Goal: Task Accomplishment & Management: Manage account settings

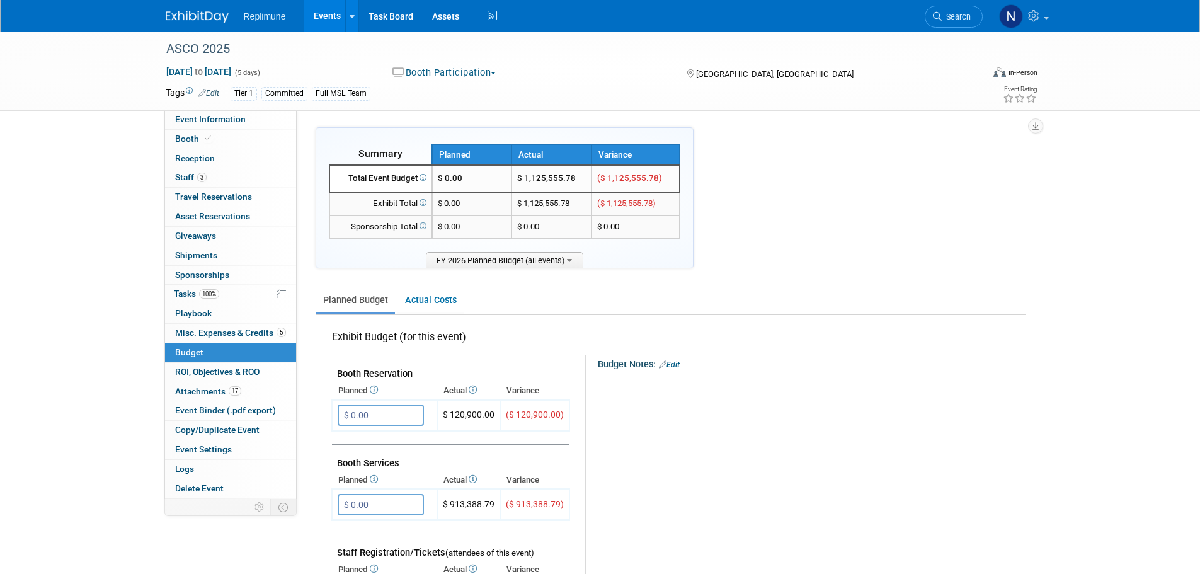
click at [329, 11] on link "Events" at bounding box center [327, 15] width 46 height 31
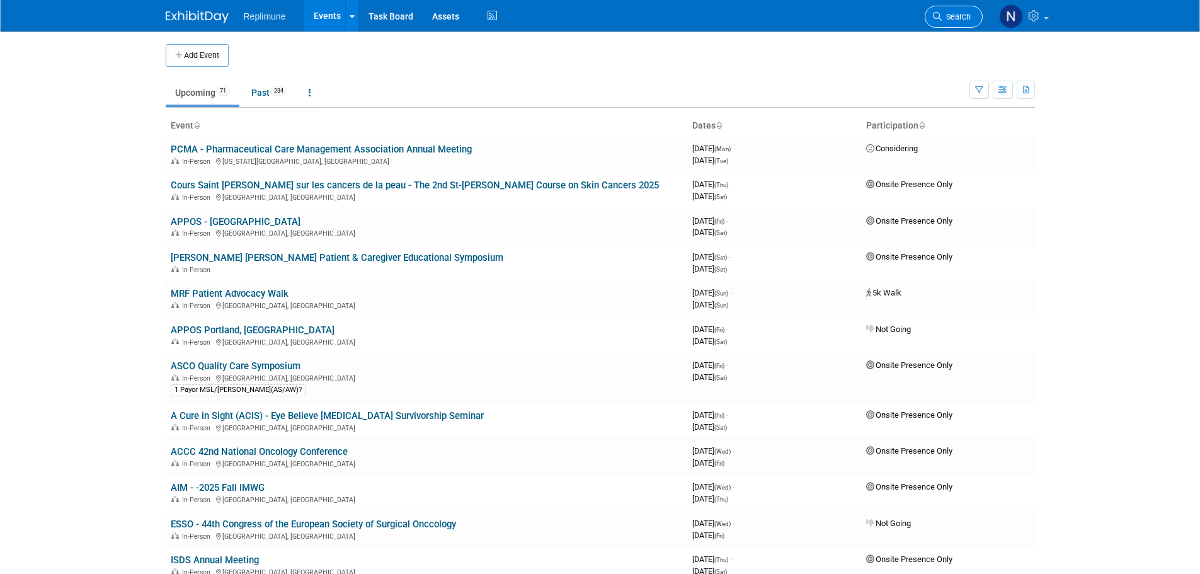
click at [955, 20] on span "Search" at bounding box center [955, 16] width 29 height 9
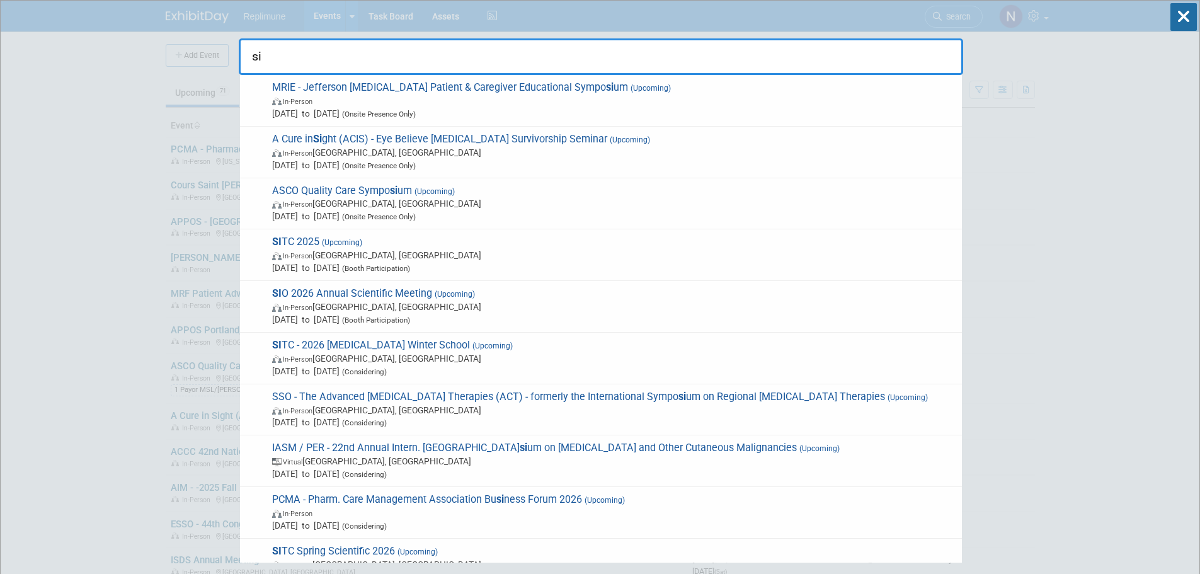
type input "s"
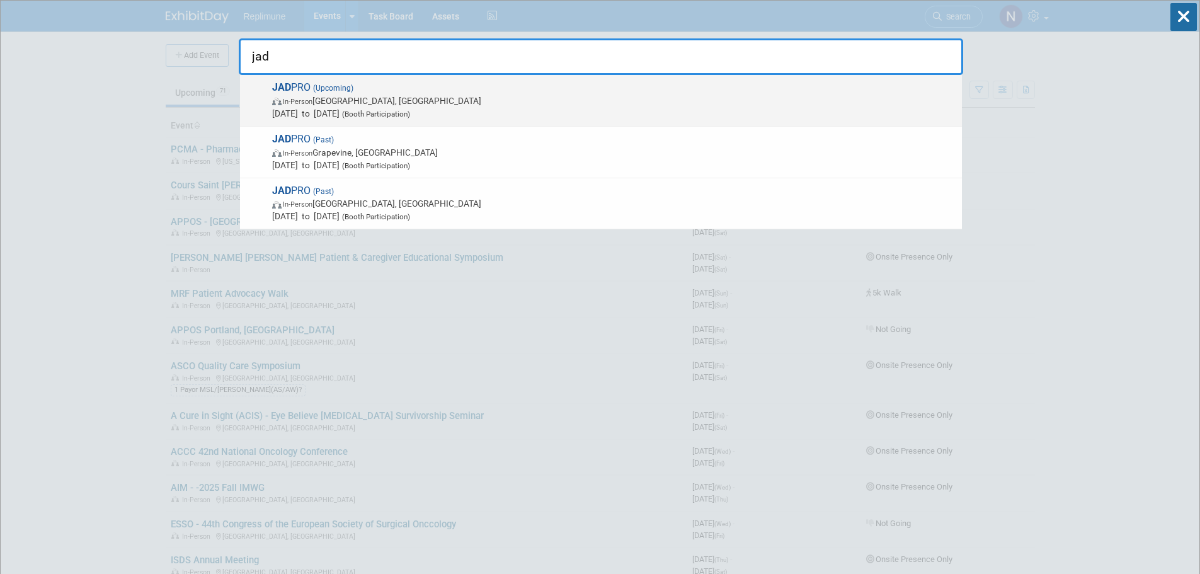
type input "jad"
click at [284, 92] on strong "JAD" at bounding box center [281, 87] width 19 height 12
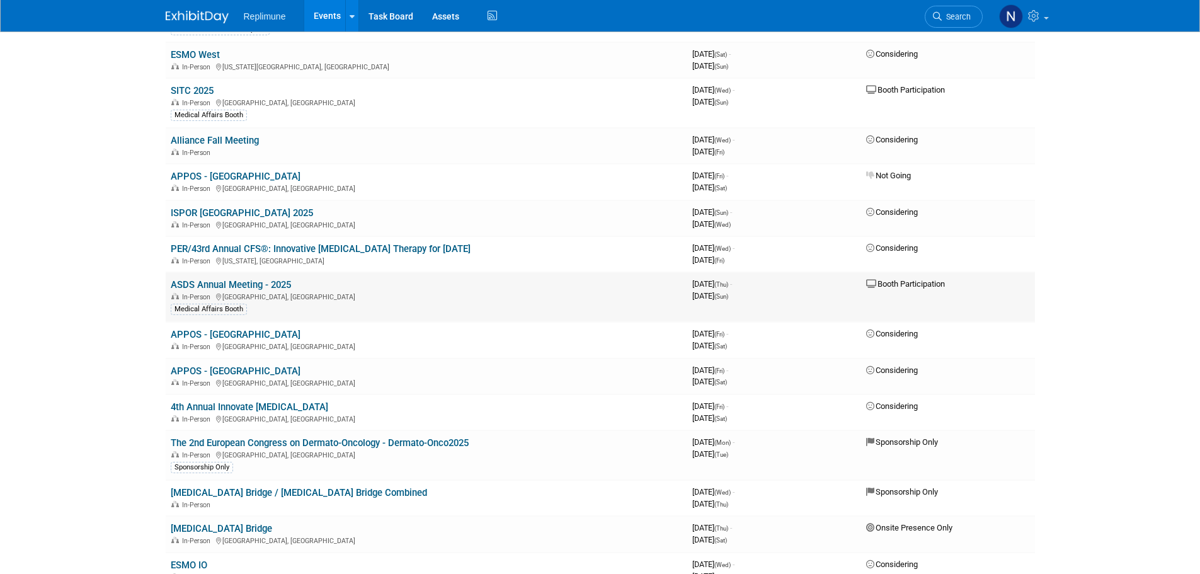
scroll to position [1007, 0]
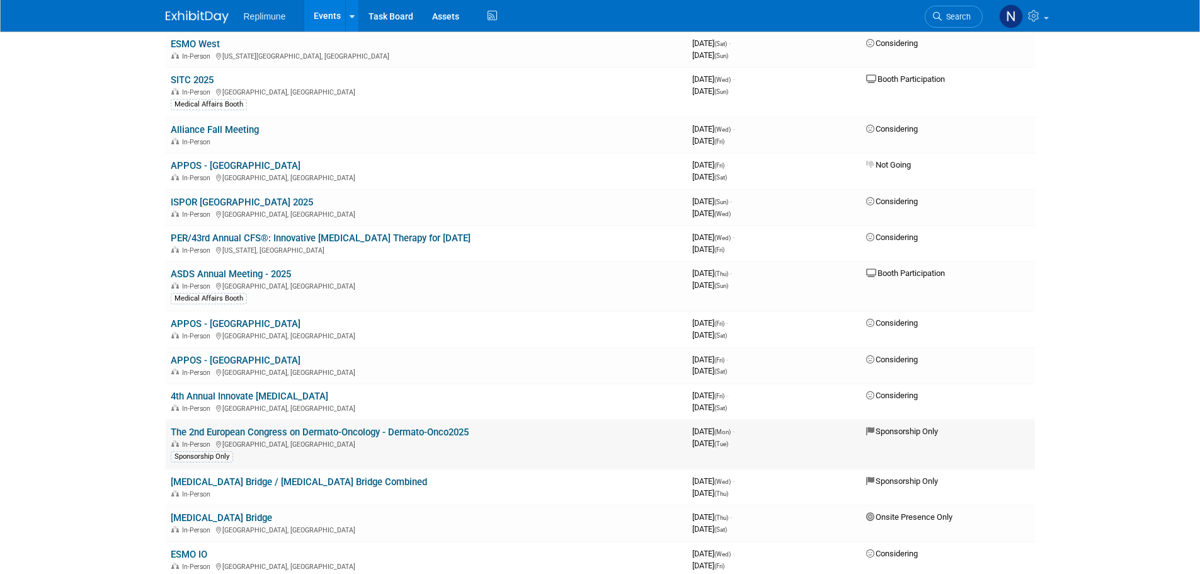
click at [319, 431] on link "The 2nd European Congress on Dermato-Oncology - Dermato-Onco2025" at bounding box center [320, 431] width 298 height 11
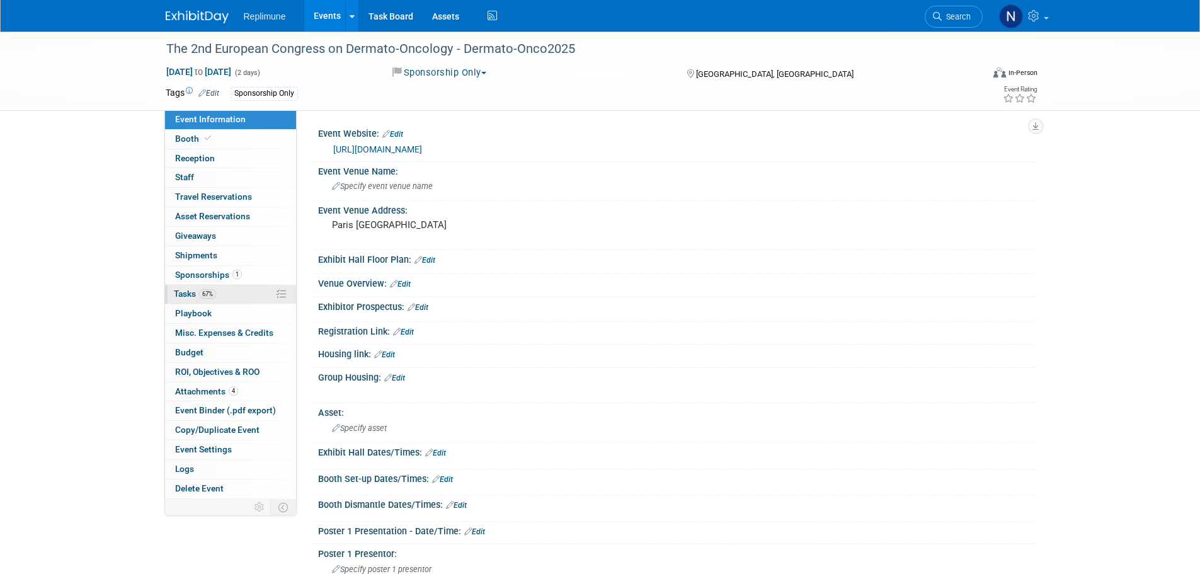
click at [176, 293] on span "Tasks 67%" at bounding box center [195, 293] width 42 height 10
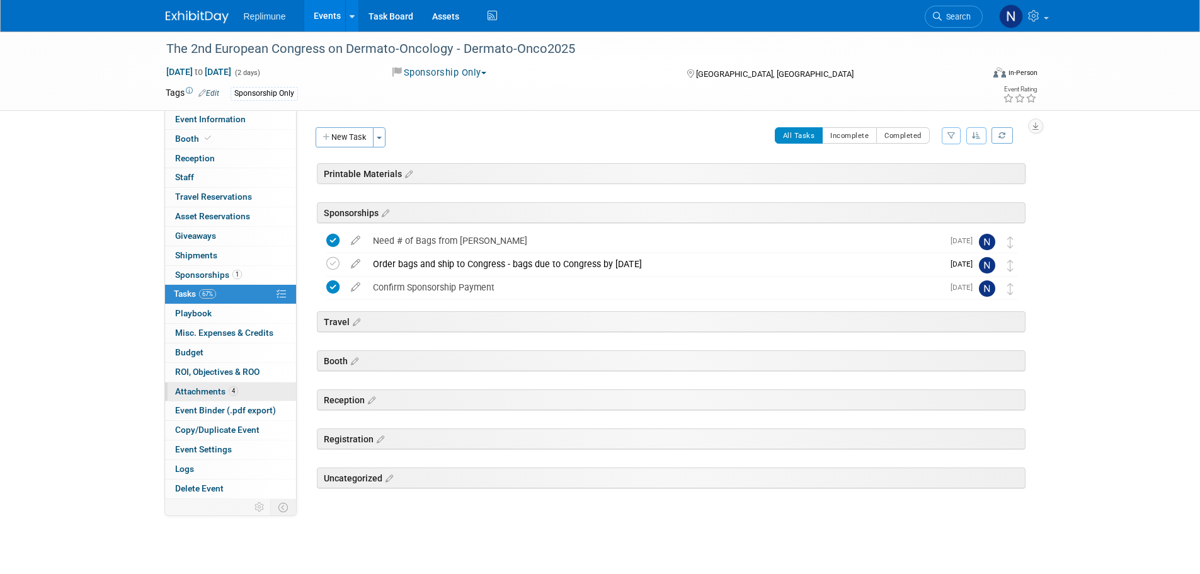
click at [202, 390] on span "Attachments 4" at bounding box center [206, 391] width 63 height 10
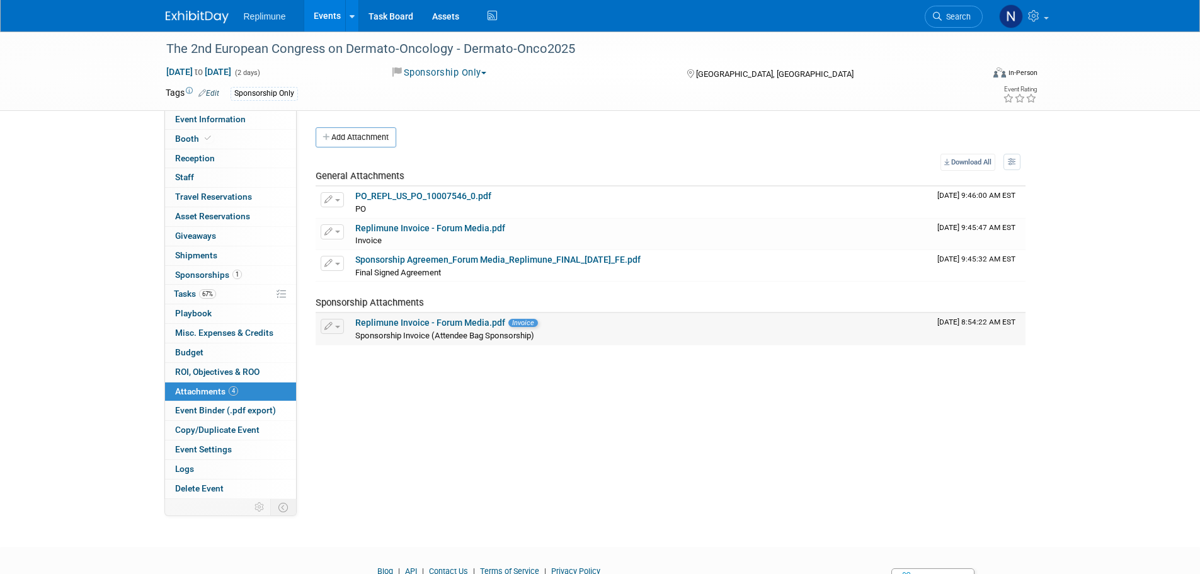
click at [411, 323] on link "Replimune Invoice - Forum Media.pdf" at bounding box center [430, 322] width 150 height 10
click at [409, 258] on link "Sponsorship Agreemen_Forum Media_Replimune_FINAL_03.24.2025_FE.pdf" at bounding box center [497, 259] width 285 height 10
click at [184, 295] on span "Tasks 67%" at bounding box center [195, 293] width 42 height 10
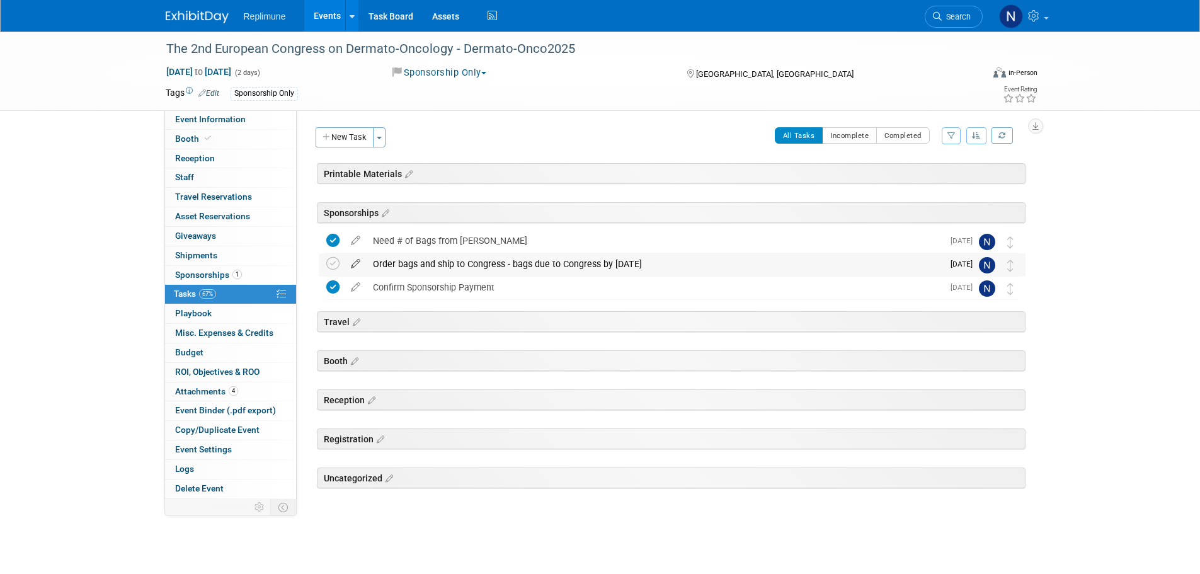
click at [355, 262] on icon at bounding box center [355, 261] width 22 height 16
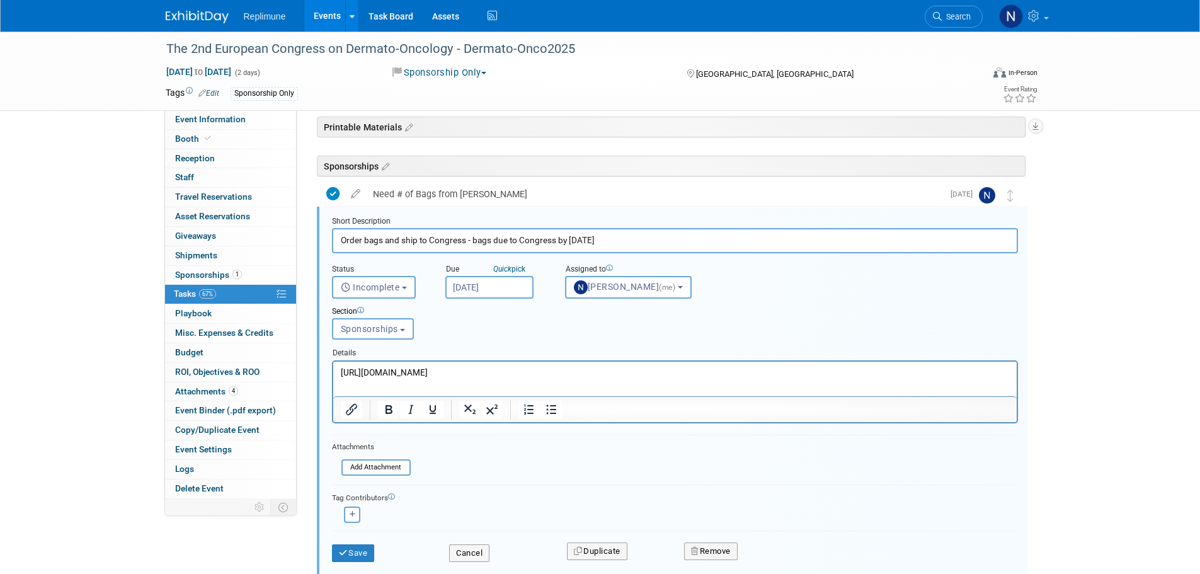
scroll to position [69, 0]
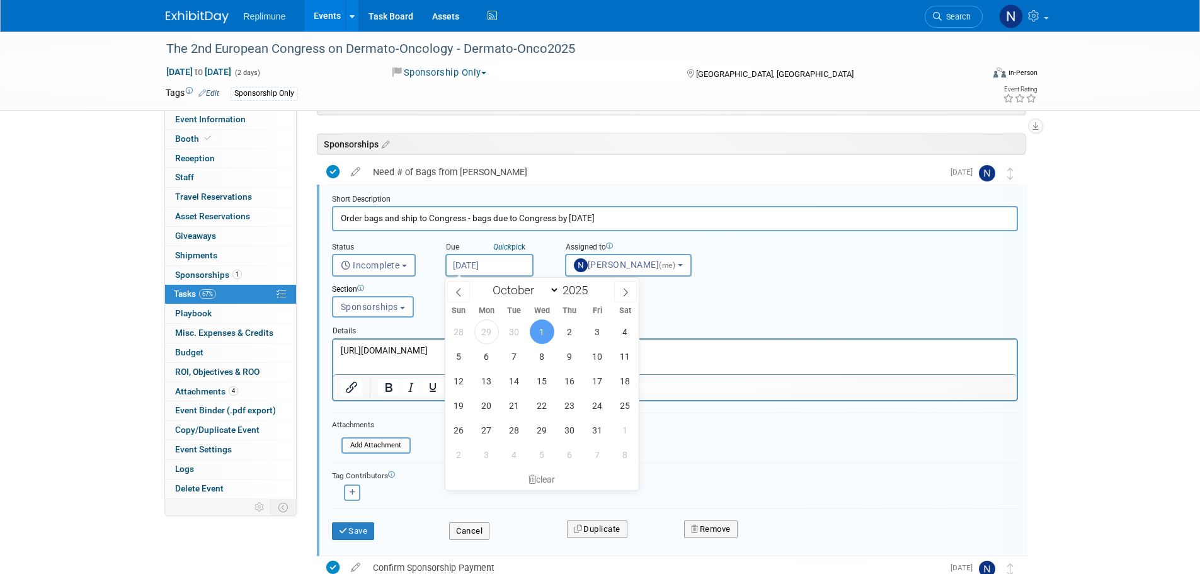
click at [479, 264] on input "Oct 1, 2025" at bounding box center [489, 265] width 88 height 23
click at [485, 383] on span "13" at bounding box center [486, 380] width 25 height 25
type input "Oct 13, 2025"
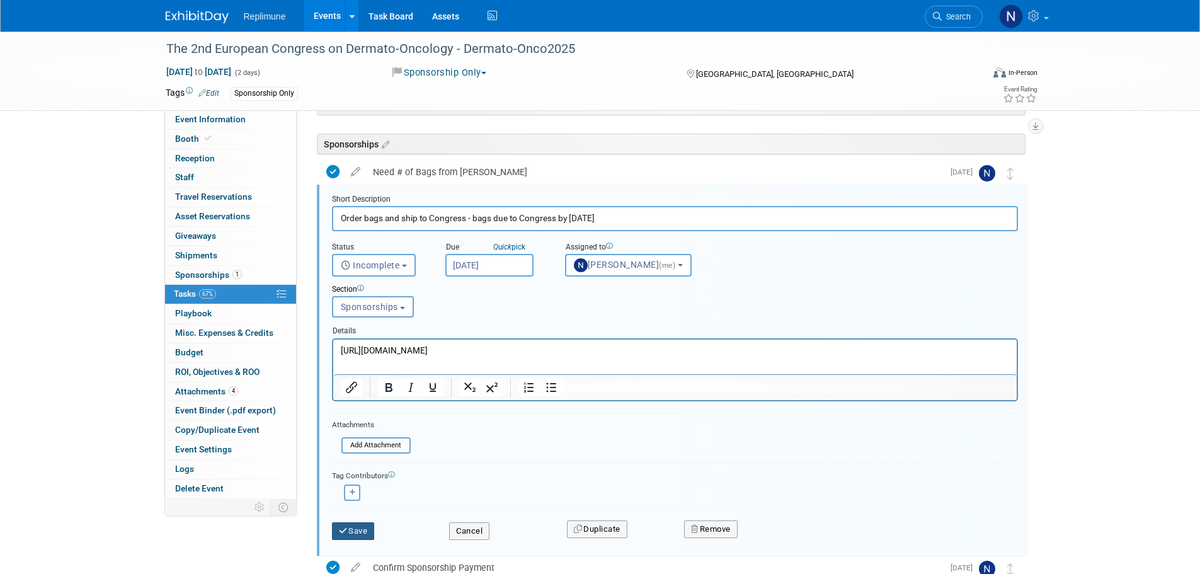
click at [351, 530] on button "Save" at bounding box center [353, 531] width 43 height 18
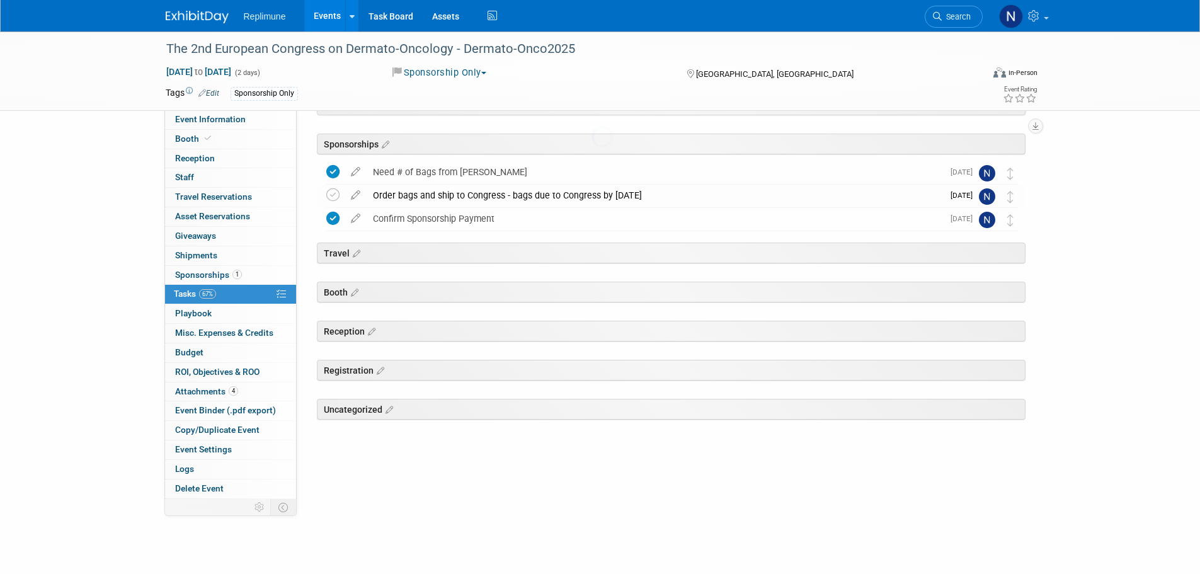
scroll to position [0, 0]
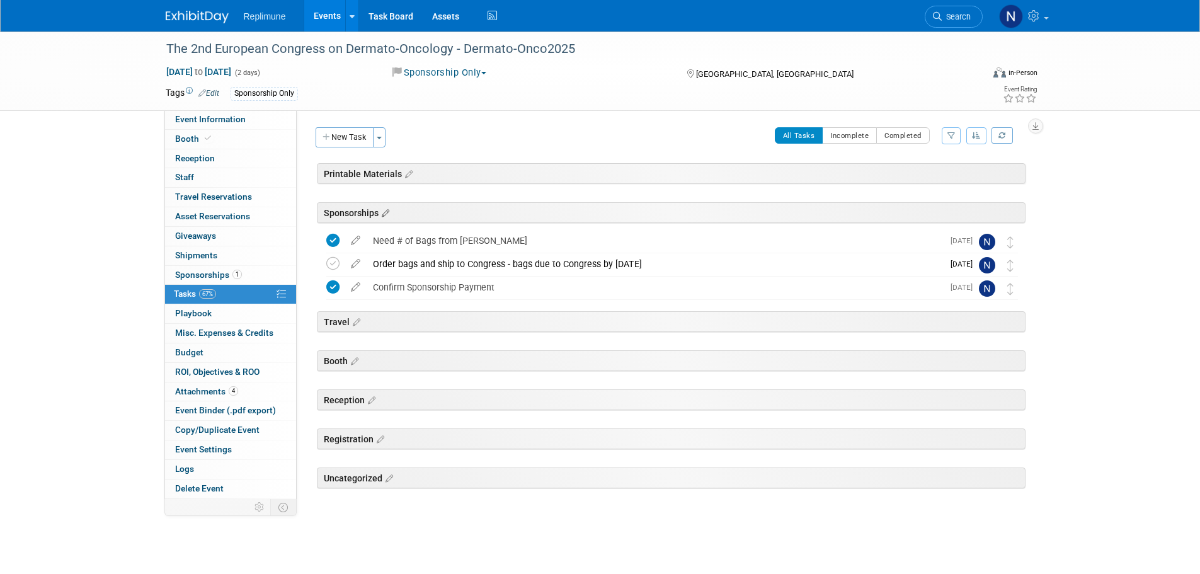
click at [385, 212] on icon at bounding box center [383, 213] width 11 height 11
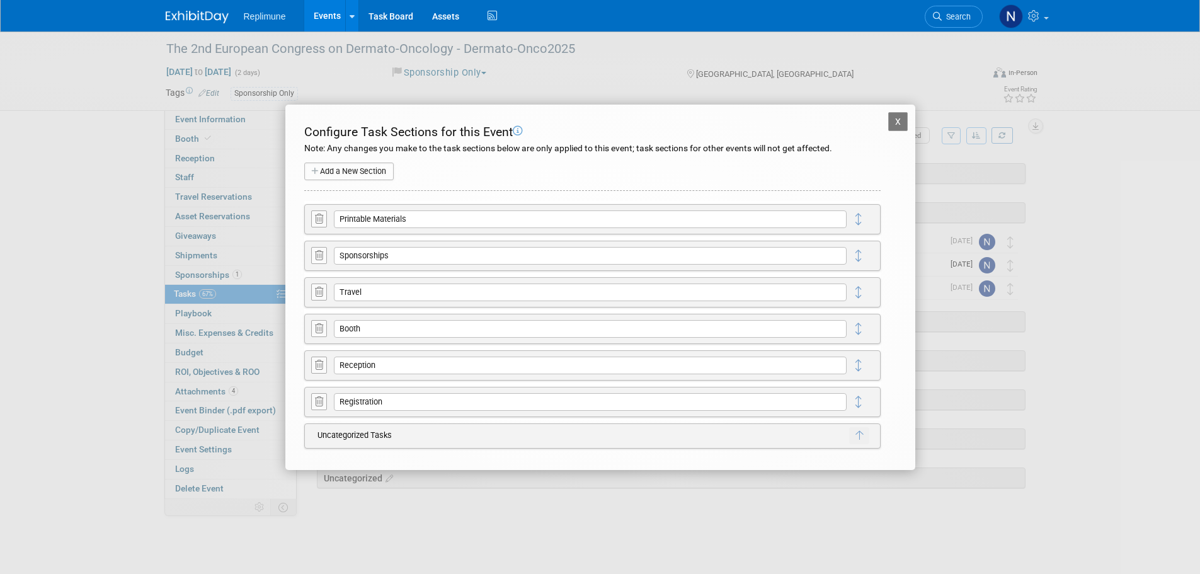
click at [902, 117] on button "X" at bounding box center [898, 121] width 20 height 19
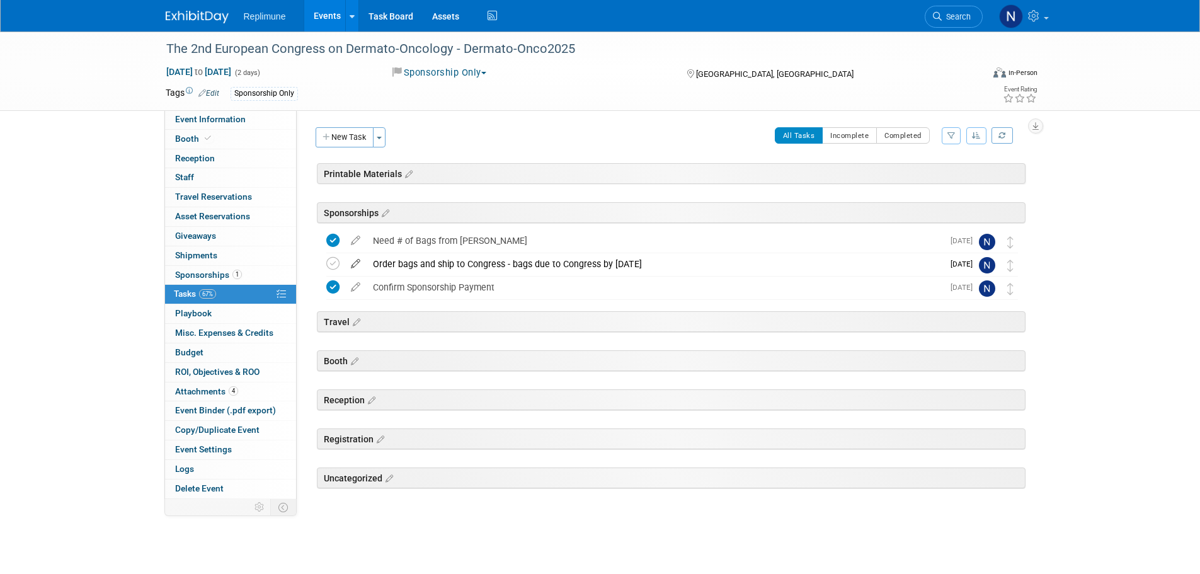
click at [351, 261] on icon at bounding box center [355, 261] width 22 height 16
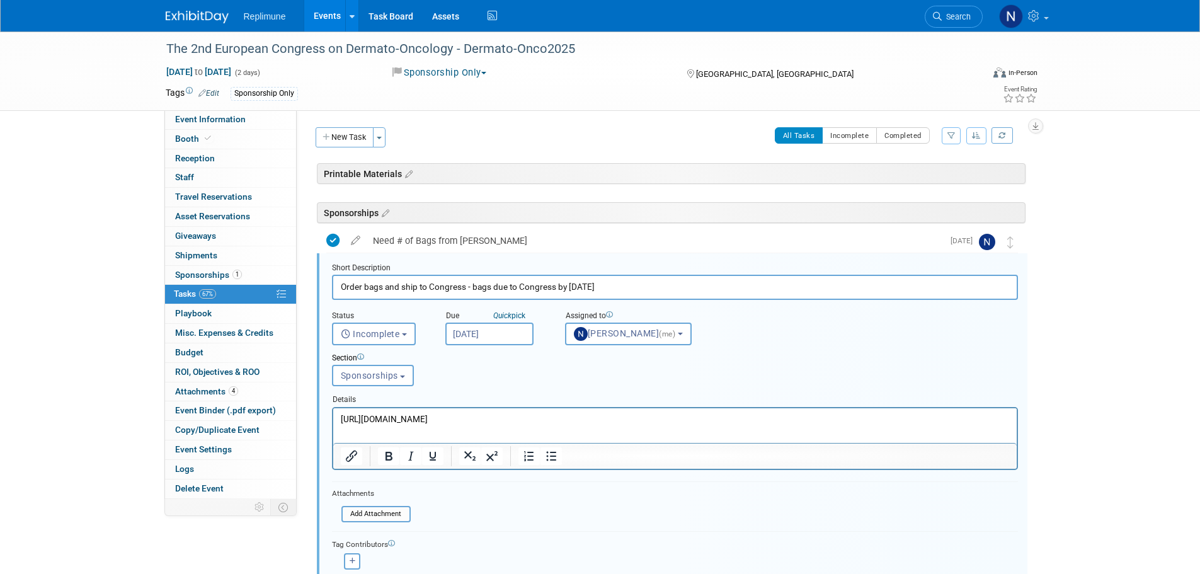
scroll to position [69, 0]
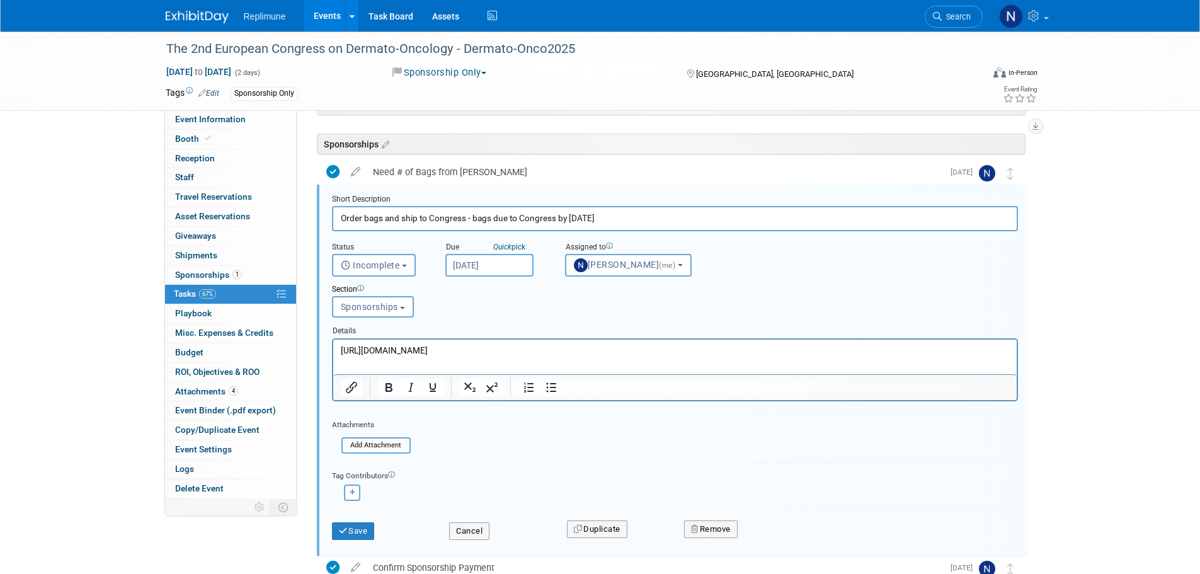
click at [598, 349] on p "https://www.4imprint.com/product/105218/Jute-Pocket-Tote" at bounding box center [674, 350] width 669 height 12
click at [360, 530] on button "Save" at bounding box center [353, 531] width 43 height 18
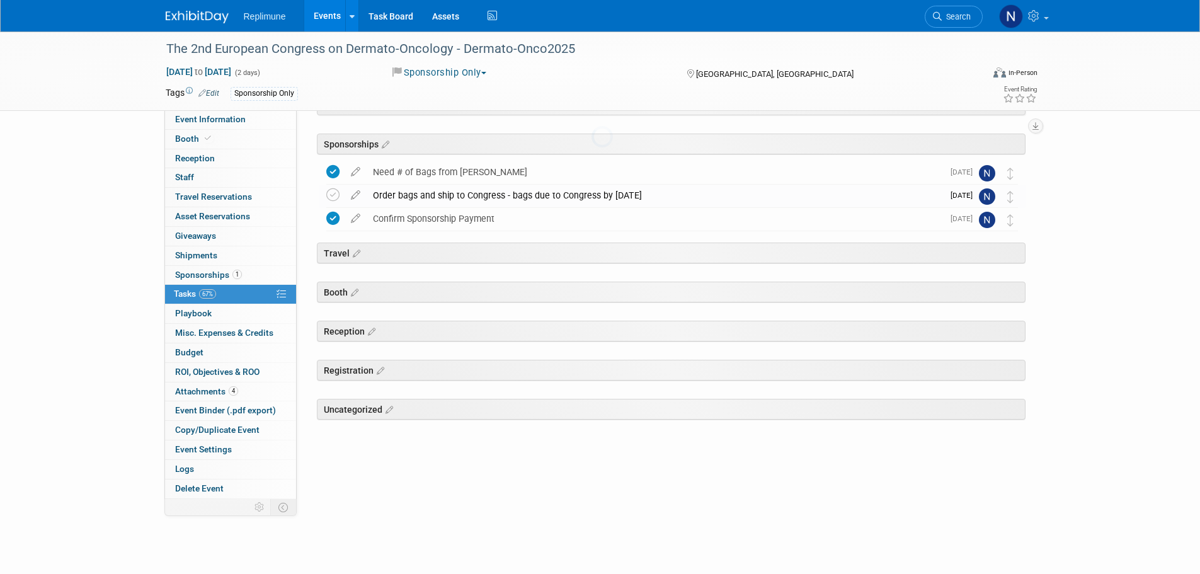
scroll to position [0, 0]
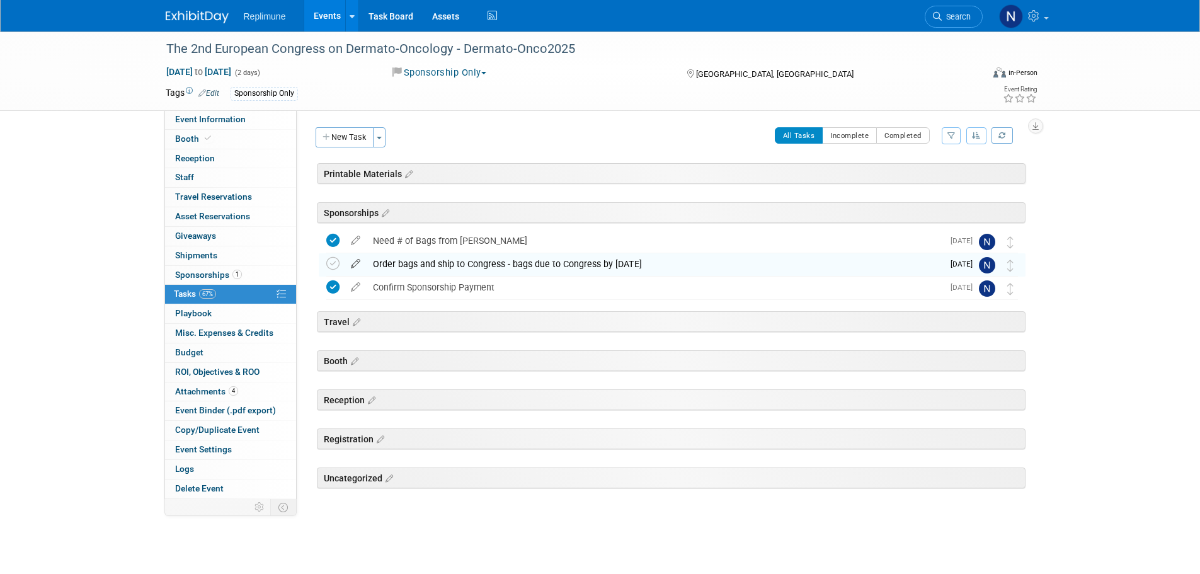
click at [356, 263] on icon at bounding box center [355, 261] width 22 height 16
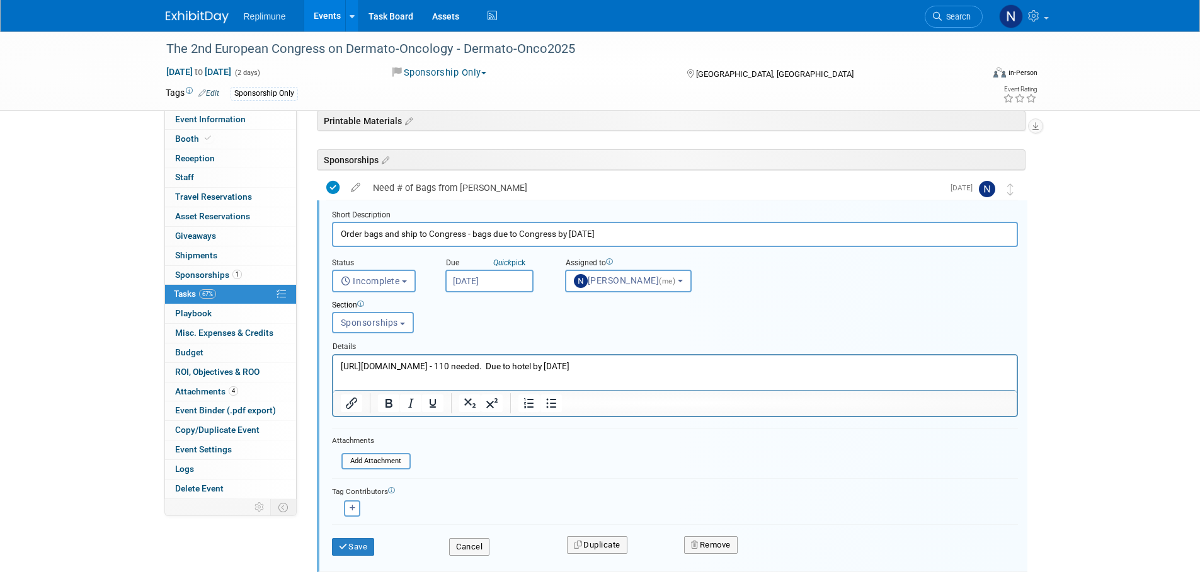
scroll to position [69, 0]
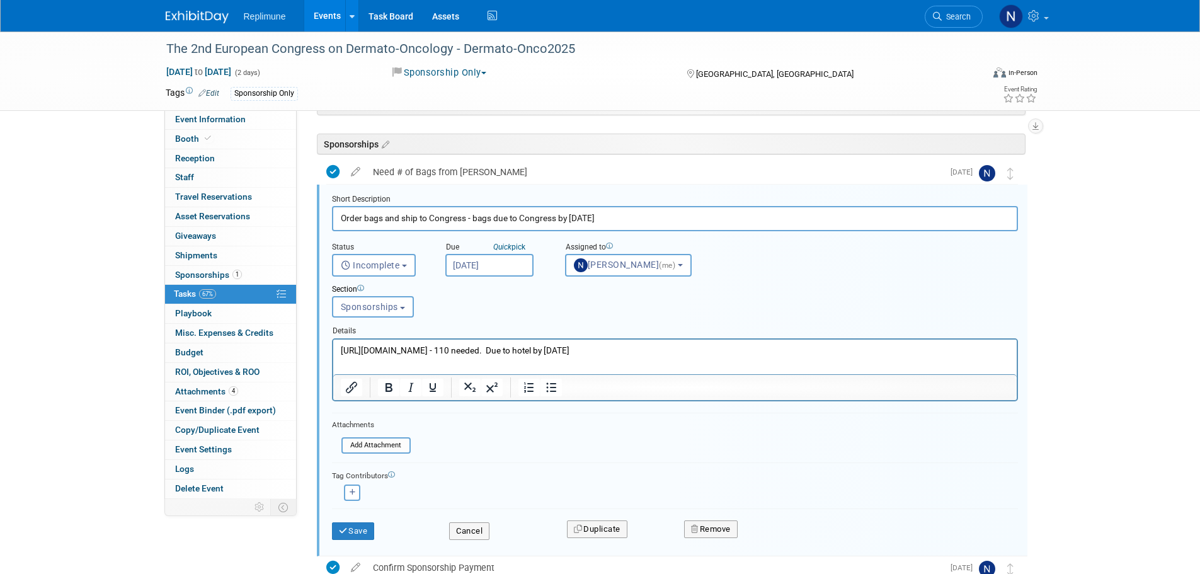
click at [500, 262] on input "Oct 13, 2025" at bounding box center [489, 265] width 88 height 23
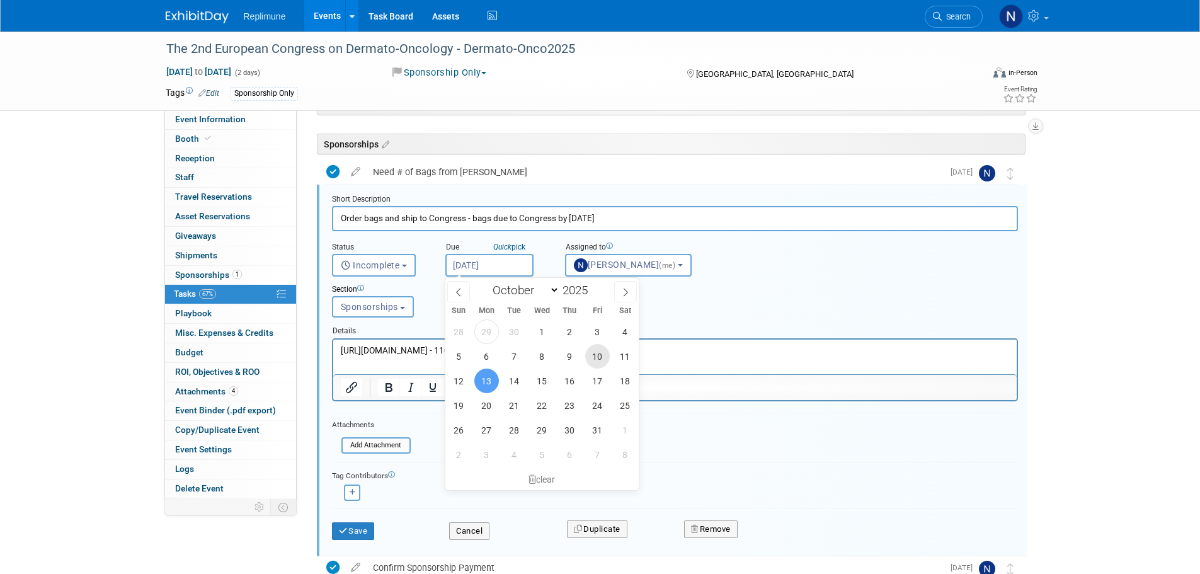
click at [598, 359] on span "10" at bounding box center [597, 356] width 25 height 25
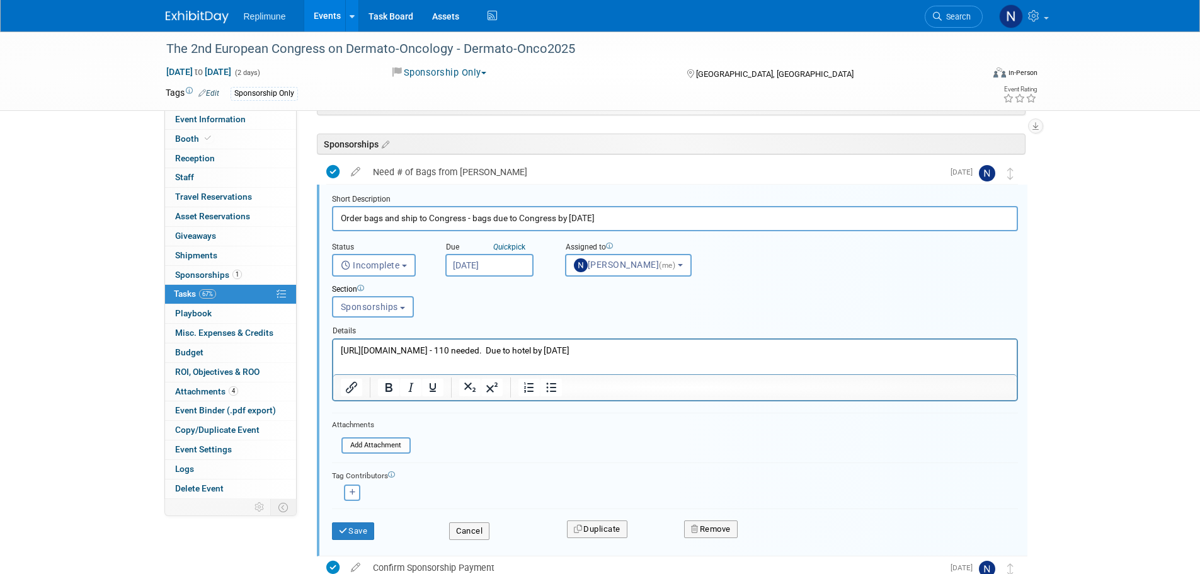
click at [508, 269] on input "Oct 10, 2025" at bounding box center [489, 265] width 88 height 23
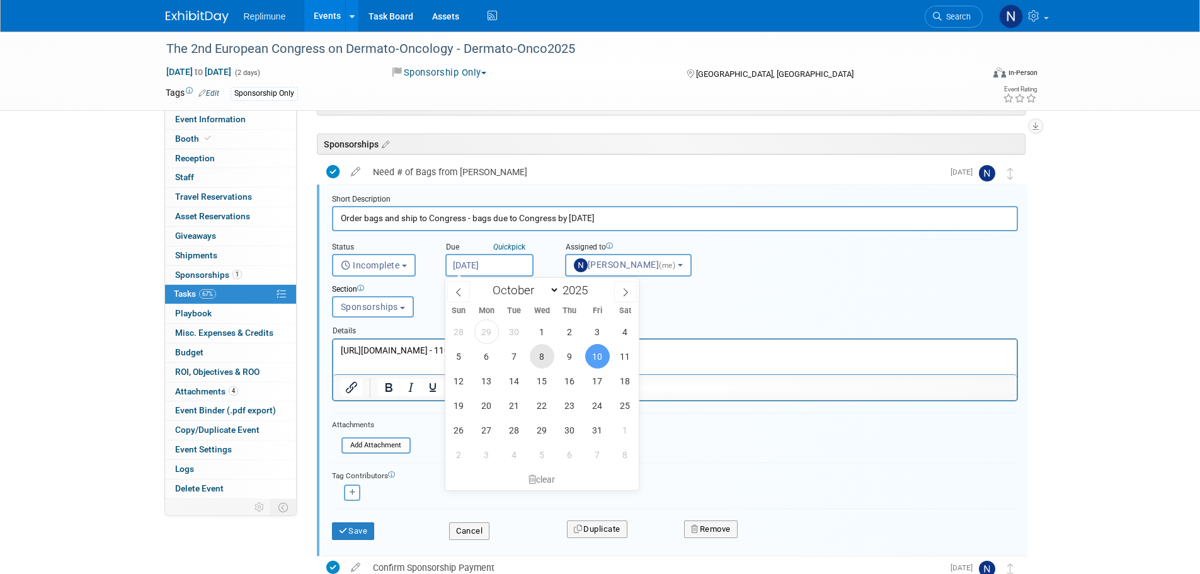
click at [541, 360] on span "8" at bounding box center [542, 356] width 25 height 25
type input "Oct 8, 2025"
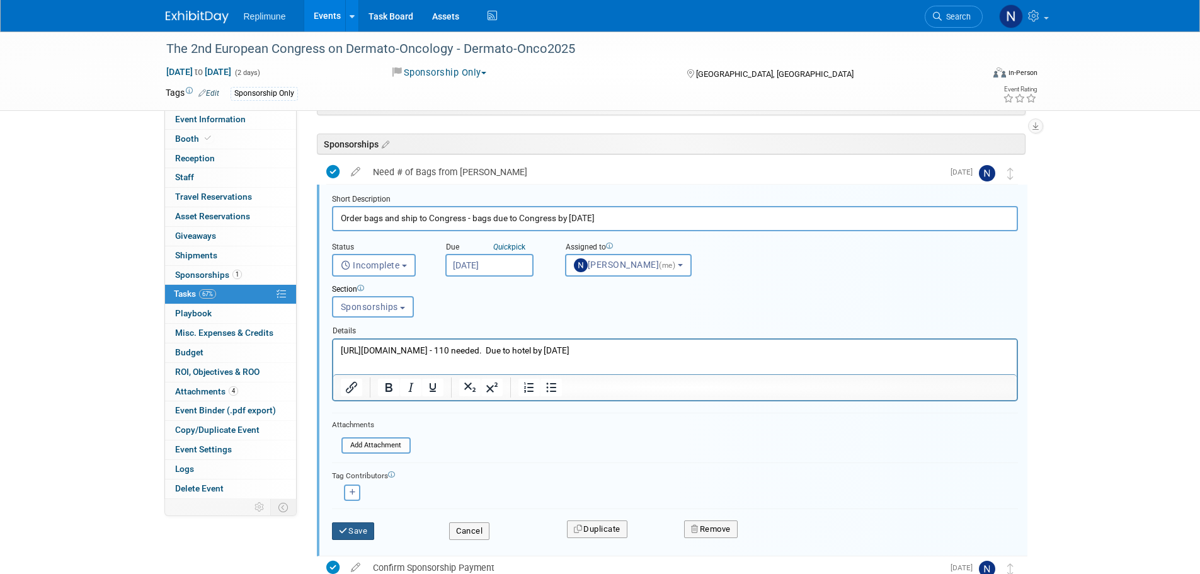
click at [346, 530] on icon "submit" at bounding box center [344, 530] width 10 height 8
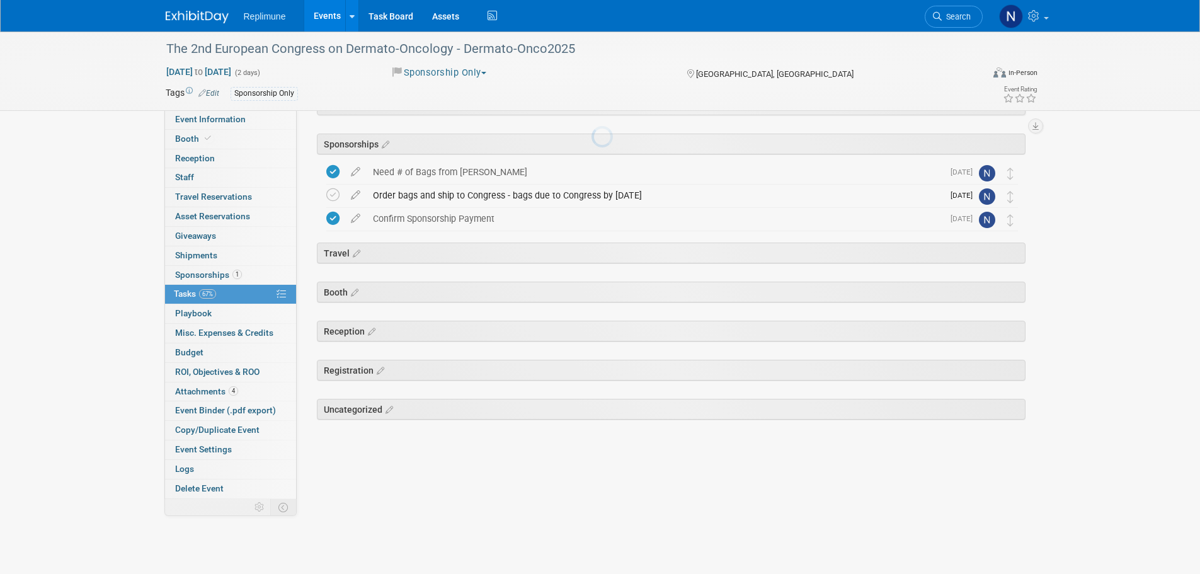
scroll to position [0, 0]
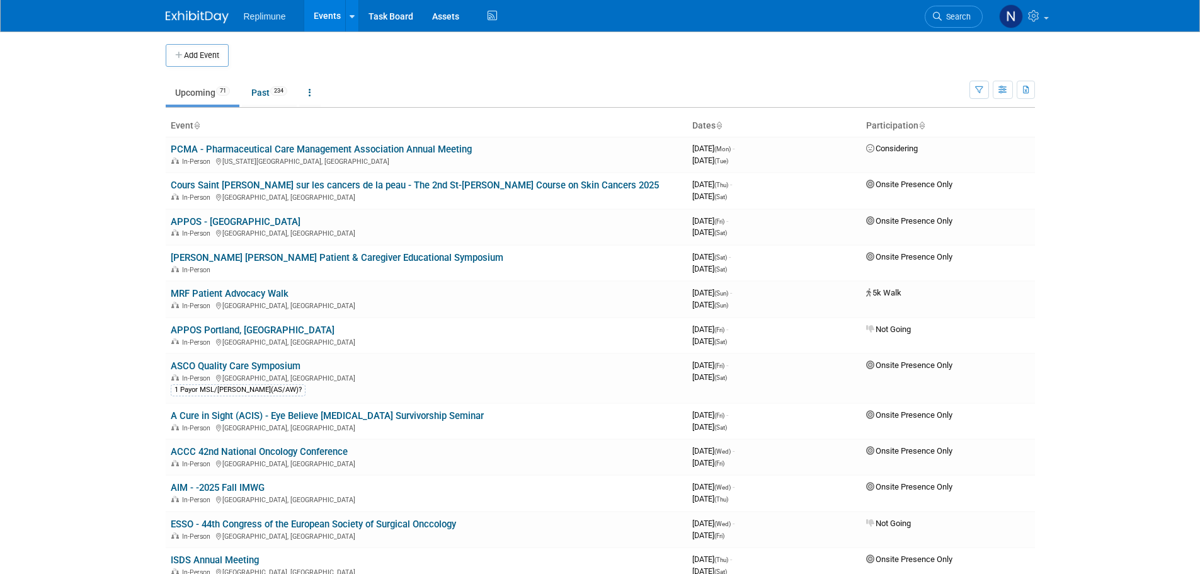
drag, startPoint x: 962, startPoint y: 16, endPoint x: 962, endPoint y: 22, distance: 6.3
click at [962, 16] on span "Search" at bounding box center [955, 16] width 29 height 9
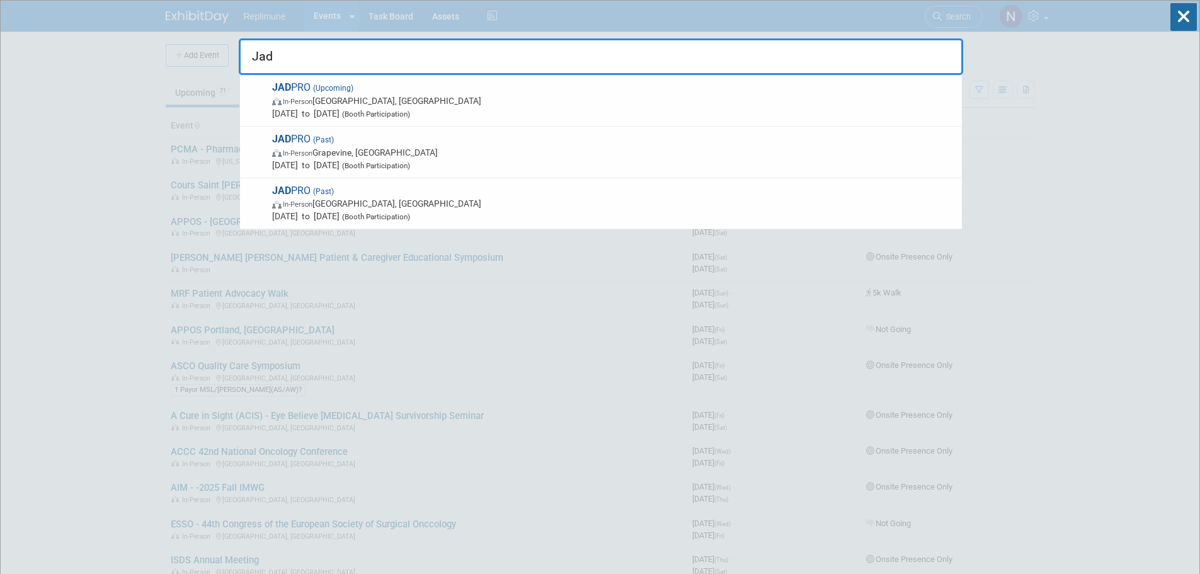
type input "Jad"
click at [270, 114] on span "JAD PRO (Upcoming) In-Person Forest Heights, MD Oct 23, 2025 to Oct 25, 2025 (B…" at bounding box center [611, 100] width 687 height 38
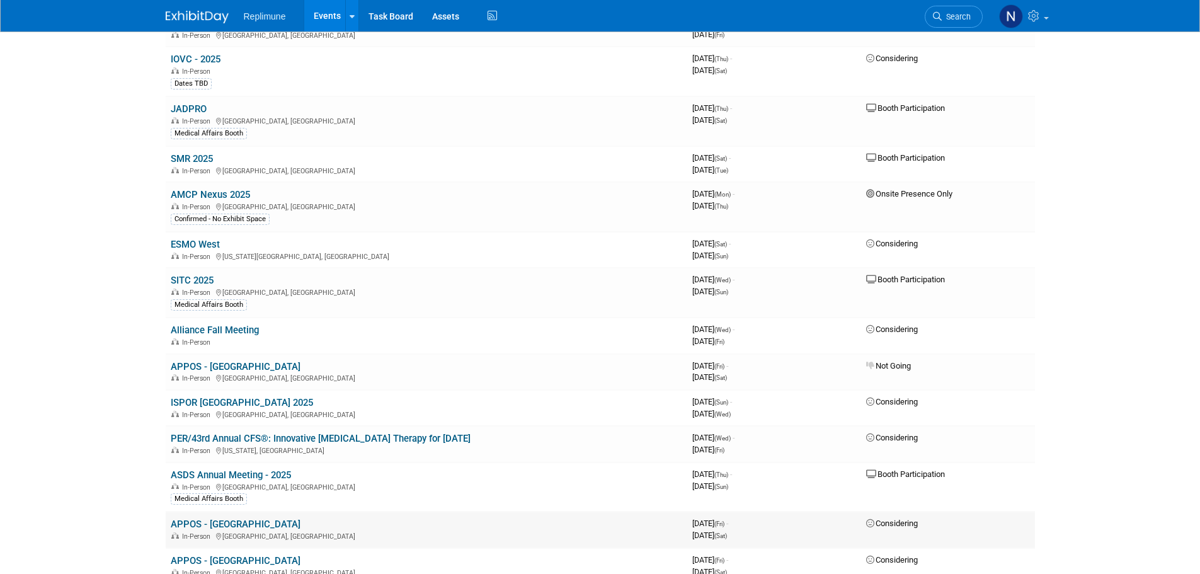
scroll to position [693, 0]
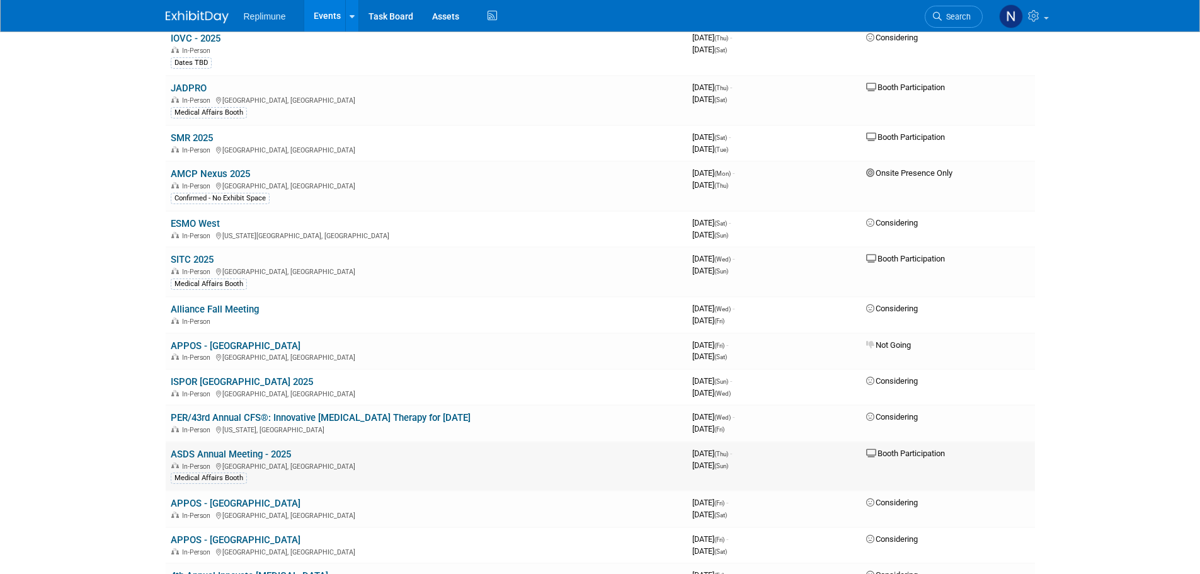
click at [253, 454] on link "ASDS Annual Meeting - 2025" at bounding box center [231, 453] width 120 height 11
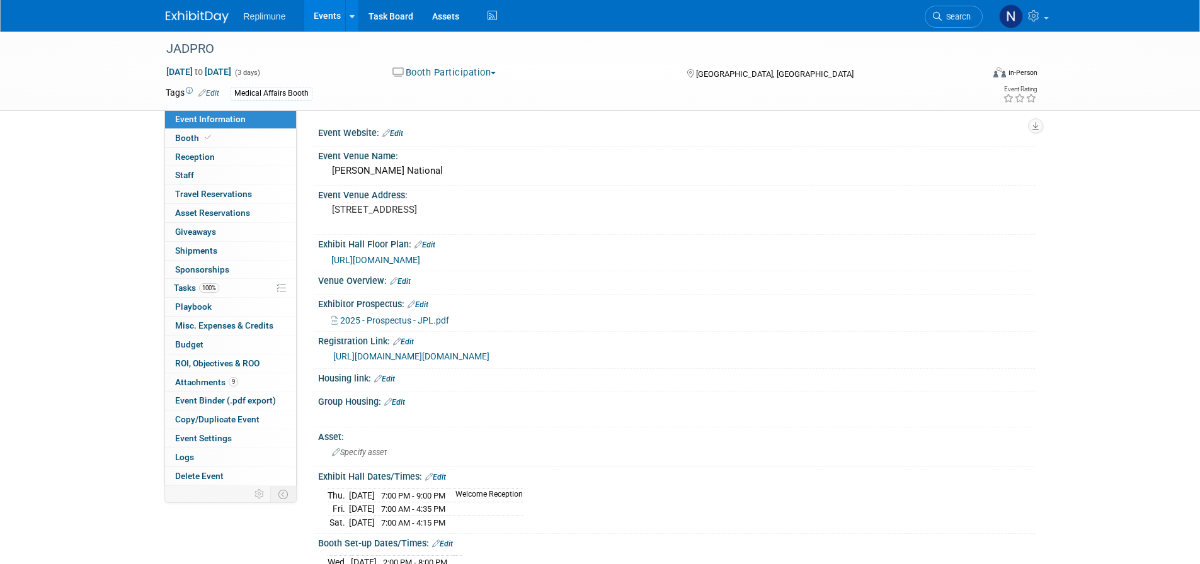
scroll to position [189, 0]
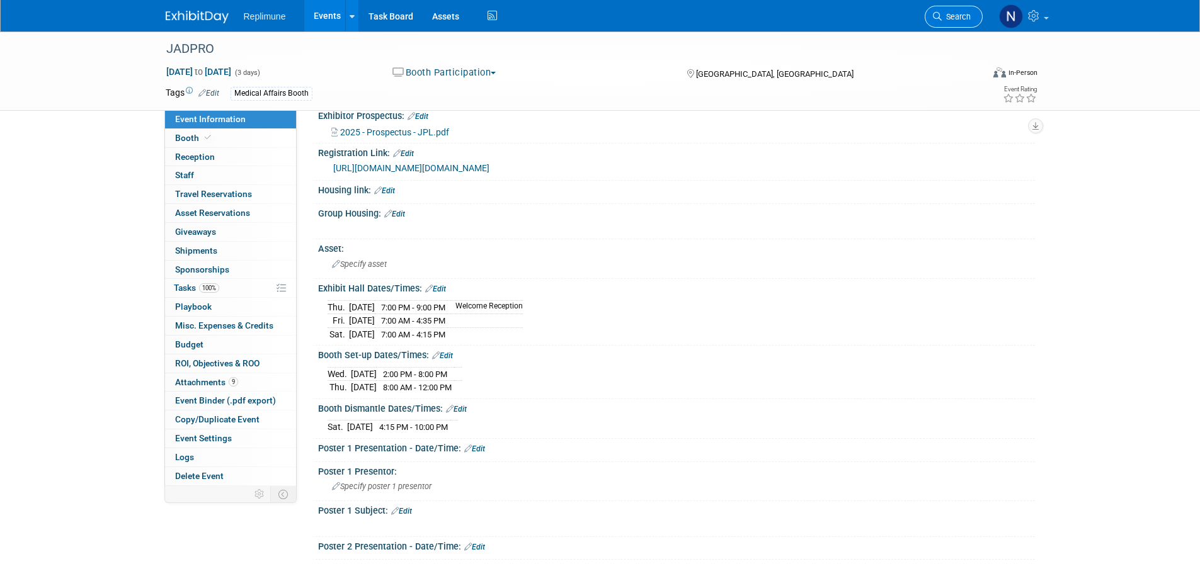
click at [953, 21] on span "Search" at bounding box center [955, 16] width 29 height 9
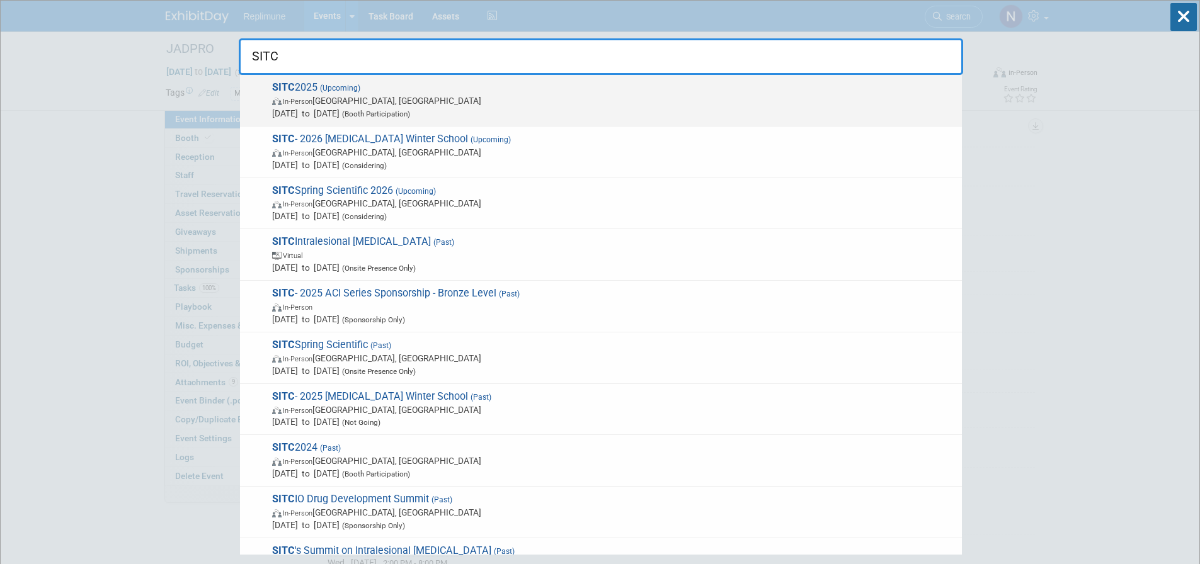
type input "SITC"
click at [302, 93] on span "SITC 2025 (Upcoming) In-Person National Harbor, MD Nov 5, 2025 to Nov 9, 2025 (…" at bounding box center [611, 100] width 687 height 38
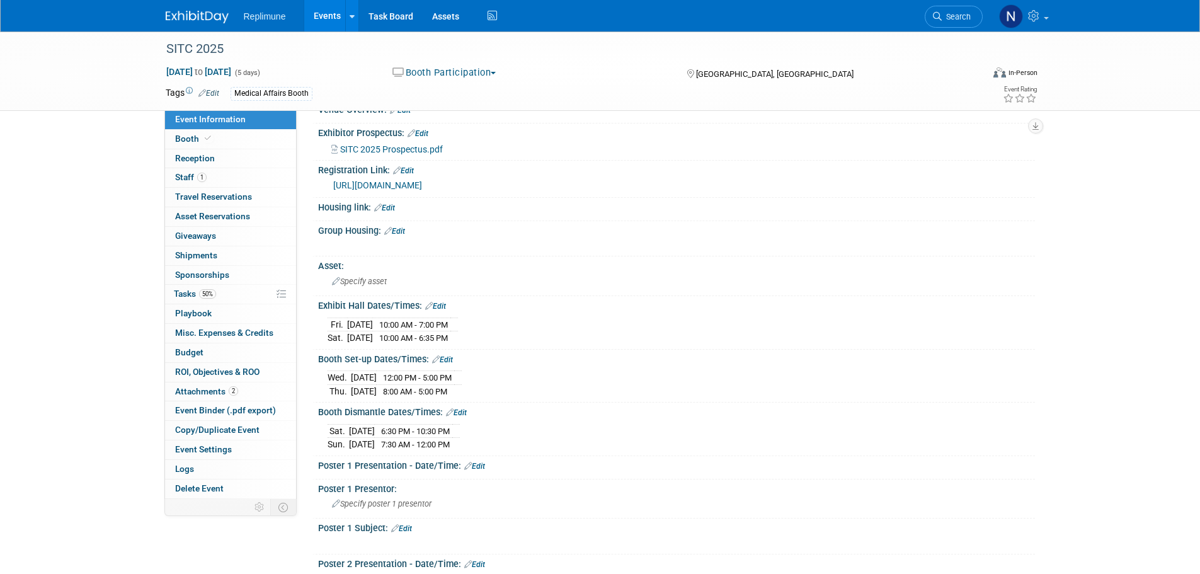
scroll to position [189, 0]
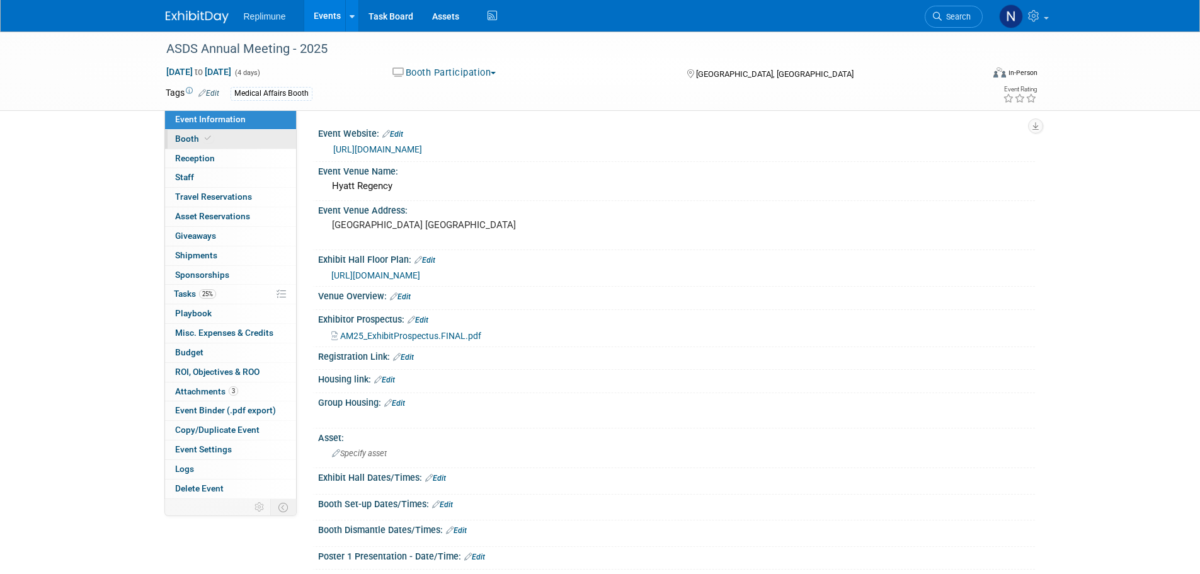
click at [184, 139] on span "Booth" at bounding box center [194, 138] width 38 height 10
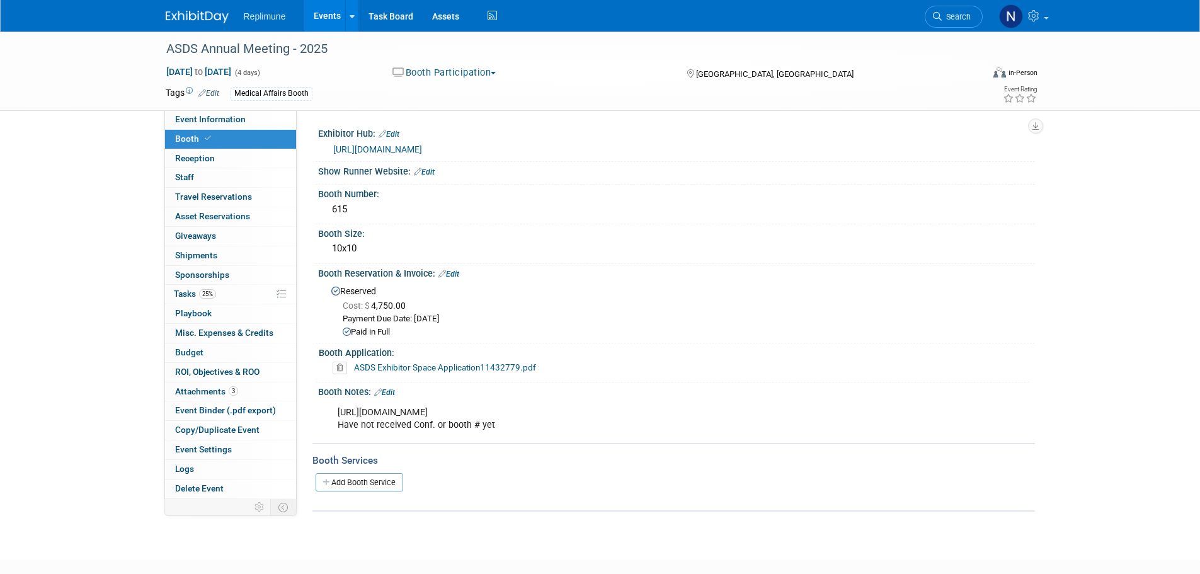
click at [422, 149] on link "[URL][DOMAIN_NAME]" at bounding box center [377, 149] width 89 height 10
click at [212, 118] on span "Event Information" at bounding box center [210, 119] width 71 height 10
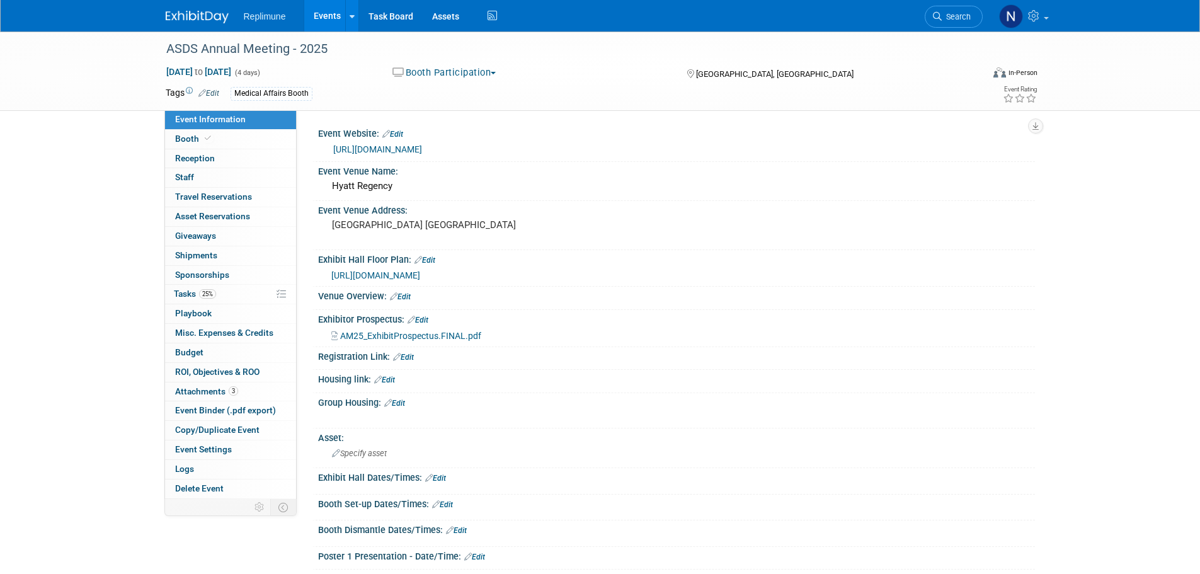
click at [409, 147] on link "[URL][DOMAIN_NAME]" at bounding box center [377, 149] width 89 height 10
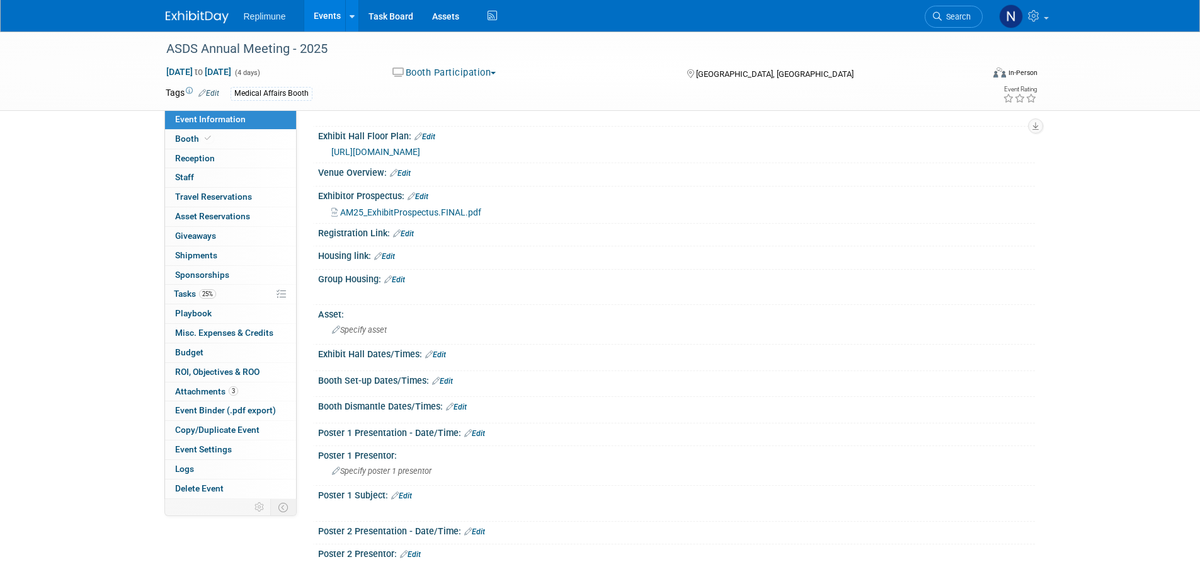
scroll to position [126, 0]
click at [445, 353] on link "Edit" at bounding box center [435, 352] width 21 height 9
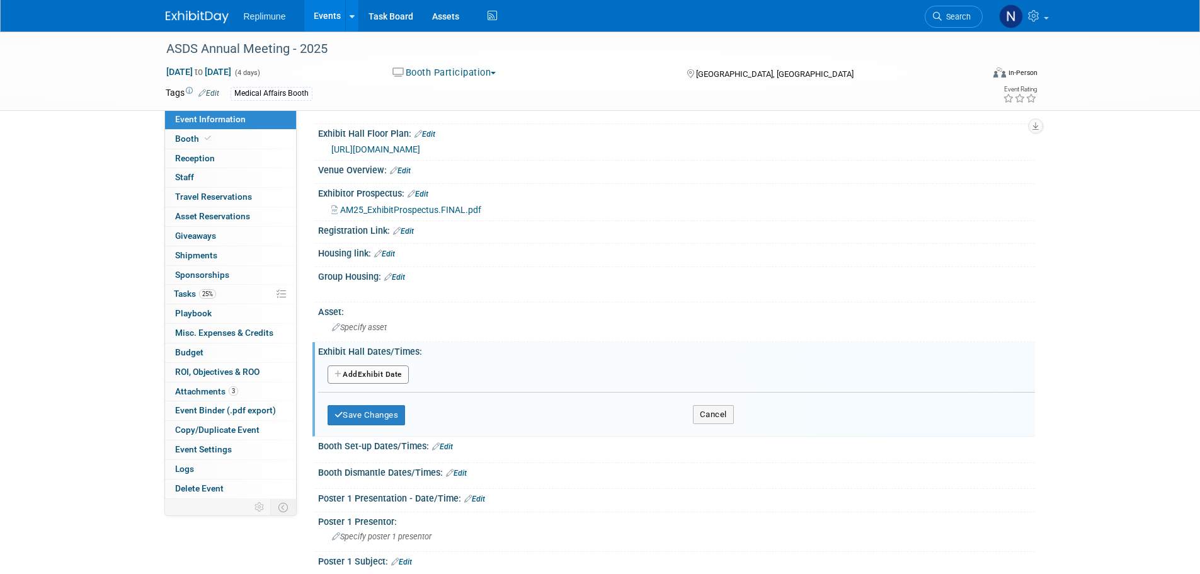
click at [361, 375] on button "Add Another Exhibit Date" at bounding box center [367, 374] width 81 height 19
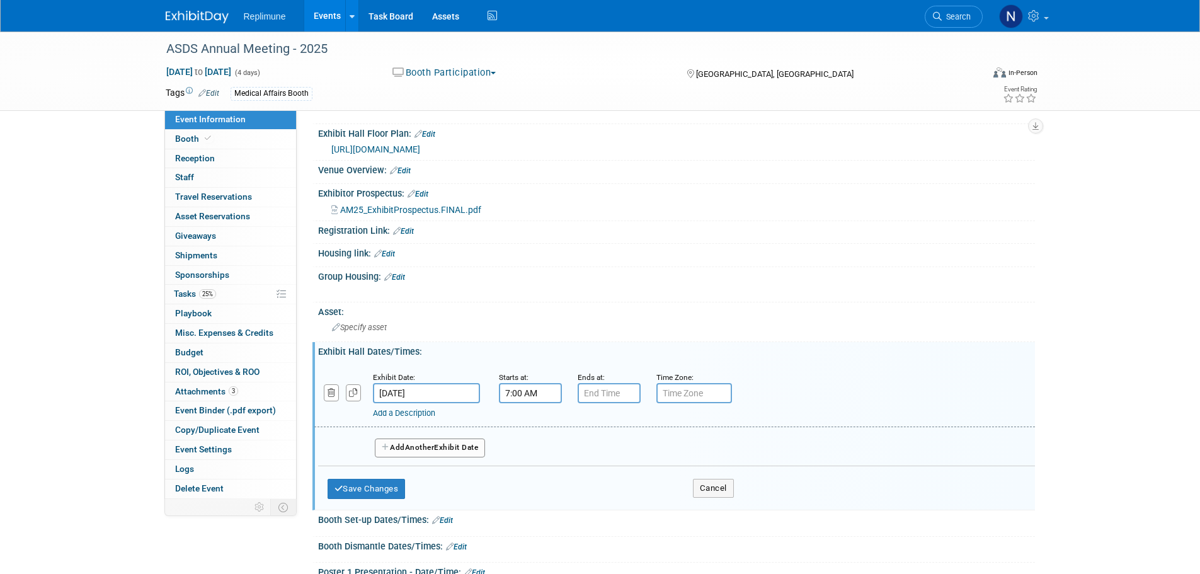
click at [523, 390] on input "7:00 AM" at bounding box center [530, 393] width 63 height 20
click at [531, 445] on span "07" at bounding box center [528, 451] width 24 height 23
click at [519, 428] on td "12" at bounding box center [522, 424] width 40 height 34
click at [637, 450] on button "AM" at bounding box center [638, 450] width 23 height 21
type input "12:00 PM"
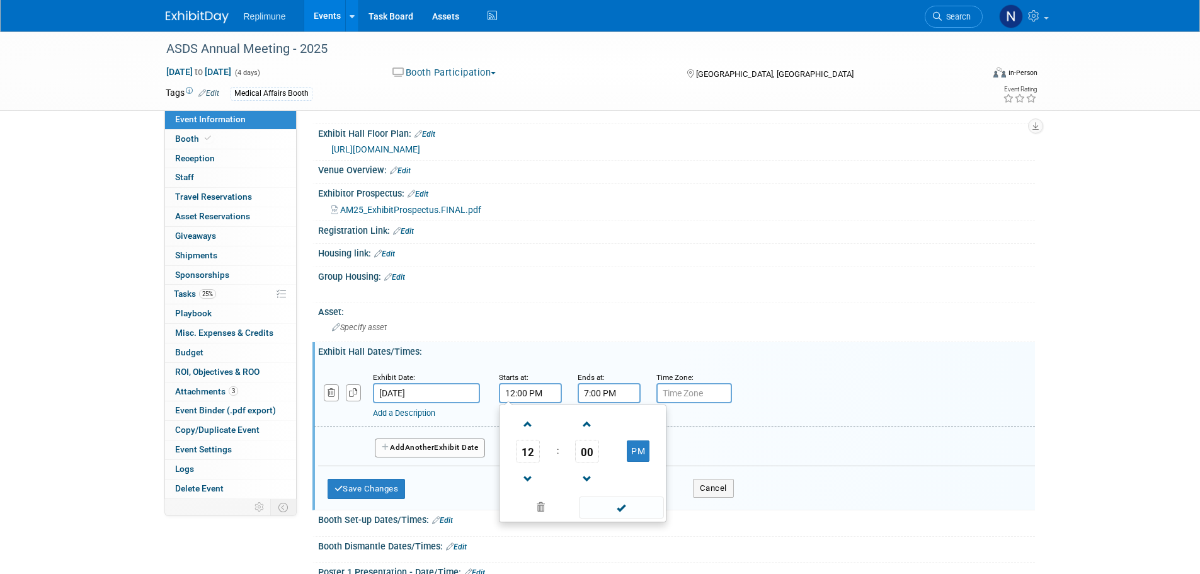
click at [604, 396] on input "7:00 PM" at bounding box center [608, 393] width 63 height 20
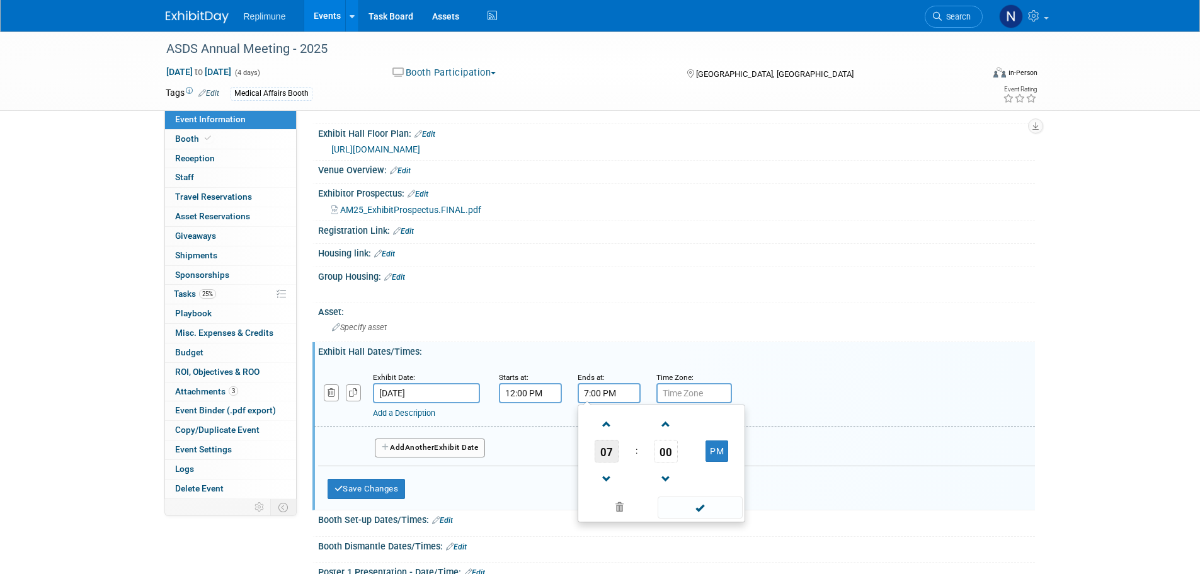
click at [605, 450] on span "07" at bounding box center [606, 451] width 24 height 23
click at [679, 456] on td "06" at bounding box center [681, 458] width 40 height 34
click at [662, 451] on span "00" at bounding box center [666, 451] width 24 height 23
click at [675, 453] on td "30" at bounding box center [681, 458] width 40 height 34
type input "6:30 PM"
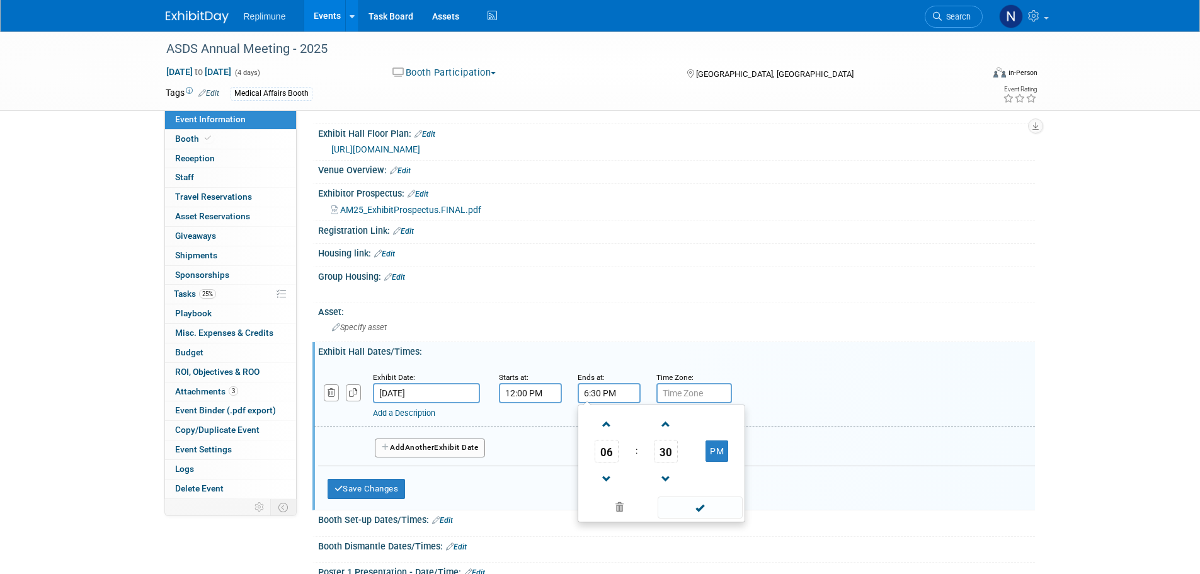
click at [802, 387] on div "Add a Description Description:" at bounding box center [674, 394] width 739 height 48
click at [429, 445] on span "Another" at bounding box center [420, 447] width 30 height 9
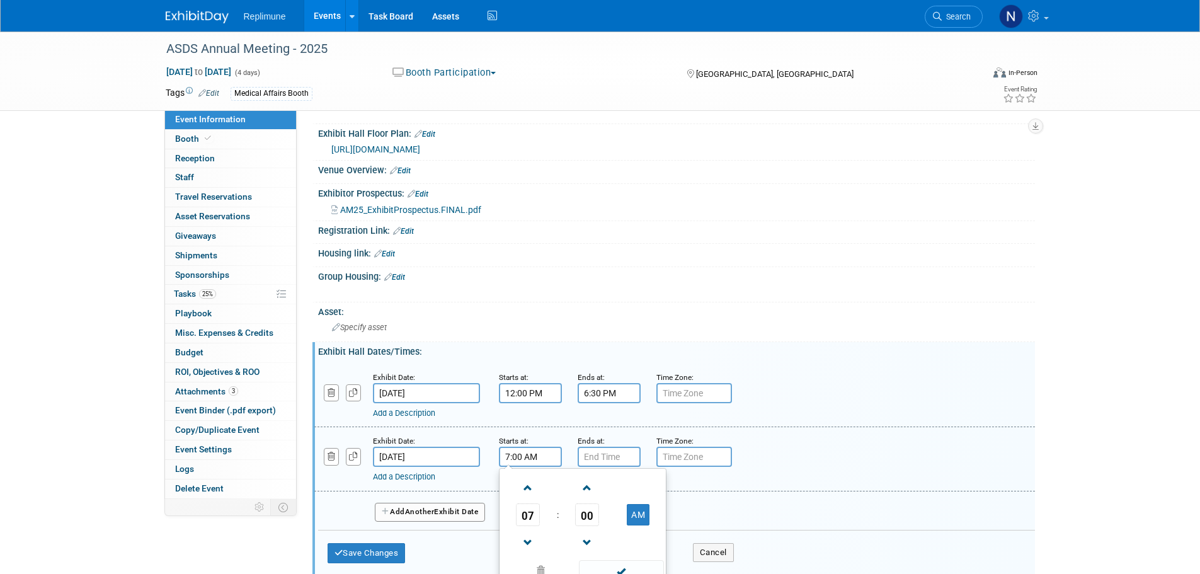
click at [523, 453] on input "7:00 AM" at bounding box center [530, 456] width 63 height 20
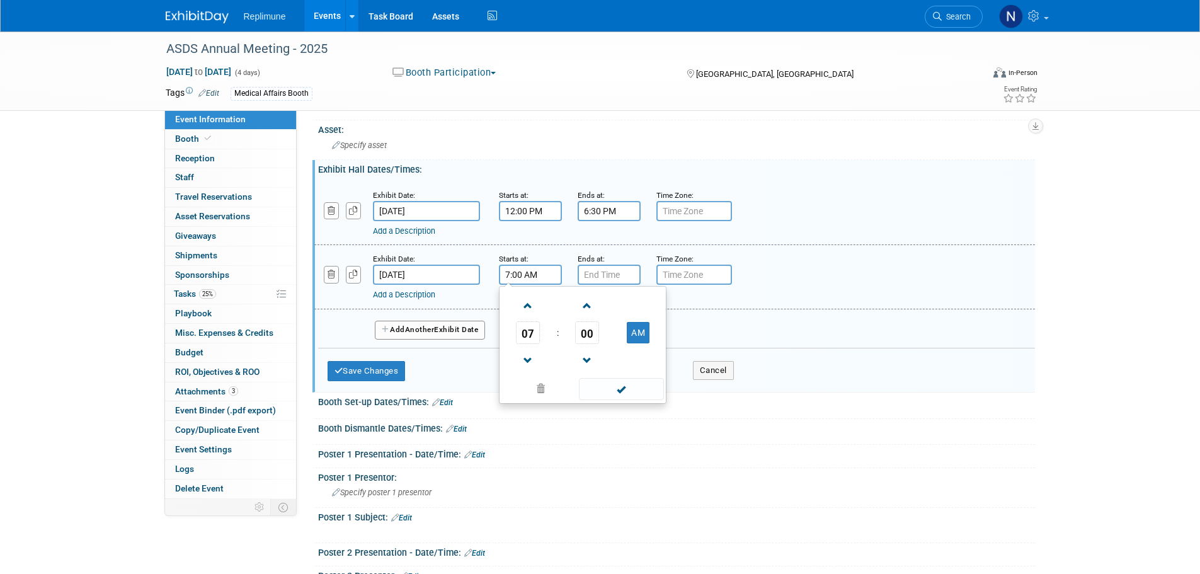
scroll to position [315, 0]
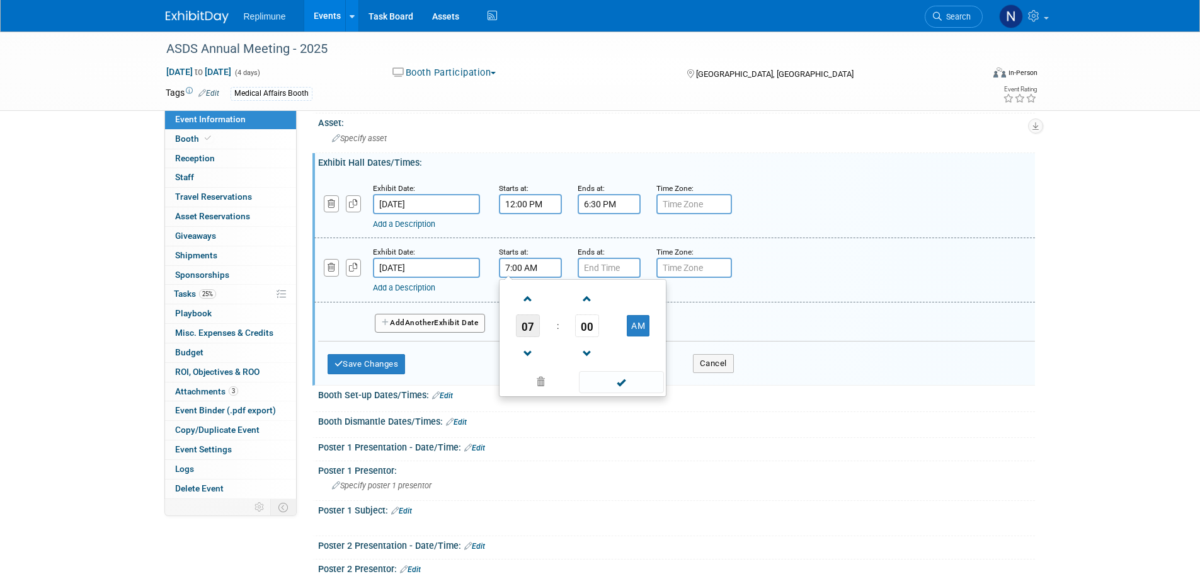
click at [524, 324] on span "07" at bounding box center [528, 325] width 24 height 23
click at [556, 363] on td "09" at bounding box center [562, 367] width 40 height 34
click at [588, 329] on span "00" at bounding box center [587, 325] width 24 height 23
click at [562, 363] on td "45" at bounding box center [562, 367] width 40 height 34
type input "9:45 AM"
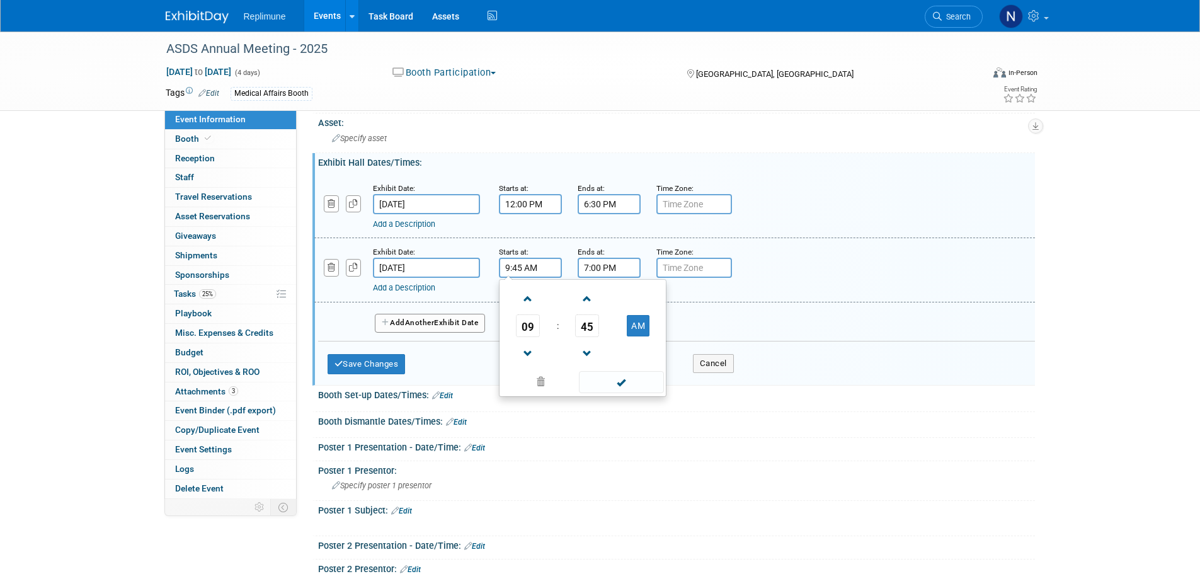
click at [601, 271] on input "7:00 PM" at bounding box center [608, 268] width 63 height 20
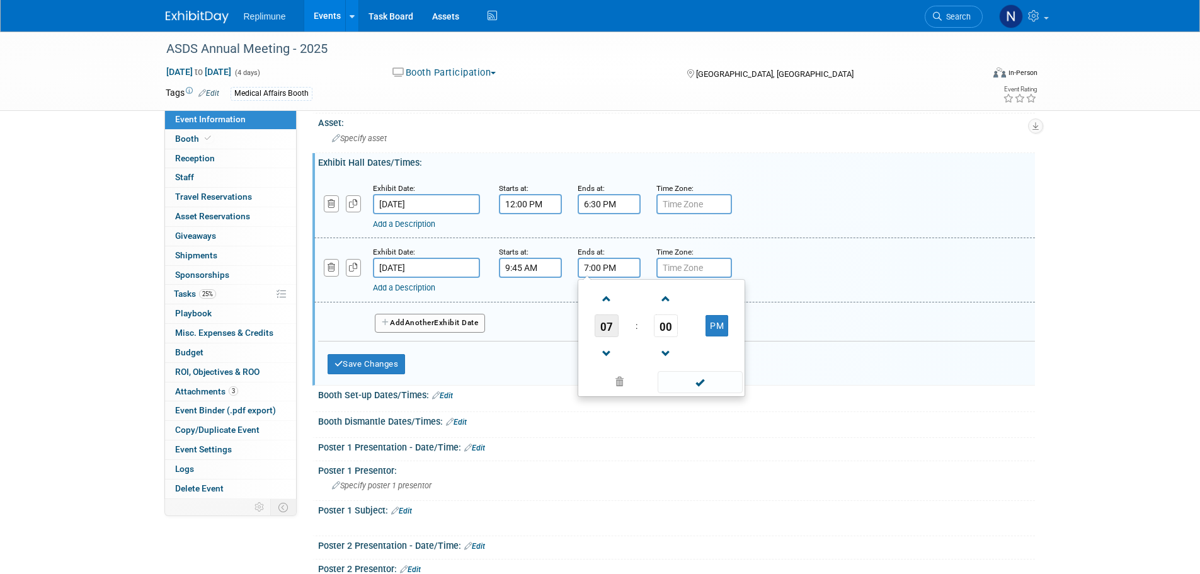
click at [607, 323] on span "07" at bounding box center [606, 325] width 24 height 23
click at [678, 327] on td "06" at bounding box center [681, 333] width 40 height 34
click at [661, 325] on span "00" at bounding box center [666, 325] width 24 height 23
click at [691, 330] on td "30" at bounding box center [681, 333] width 40 height 34
type input "6:30 PM"
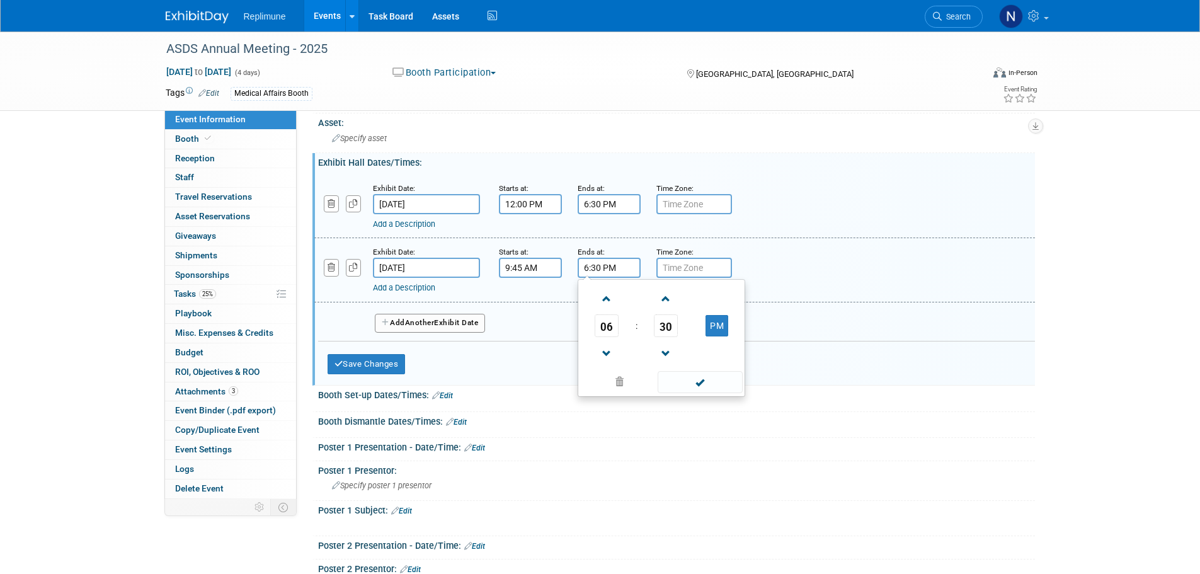
click at [821, 275] on div "Add a Description Description:" at bounding box center [674, 269] width 739 height 48
click at [434, 322] on span "Another" at bounding box center [420, 322] width 30 height 9
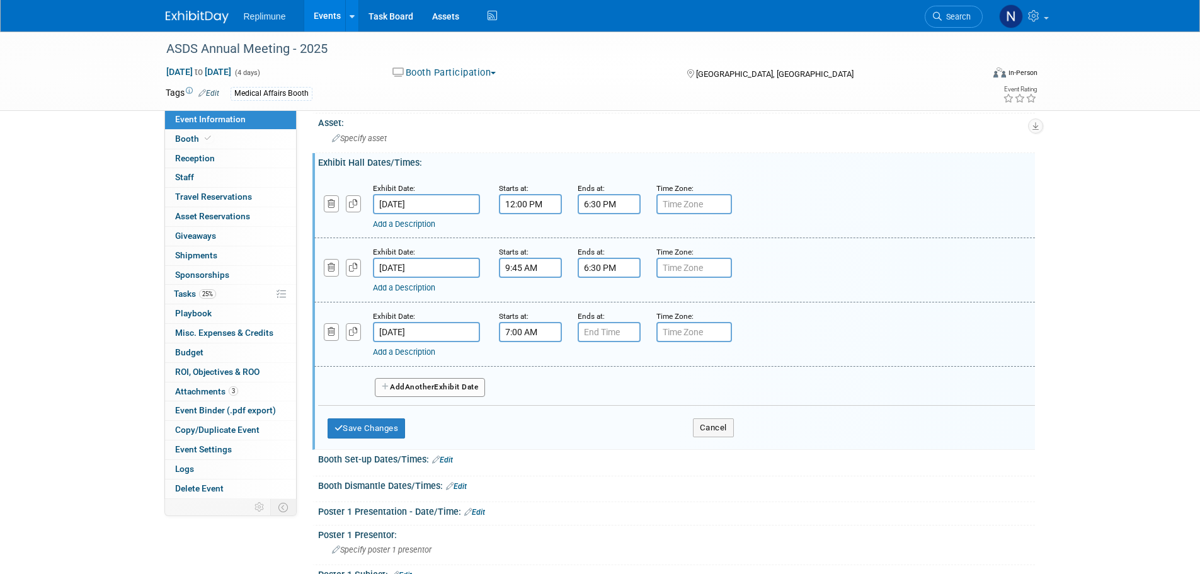
click at [536, 334] on input "7:00 AM" at bounding box center [530, 332] width 63 height 20
click at [531, 387] on span "07" at bounding box center [528, 389] width 24 height 23
click at [557, 423] on td "09" at bounding box center [562, 431] width 40 height 34
click at [585, 391] on span "00" at bounding box center [587, 389] width 24 height 23
click at [635, 361] on td "15" at bounding box center [643, 363] width 40 height 34
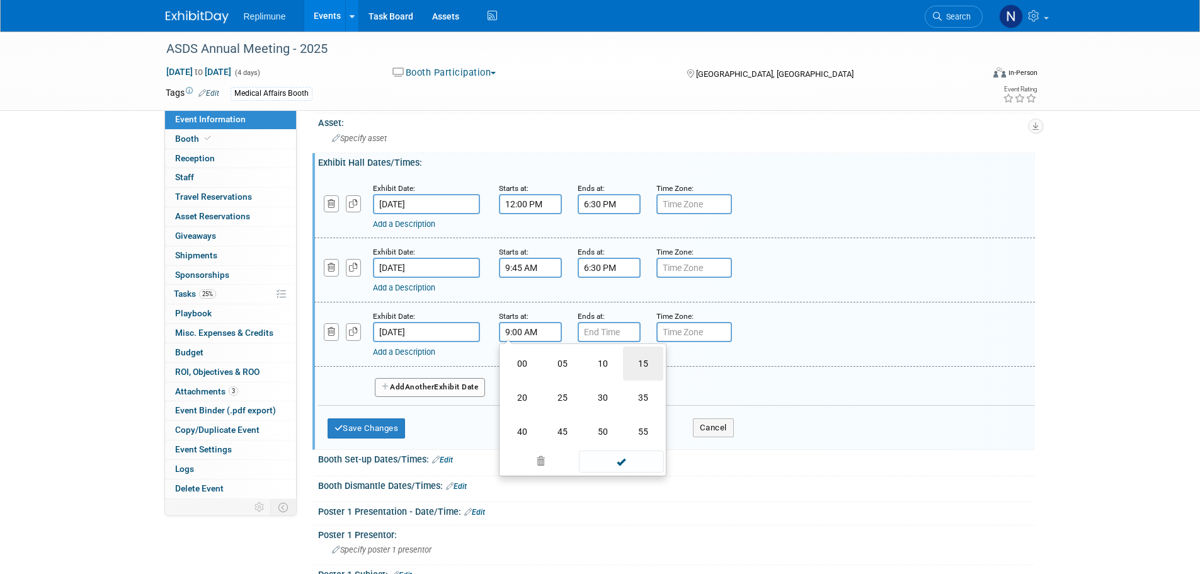
type input "9:15 AM"
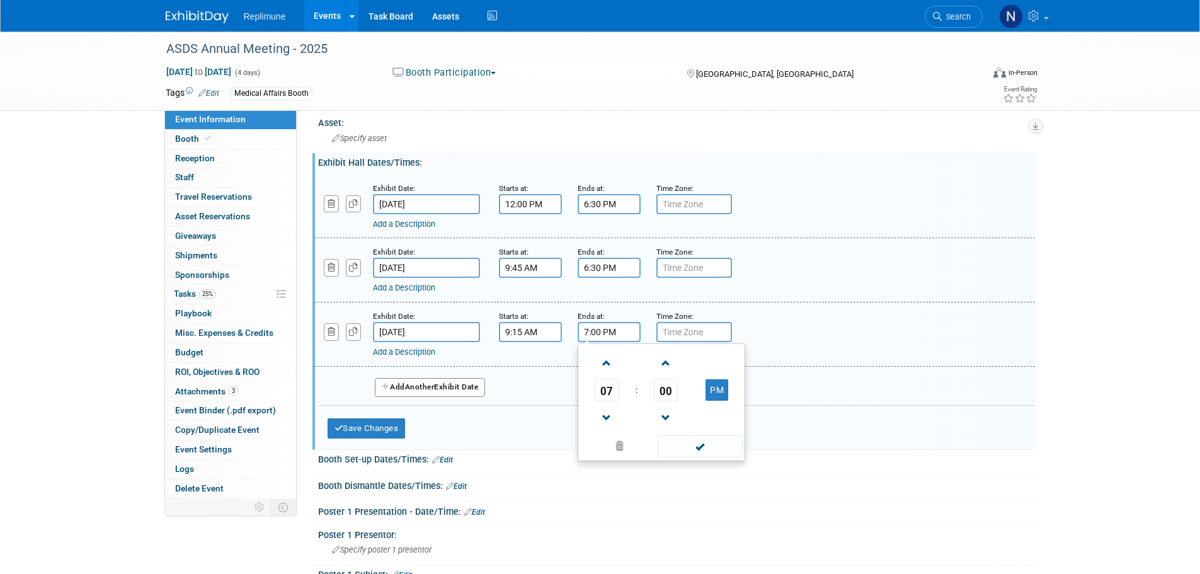
click at [620, 332] on input "7:00 PM" at bounding box center [608, 332] width 63 height 20
click at [598, 391] on span "07" at bounding box center [606, 389] width 24 height 23
click at [635, 362] on td "01" at bounding box center [641, 363] width 40 height 34
click at [672, 389] on span "00" at bounding box center [666, 389] width 24 height 23
click at [684, 395] on td "30" at bounding box center [681, 397] width 40 height 34
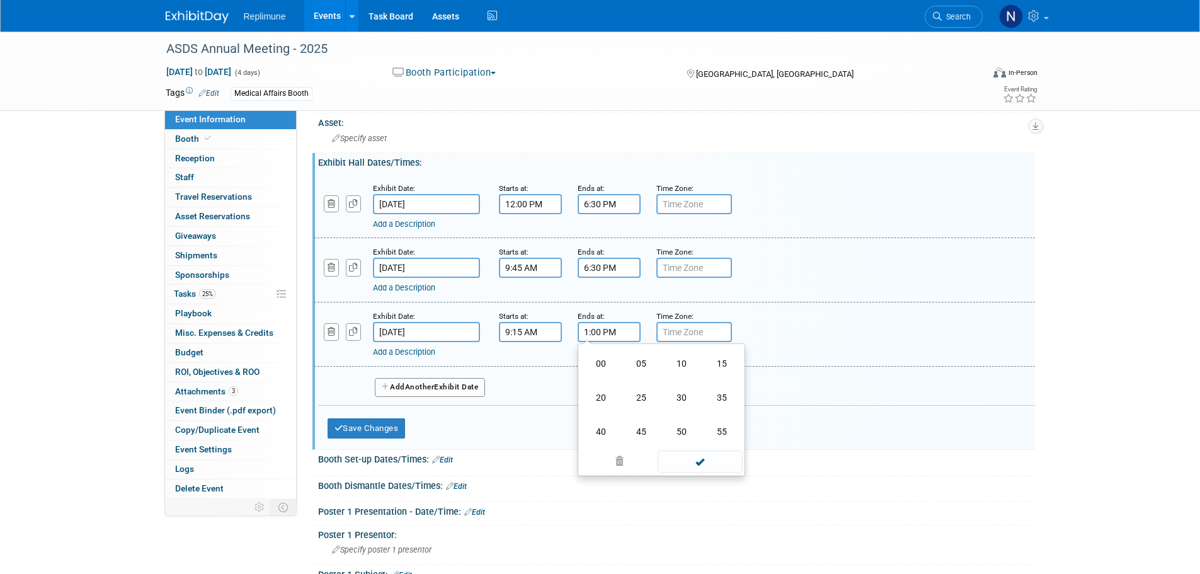
type input "1:30 PM"
click at [834, 332] on div "Add a Description Description:" at bounding box center [674, 333] width 739 height 48
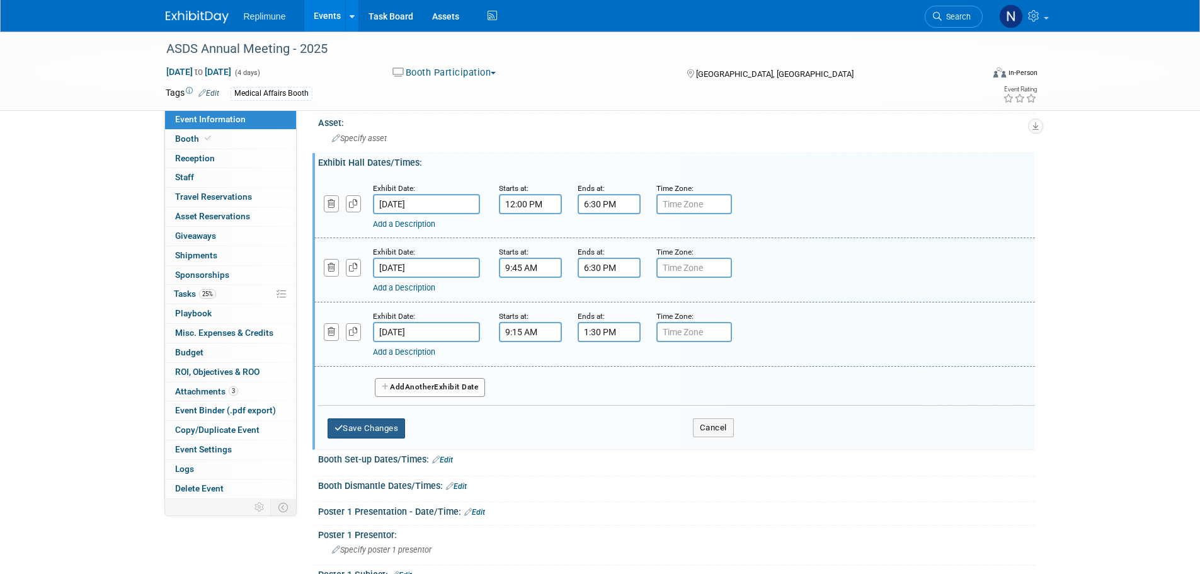
click at [355, 428] on button "Save Changes" at bounding box center [366, 428] width 78 height 20
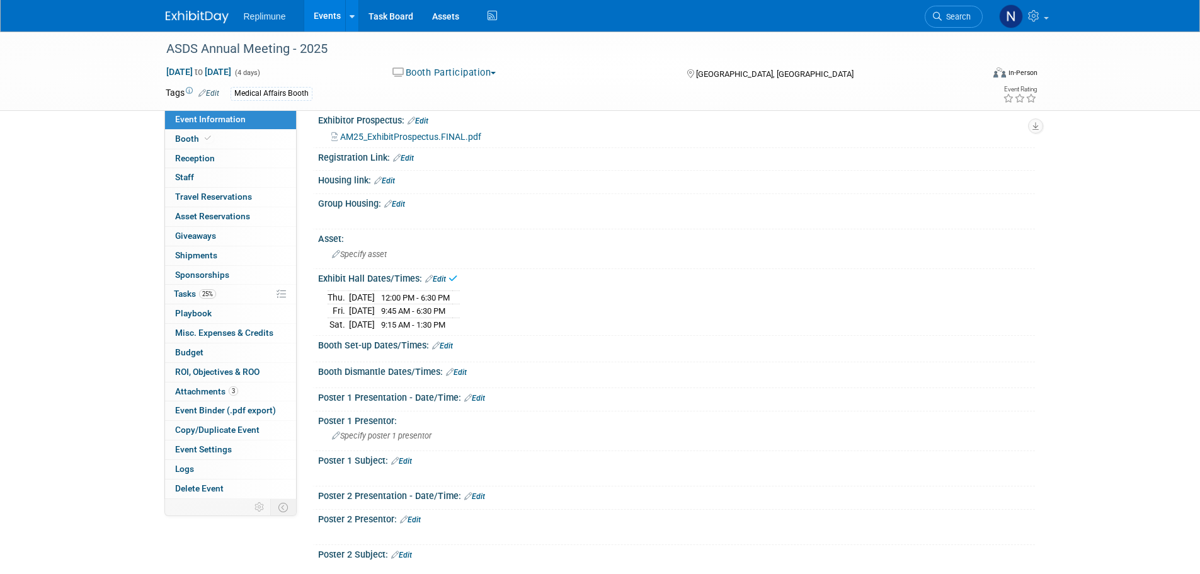
scroll to position [189, 0]
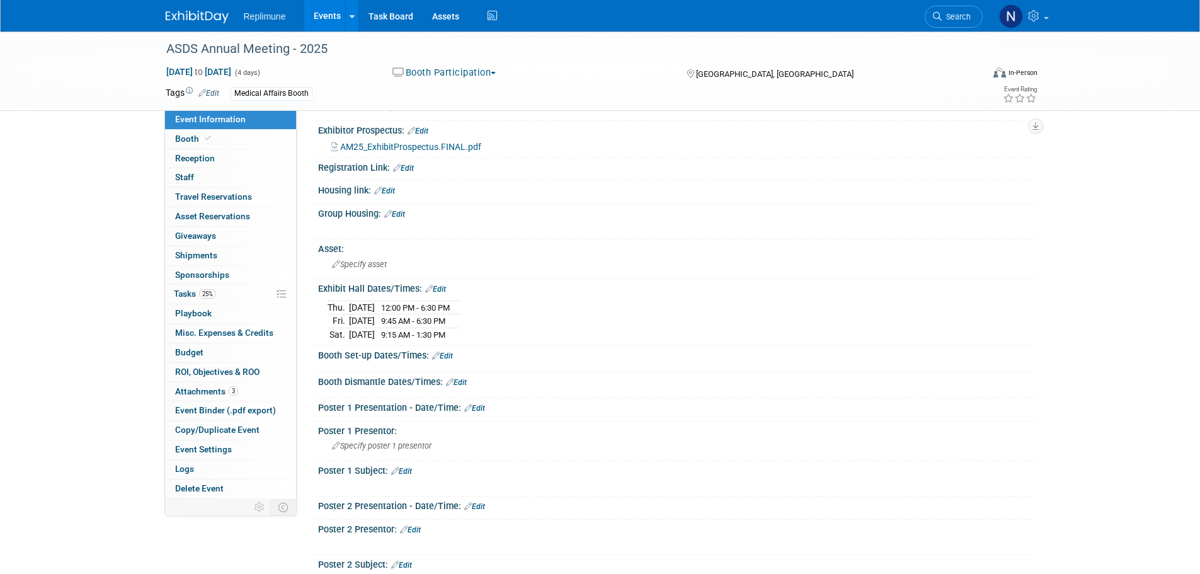
click at [450, 354] on link "Edit" at bounding box center [442, 355] width 21 height 9
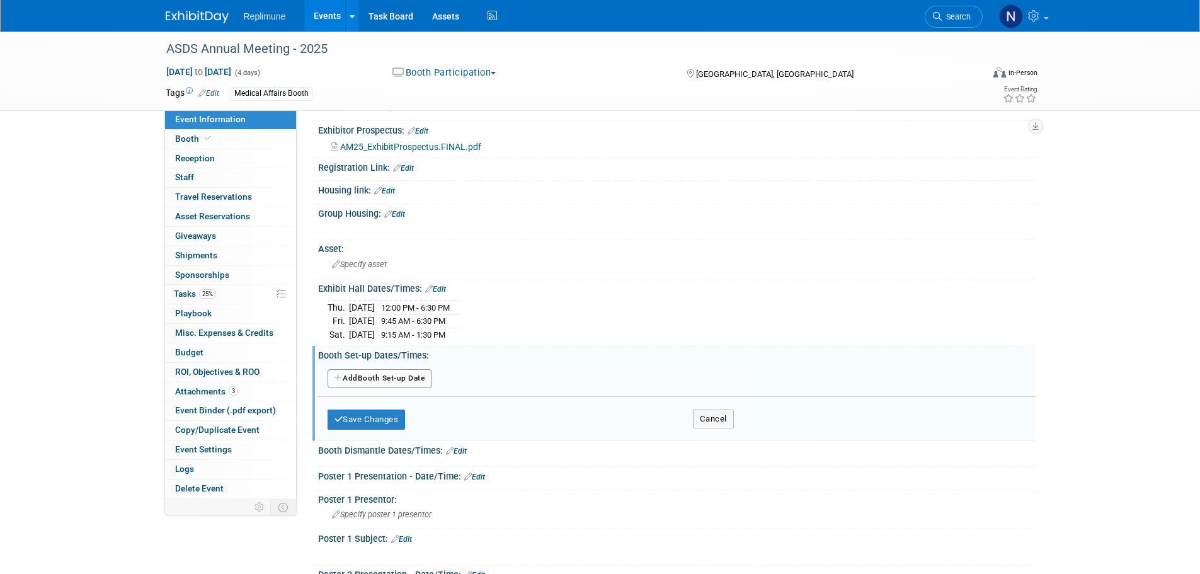
click at [395, 374] on button "Add Another Booth Set-up Date" at bounding box center [379, 378] width 105 height 19
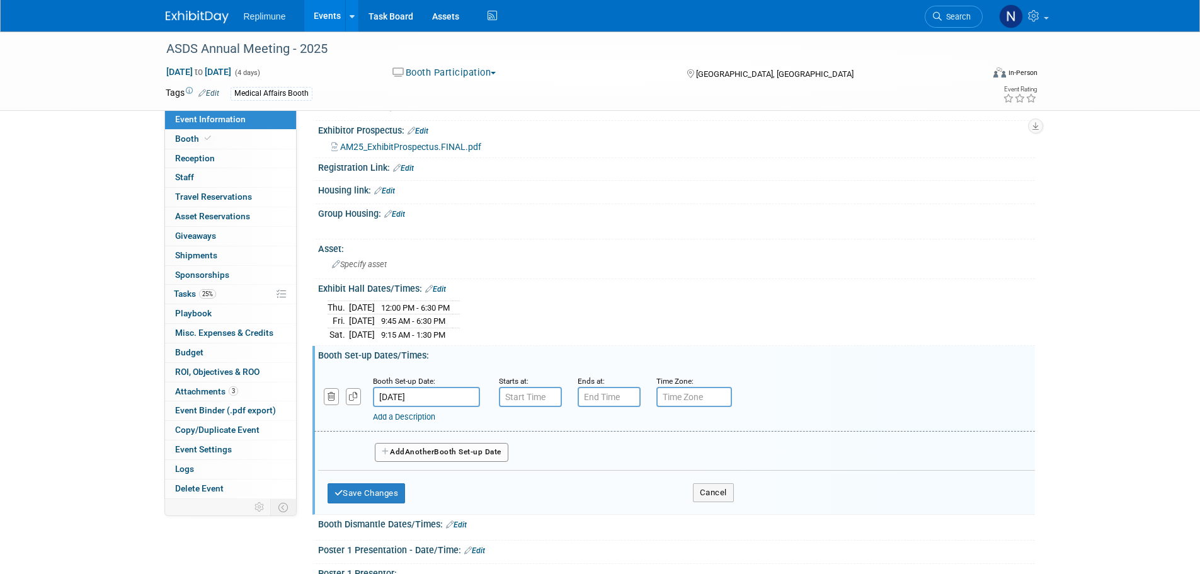
click at [401, 392] on input "[DATE]" at bounding box center [426, 397] width 107 height 20
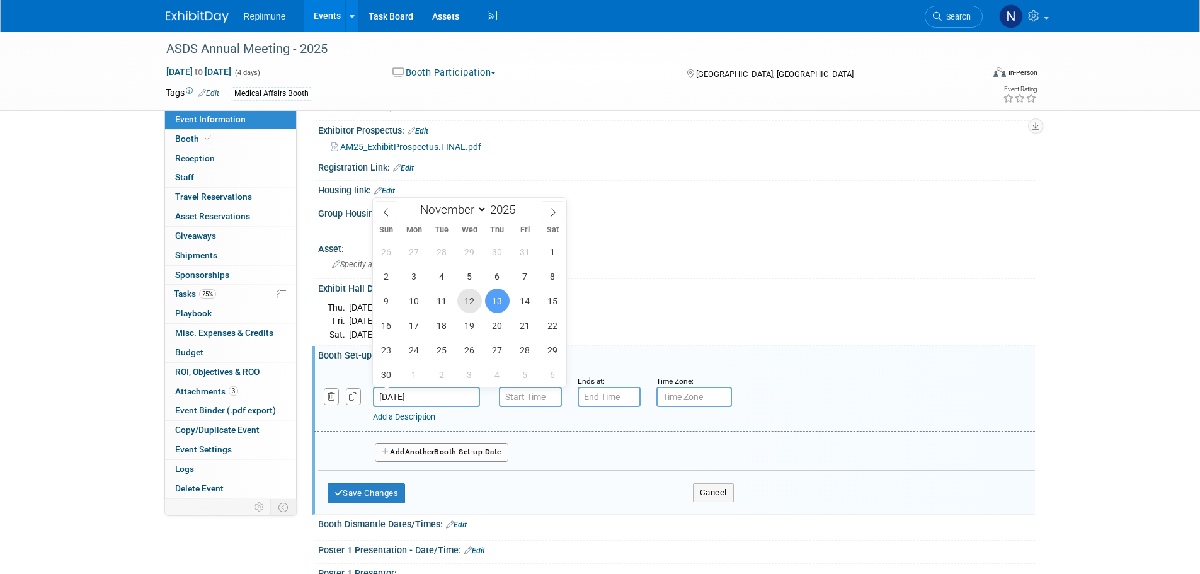
click at [467, 300] on span "12" at bounding box center [469, 300] width 25 height 25
type input "[DATE]"
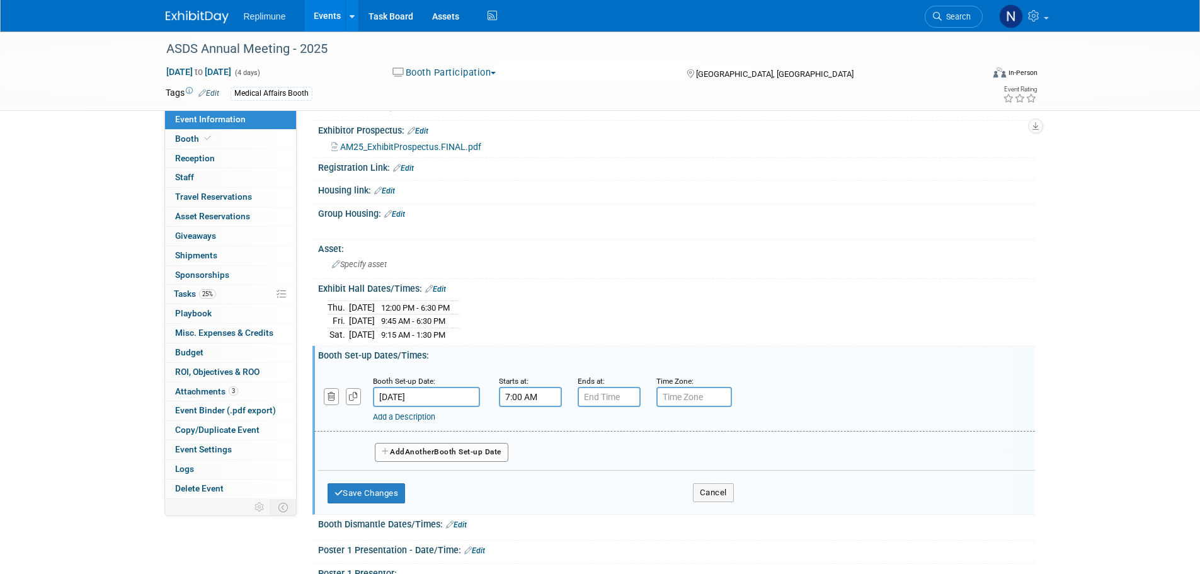
click at [545, 395] on input "7:00 AM" at bounding box center [530, 397] width 63 height 20
click at [530, 453] on span "07" at bounding box center [528, 454] width 24 height 23
click at [525, 494] on td "08" at bounding box center [522, 496] width 40 height 34
type input "8:00 AM"
click at [603, 400] on input "7:00 PM" at bounding box center [608, 397] width 63 height 20
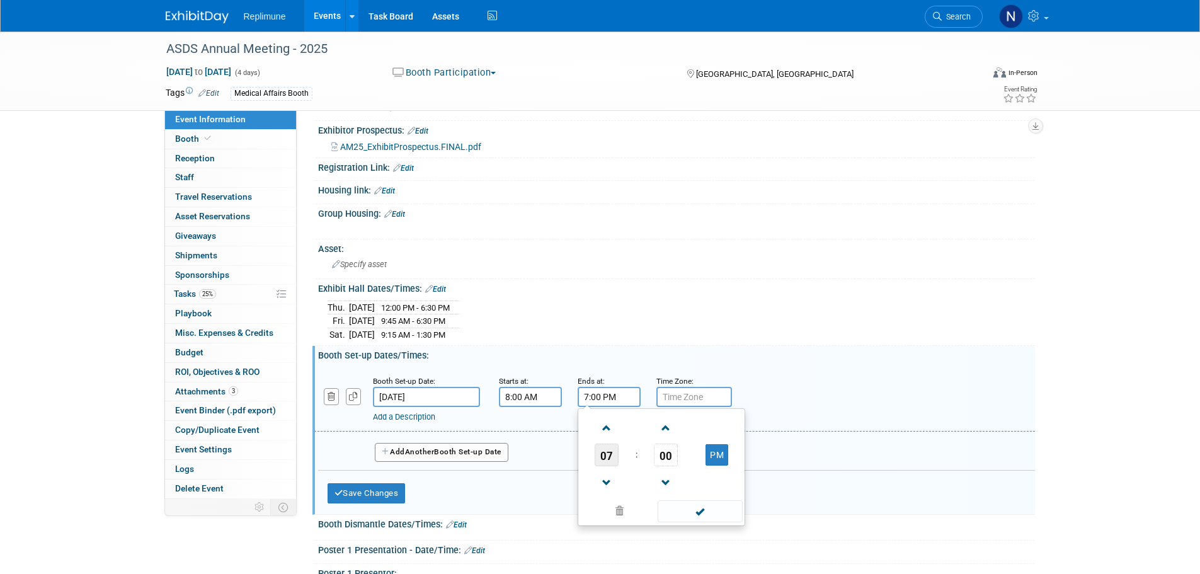
click at [608, 452] on span "07" at bounding box center [606, 454] width 24 height 23
click at [671, 458] on td "06" at bounding box center [681, 462] width 40 height 34
type input "6:00 PM"
click at [792, 391] on div "Add a Description Description:" at bounding box center [674, 398] width 739 height 48
click at [433, 447] on span "Another" at bounding box center [420, 451] width 30 height 9
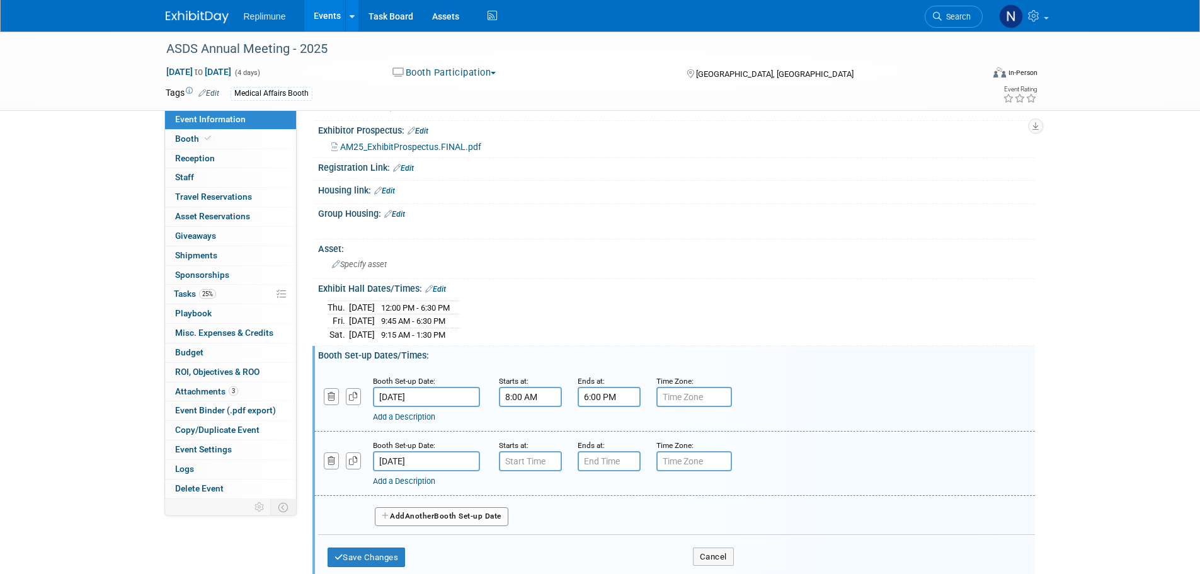
type input "7:00 AM"
click at [511, 462] on input "7:00 AM" at bounding box center [530, 461] width 63 height 20
click at [614, 460] on input "7:00 PM" at bounding box center [608, 461] width 63 height 20
click at [610, 520] on span "07" at bounding box center [606, 519] width 24 height 23
click at [678, 557] on td "10" at bounding box center [681, 560] width 40 height 34
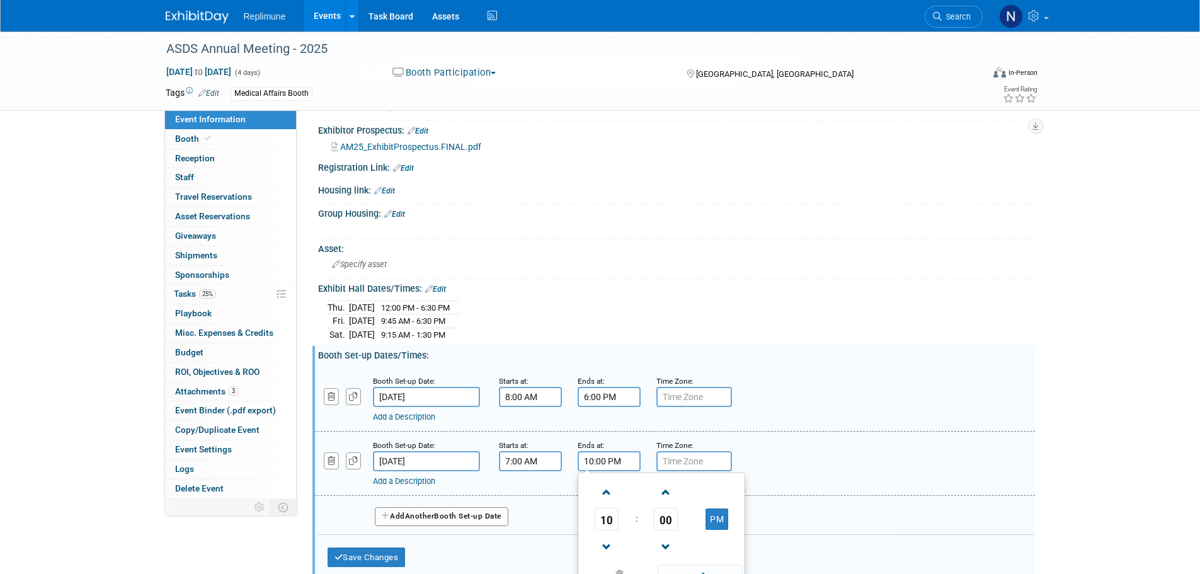
click at [865, 451] on div "Add a Description Description:" at bounding box center [674, 462] width 739 height 48
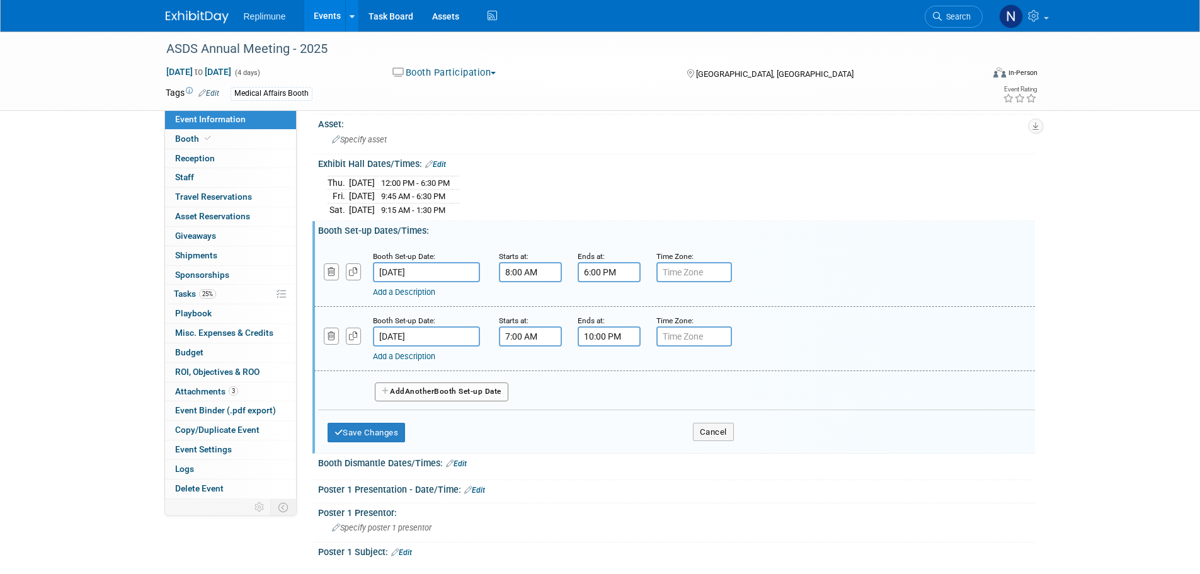
scroll to position [315, 0]
click at [633, 338] on input "10:00 PM" at bounding box center [608, 335] width 63 height 20
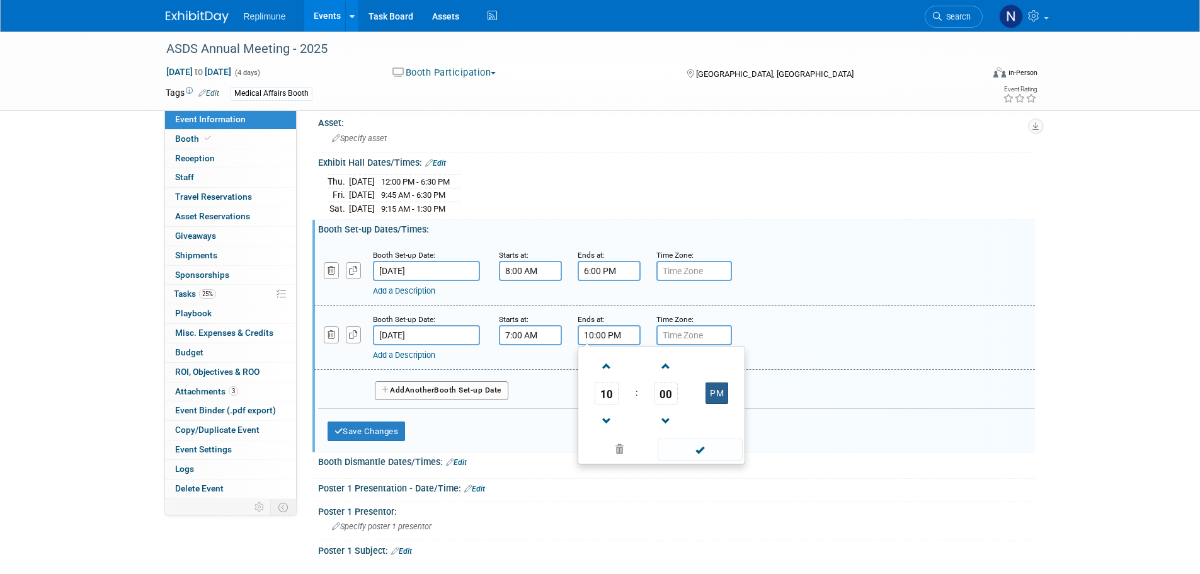
click at [716, 392] on button "PM" at bounding box center [716, 392] width 23 height 21
type input "10:00 AM"
click at [871, 345] on div "Add a Description Description:" at bounding box center [642, 353] width 538 height 16
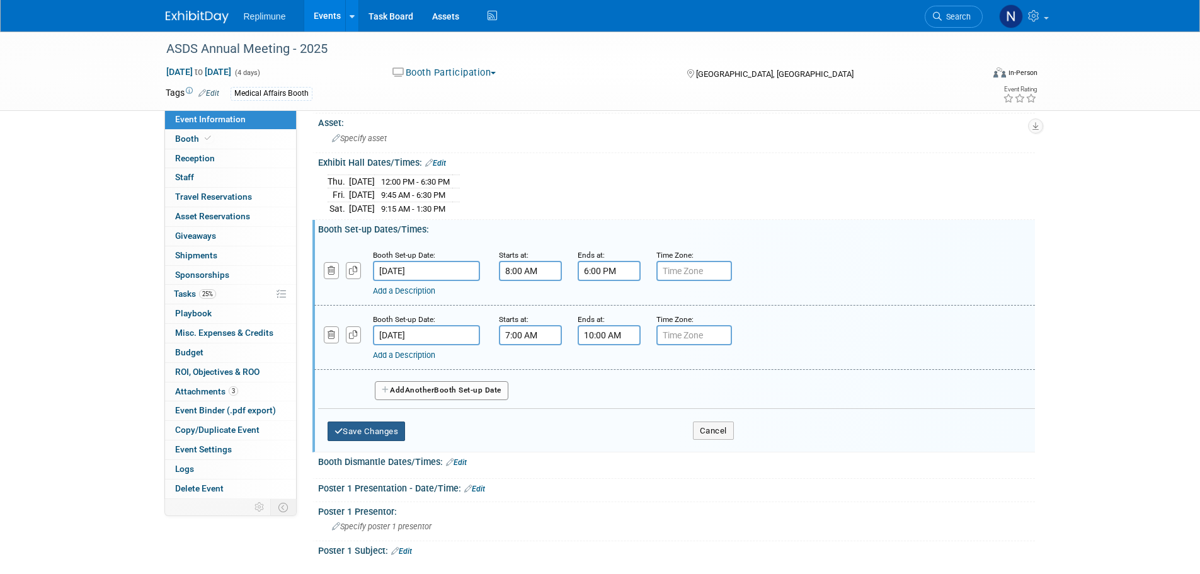
click at [363, 427] on button "Save Changes" at bounding box center [366, 431] width 78 height 20
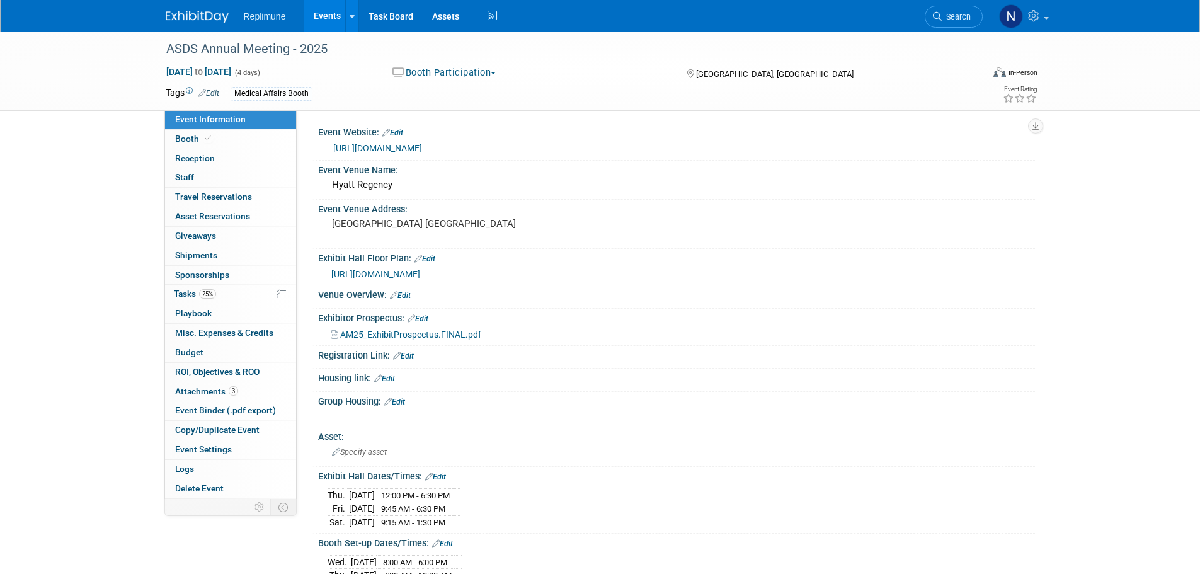
scroll to position [0, 0]
click at [362, 452] on span "Specify asset" at bounding box center [359, 452] width 55 height 9
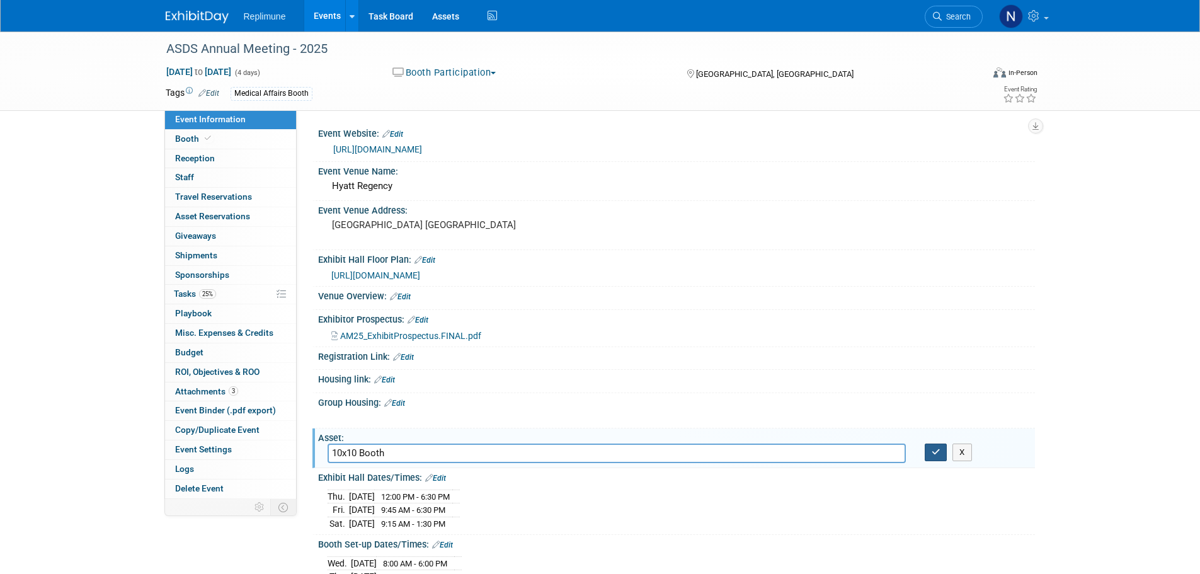
type input "10x10 Booth"
click at [932, 454] on icon "button" at bounding box center [935, 452] width 9 height 8
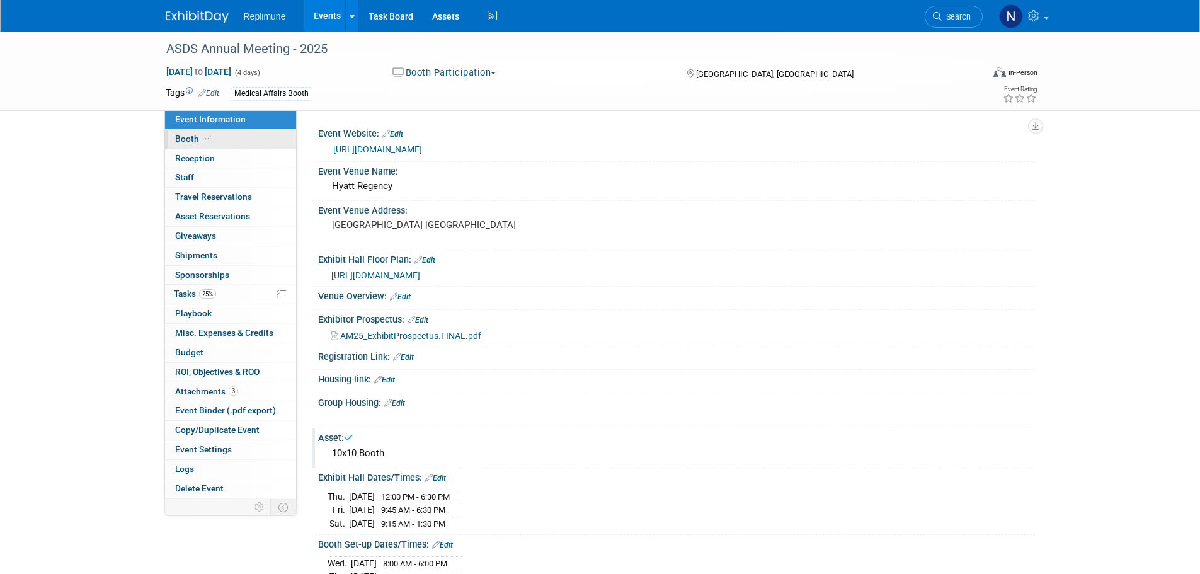
click at [190, 132] on link "Booth" at bounding box center [230, 139] width 131 height 19
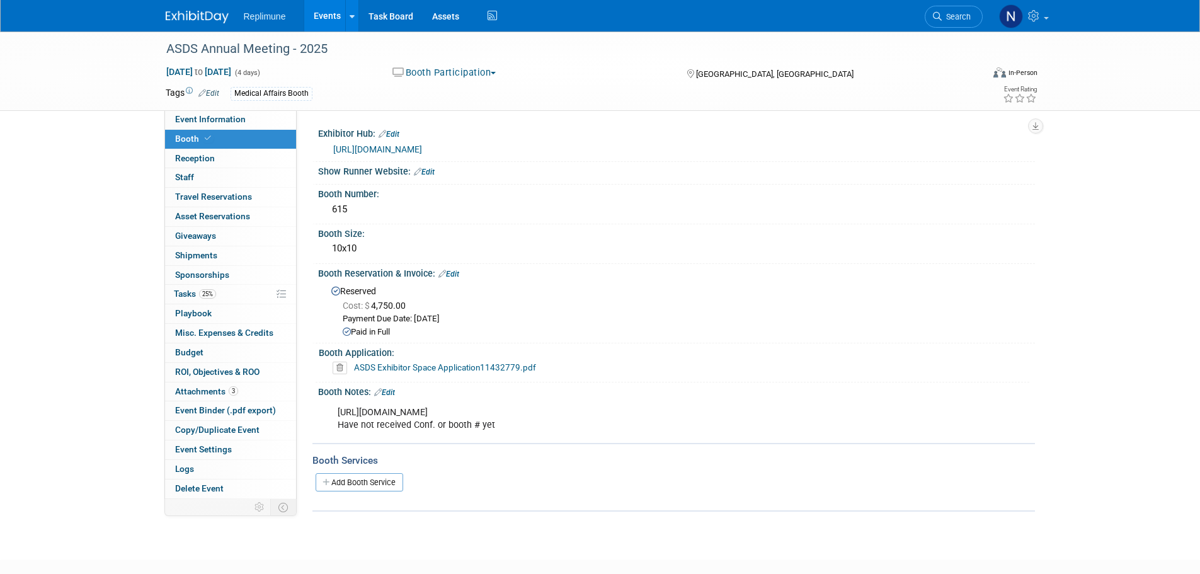
click at [429, 176] on link "Edit" at bounding box center [424, 171] width 21 height 9
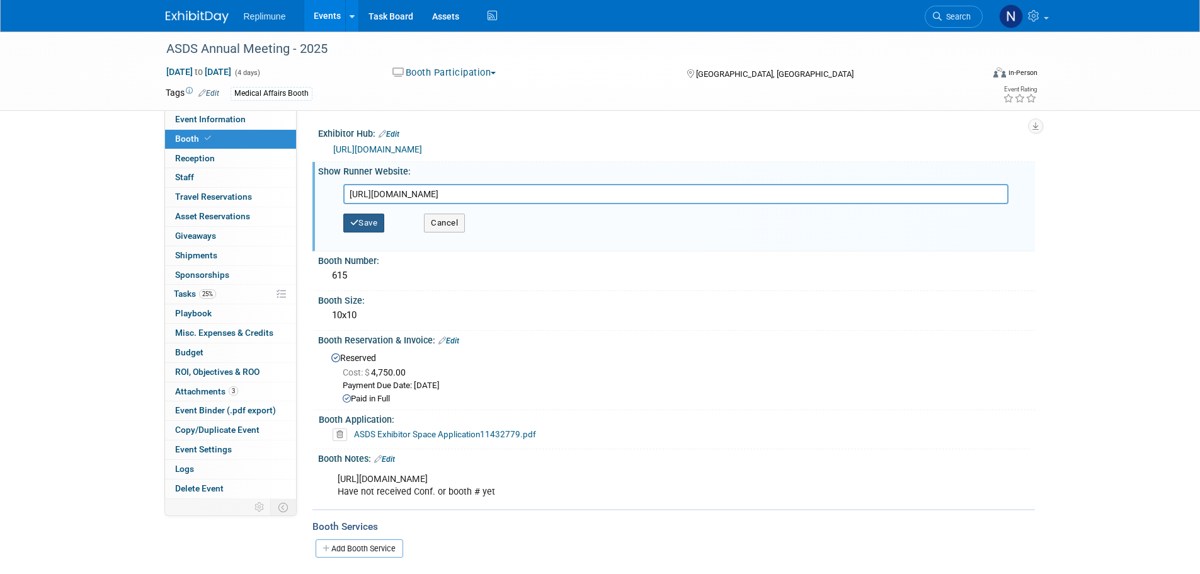
type input "[URL][DOMAIN_NAME]"
click at [373, 232] on button "Save" at bounding box center [364, 222] width 42 height 19
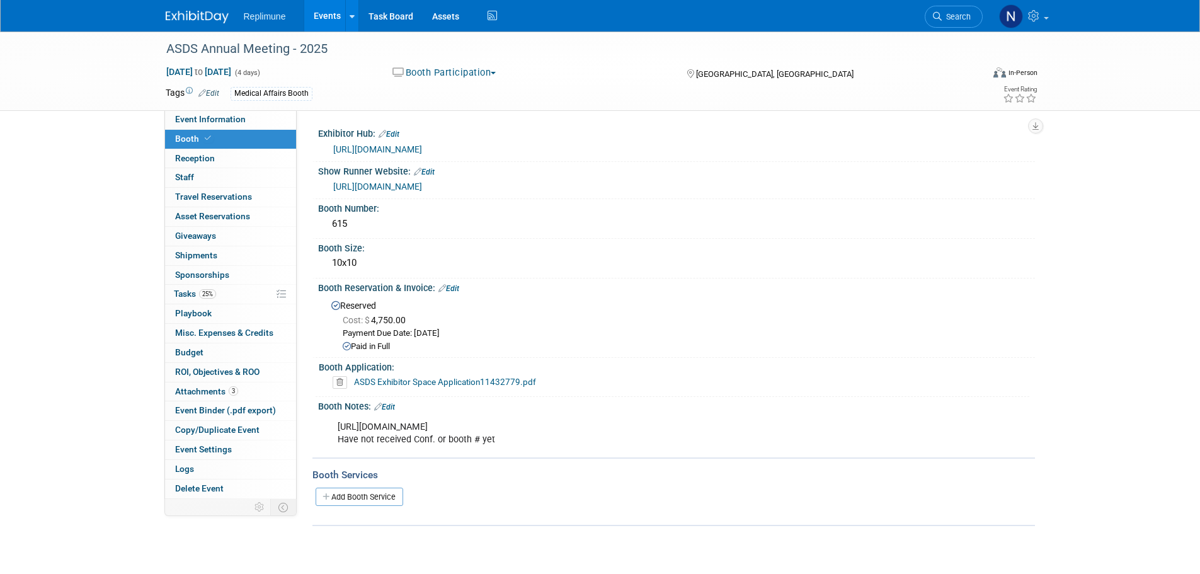
click at [390, 411] on link "Edit" at bounding box center [384, 406] width 21 height 9
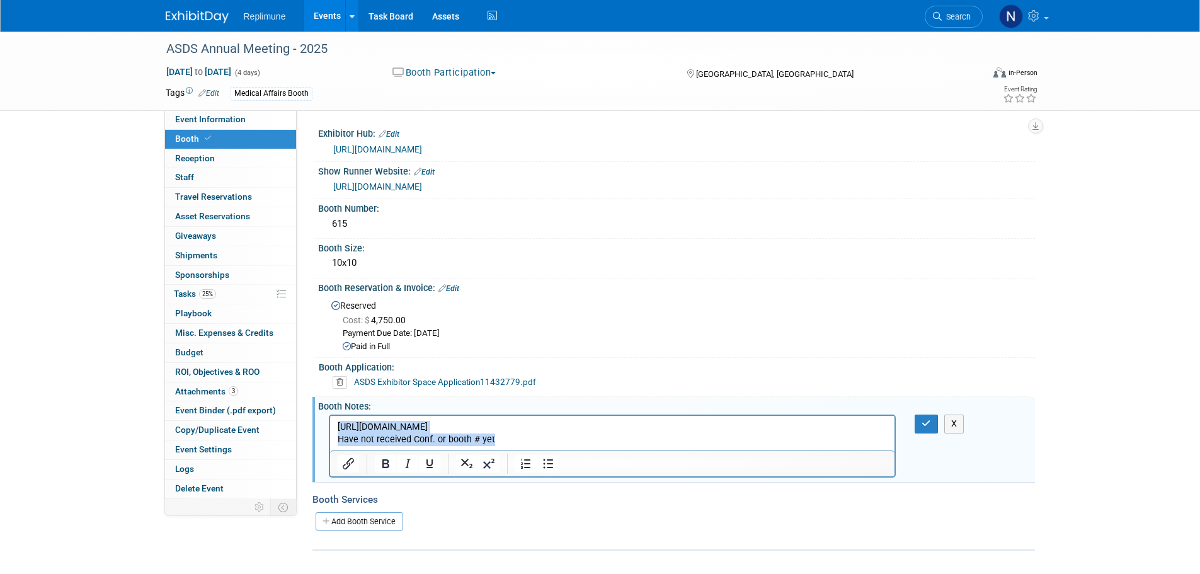
drag, startPoint x: 336, startPoint y: 426, endPoint x: 562, endPoint y: 438, distance: 227.0
click at [562, 438] on body "[URL][DOMAIN_NAME] Have not received Conf. or booth # yet" at bounding box center [612, 433] width 552 height 25
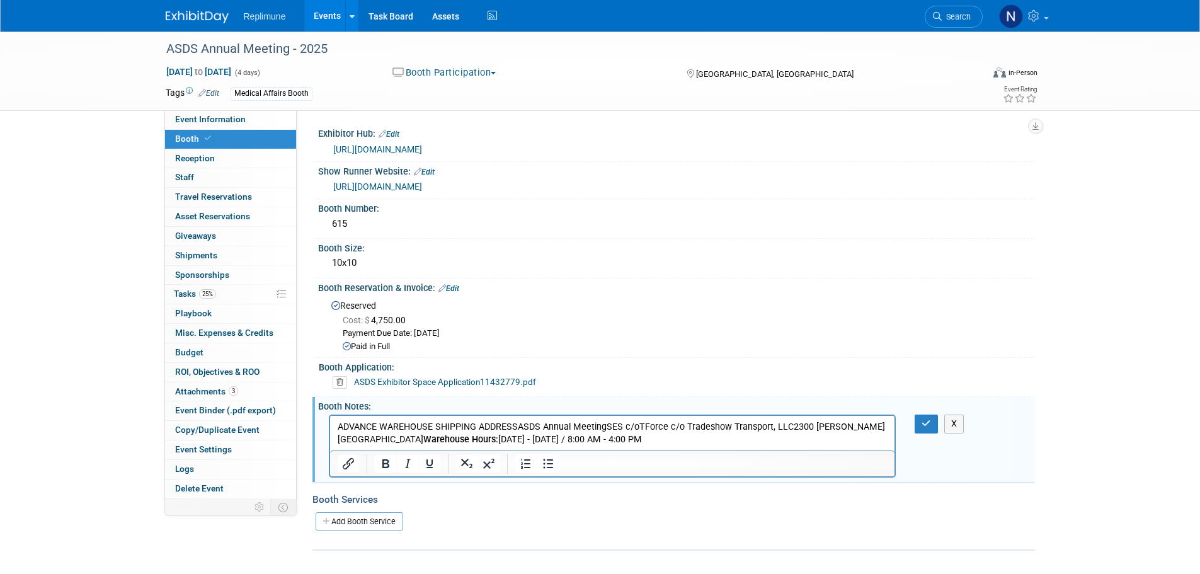
click at [693, 434] on p "ADVANCE WAREHOUSE SHIPPING ADDRESSASDS Annual MeetingSES c/oTForce c/o Tradesho…" at bounding box center [612, 433] width 550 height 25
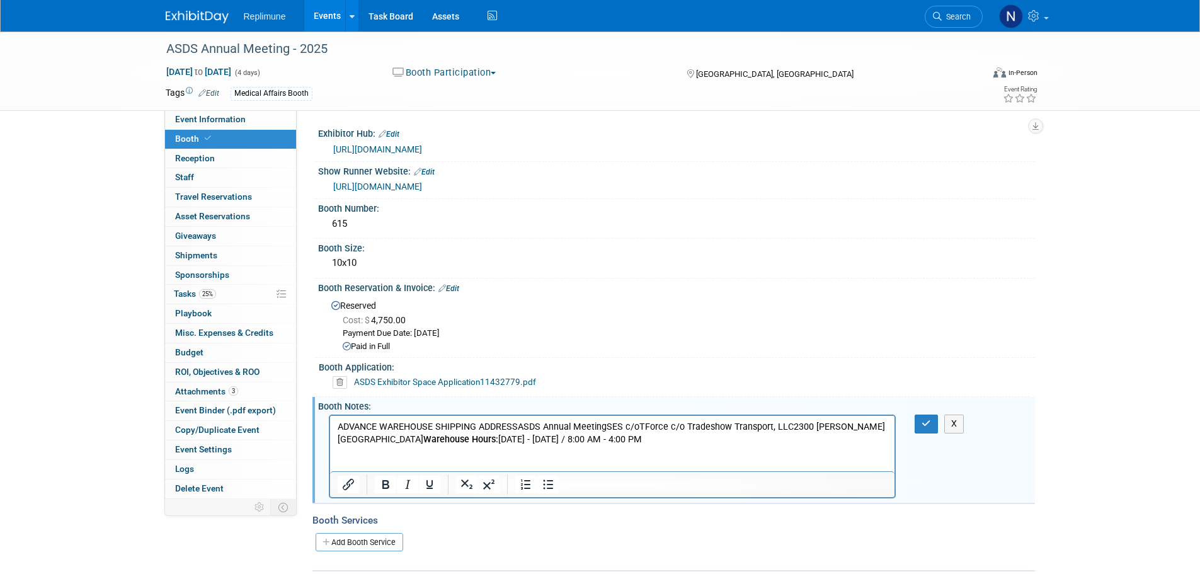
click at [543, 424] on p "ADVANCE WAREHOUSE SHIPPING ADDRESSASDS Annual MeetingSES c/oTForce c/o Tradesho…" at bounding box center [612, 433] width 550 height 25
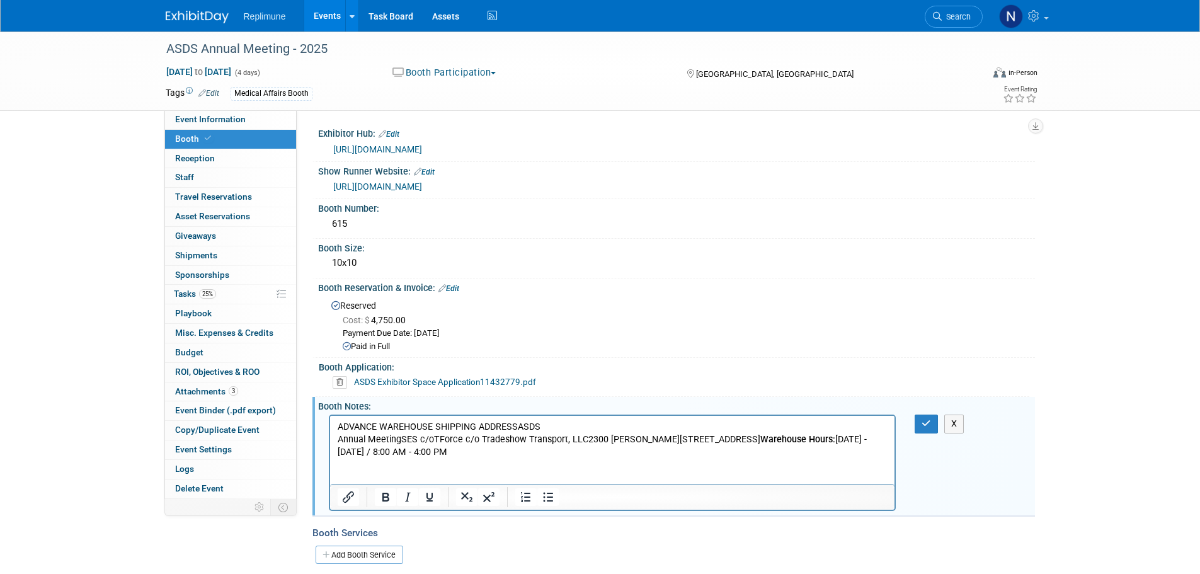
click at [517, 425] on p "ADVANCE WAREHOUSE SHIPPING ADDRESSASDS" at bounding box center [612, 427] width 550 height 13
click at [425, 436] on p "ASDS Annual MeetingSES c/oTForce c/o Tradeshow Transport, LLC2300 [PERSON_NAME]…" at bounding box center [612, 445] width 550 height 25
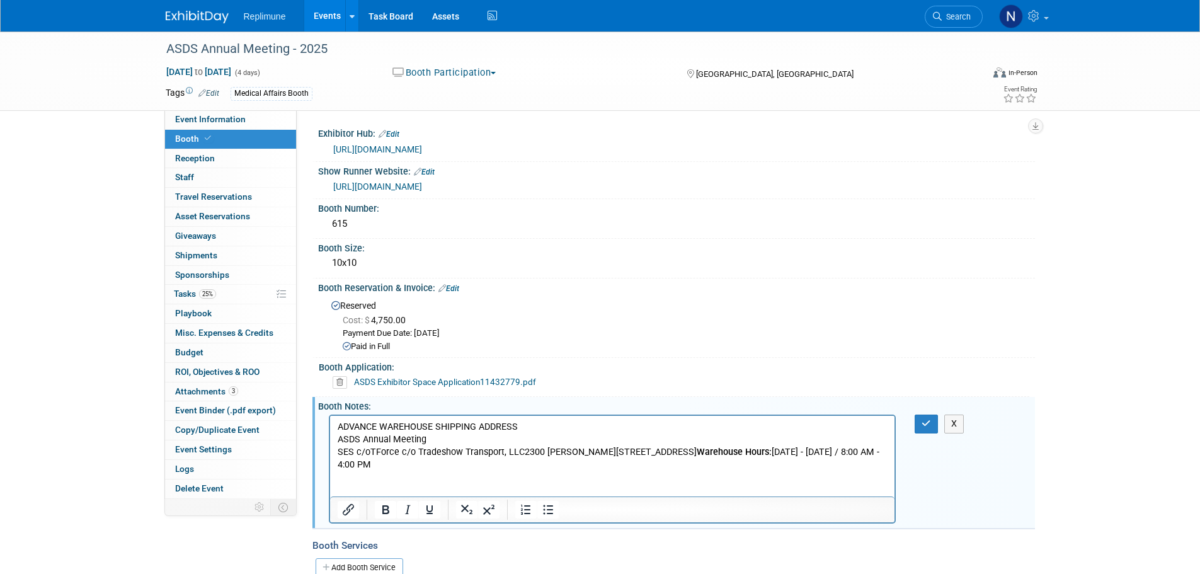
click at [520, 450] on p "SES c/oTForce c/o Tradeshow Transport, LLC2300 [PERSON_NAME][STREET_ADDRESS] Wa…" at bounding box center [612, 458] width 550 height 25
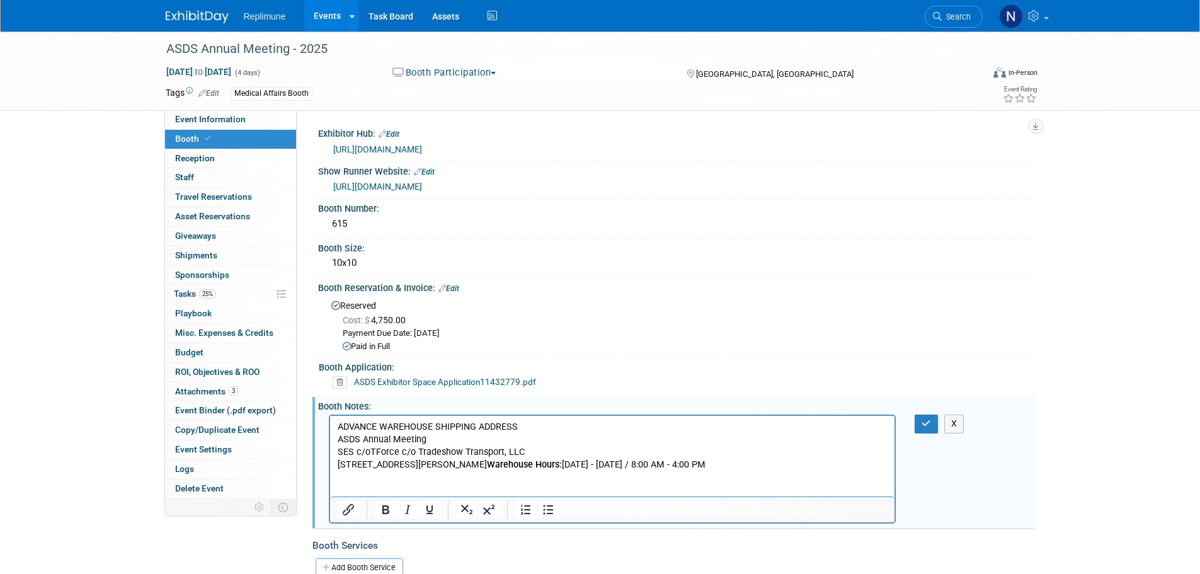
click at [426, 463] on p "[STREET_ADDRESS][PERSON_NAME] Warehouse Hours: [DATE] - [DATE] / 8:00 AM - 4:00…" at bounding box center [612, 464] width 550 height 13
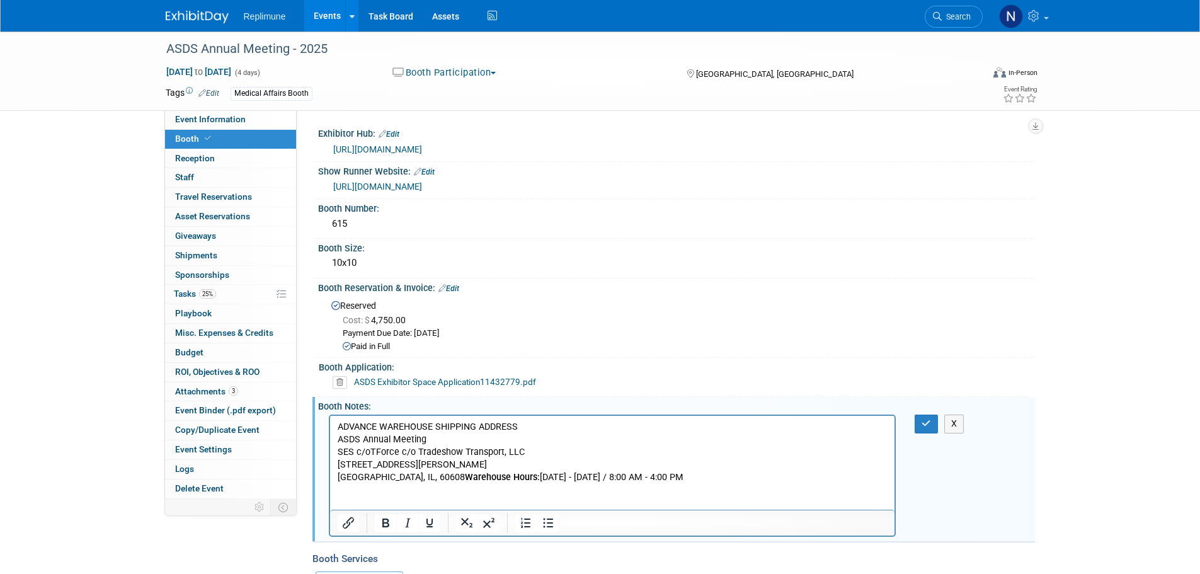
click at [464, 477] on b "Warehouse Hours:" at bounding box center [501, 477] width 75 height 11
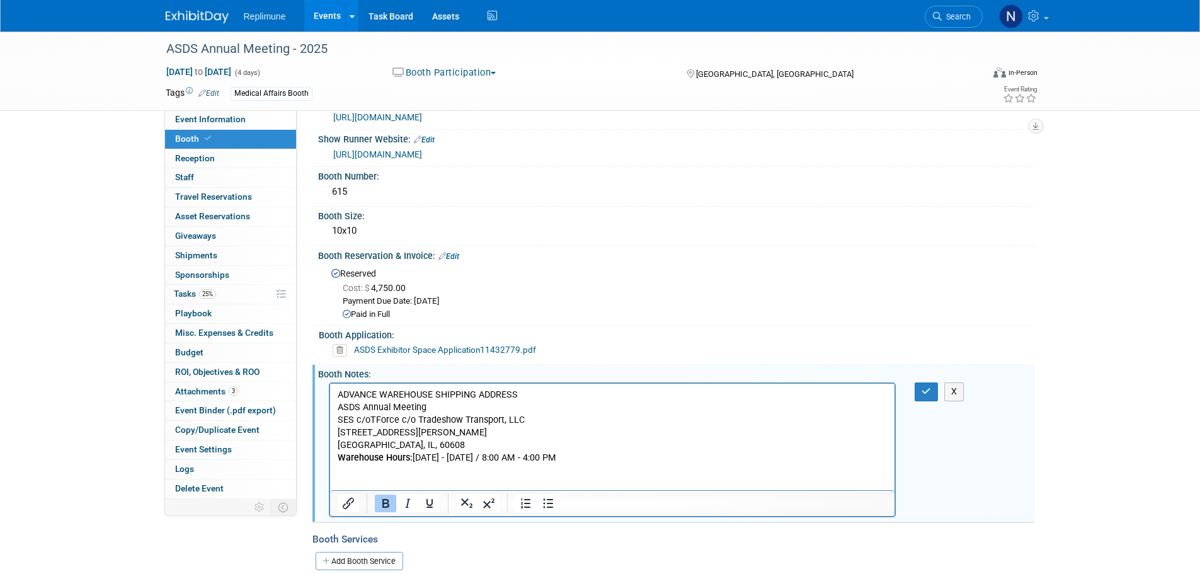
scroll to position [63, 0]
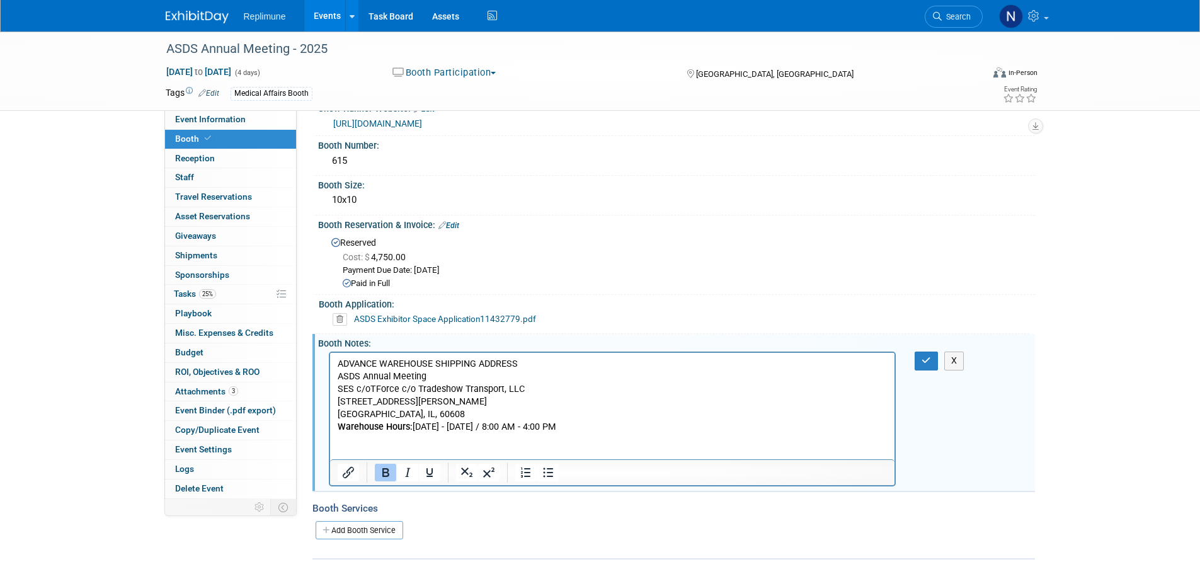
click at [588, 427] on p "Warehouse Hours: [DATE] - [DATE] / 8:00 AM - 4:00 PM" at bounding box center [612, 427] width 550 height 13
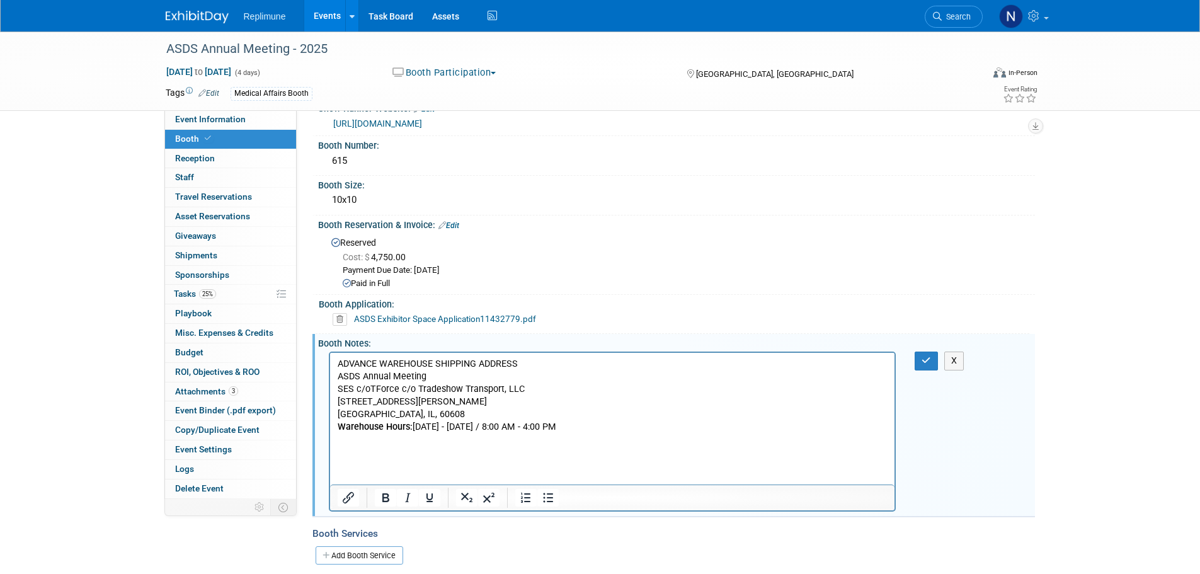
click at [341, 450] on p "Rich Text Area. Press ALT-0 for help." at bounding box center [612, 452] width 550 height 13
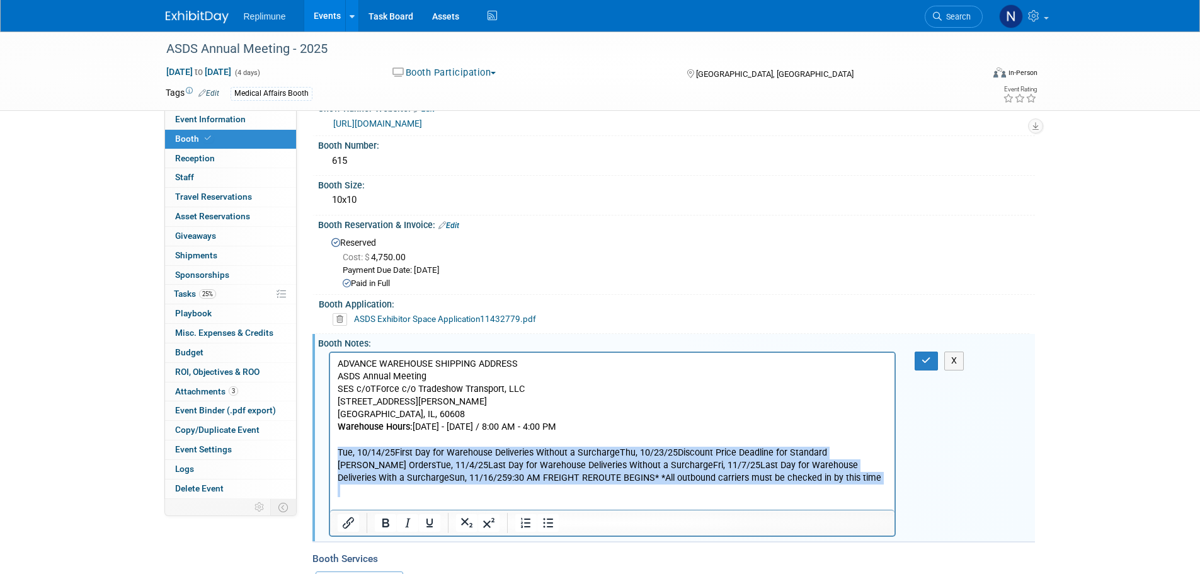
drag, startPoint x: 337, startPoint y: 447, endPoint x: 852, endPoint y: 496, distance: 517.4
click at [852, 496] on body "ADVANCE WAREHOUSE SHIPPING ADDRESS ASDS Annual Meeting SES c/oTForce c/o Trades…" at bounding box center [612, 434] width 552 height 152
click at [399, 456] on p "Tue, 10/14/25First Day for Warehouse Deliveries Without a SurchargeThu, 10/23/2…" at bounding box center [612, 465] width 550 height 38
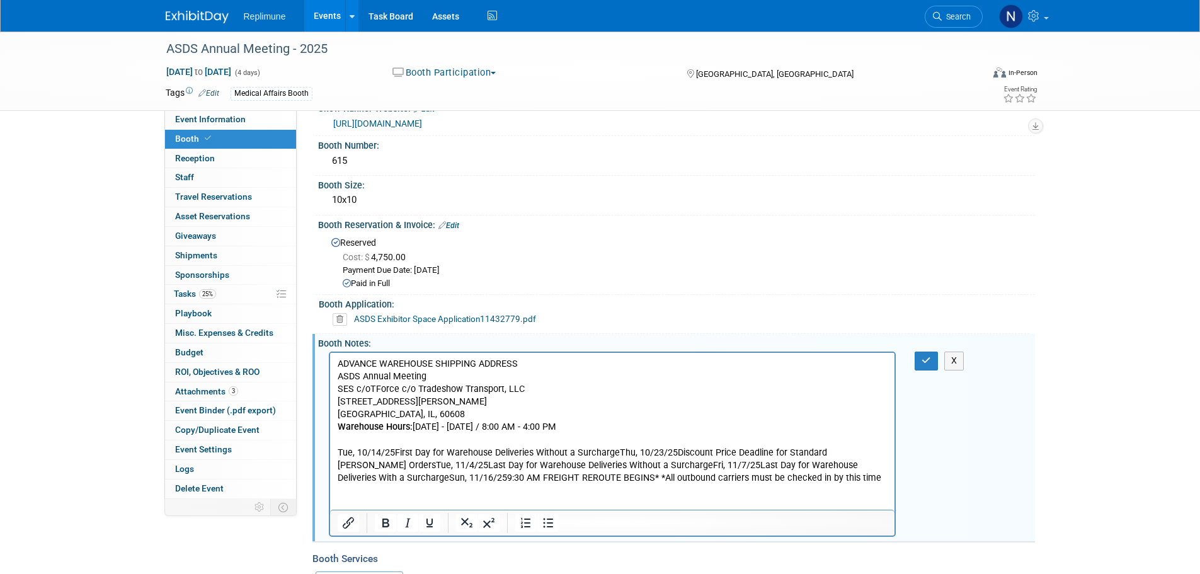
click at [395, 453] on p "Tue, 10/14/25First Day for Warehouse Deliveries Without a SurchargeThu, 10/23/2…" at bounding box center [612, 465] width 550 height 38
click at [637, 449] on p "[DATE] First Day for Warehouse Deliveries Without a SurchargeThu, 10/23/25Disco…" at bounding box center [612, 465] width 550 height 38
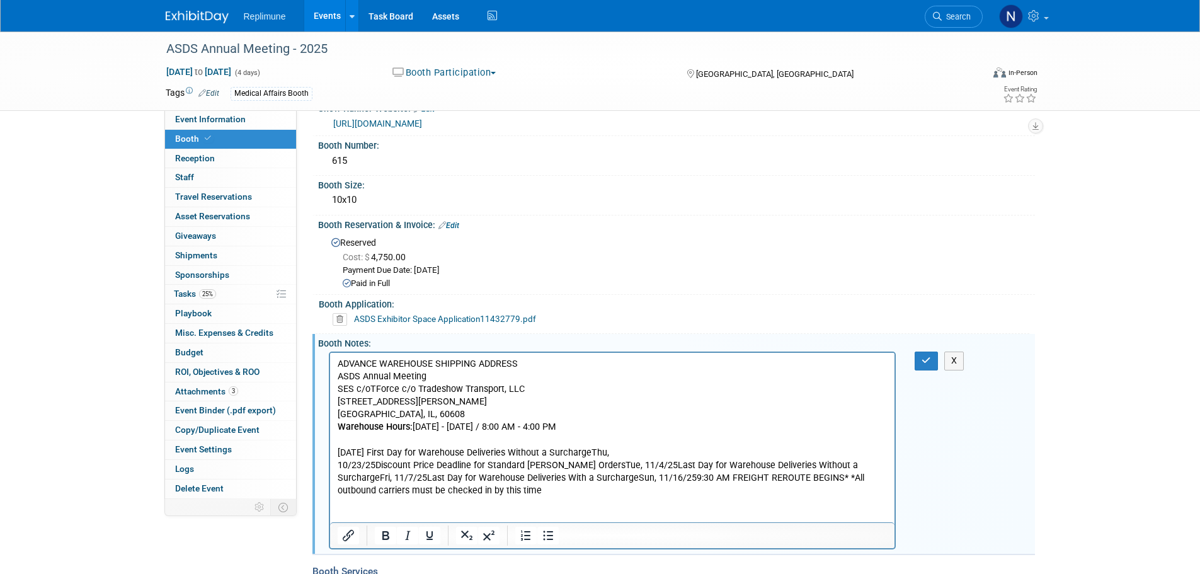
click at [375, 463] on p "10/23/25Discount Price Deadline for Standard [PERSON_NAME] OrdersTue, 11/4/25La…" at bounding box center [612, 478] width 550 height 38
click at [609, 465] on p "[DATE] Discount Price Deadline for Standard [PERSON_NAME] OrdersTue, 11/4/25Las…" at bounding box center [612, 478] width 550 height 38
click at [368, 475] on p "11/4/25Last Day for Warehouse Deliveries Without a SurchargeFri, 11/7/25Last Da…" at bounding box center [612, 484] width 550 height 25
click at [608, 479] on p "[DATE] Last Day for Warehouse Deliveries Without a SurchargeFri, 11/7/25Last Da…" at bounding box center [612, 484] width 550 height 25
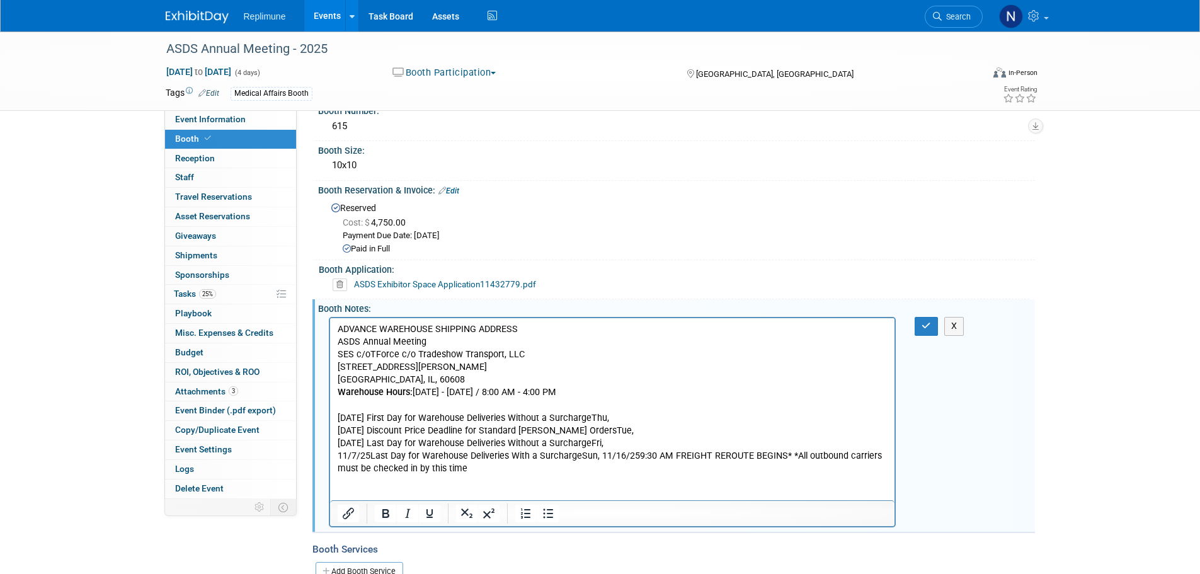
scroll to position [126, 0]
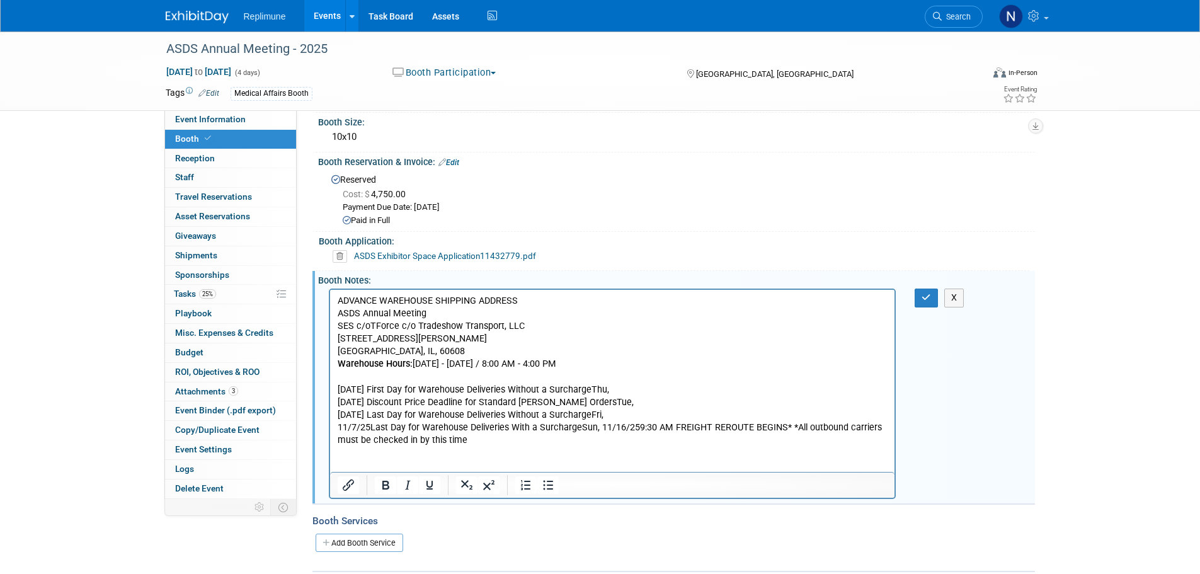
click at [598, 428] on p "11/7/25Last Day for Warehouse Deliveries With a SurchargeSun, 11/16/259:30 AM F…" at bounding box center [612, 433] width 550 height 25
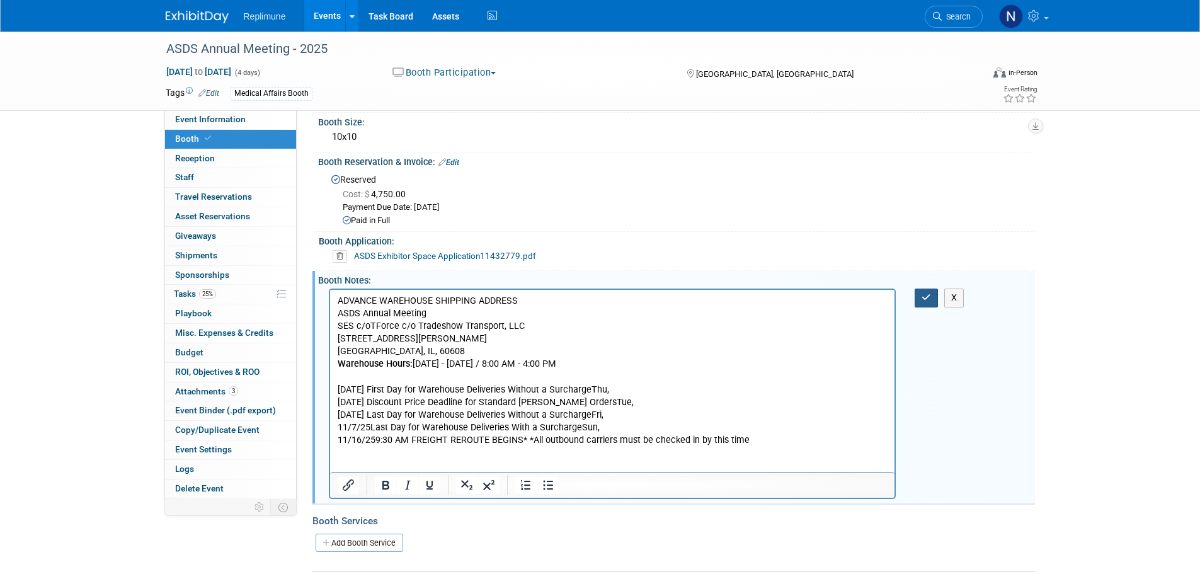
click at [922, 302] on icon "button" at bounding box center [925, 297] width 9 height 9
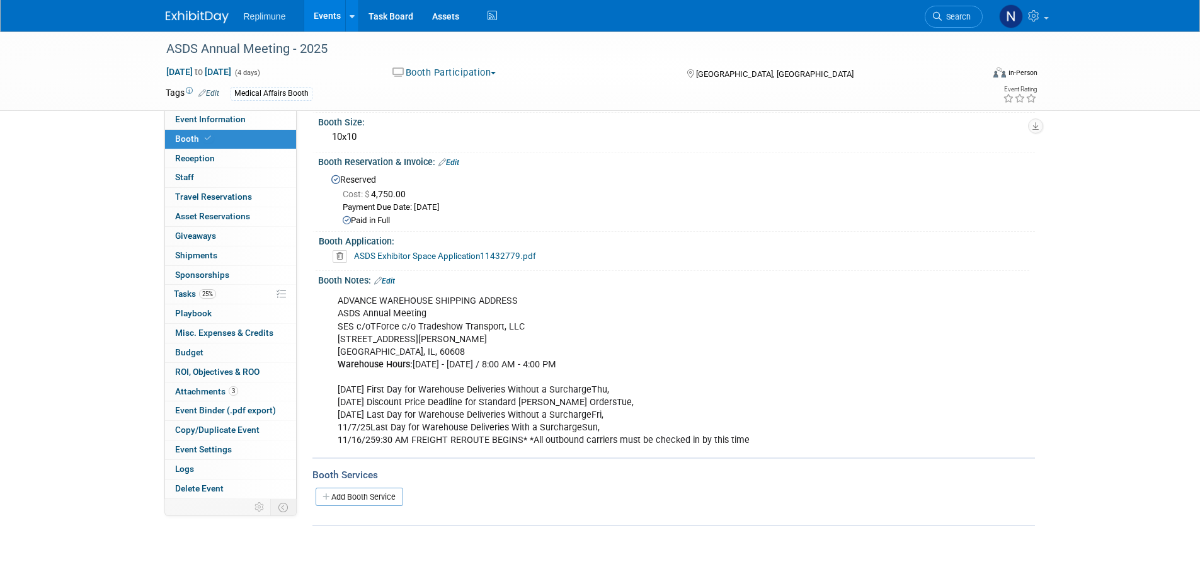
click at [618, 401] on div "ADVANCE WAREHOUSE SHIPPING ADDRESS ASDS Annual Meeting SES c/oTForce c/o Trades…" at bounding box center [612, 370] width 567 height 164
click at [618, 402] on div "ADVANCE WAREHOUSE SHIPPING ADDRESS ASDS Annual Meeting SES c/oTForce c/o Trades…" at bounding box center [612, 370] width 567 height 164
click at [594, 403] on div "ADVANCE WAREHOUSE SHIPPING ADDRESS ASDS Annual Meeting SES c/oTForce c/o Trades…" at bounding box center [612, 370] width 567 height 164
click at [595, 403] on div "ADVANCE WAREHOUSE SHIPPING ADDRESS ASDS Annual Meeting SES c/oTForce c/o Trades…" at bounding box center [612, 370] width 567 height 164
click at [785, 361] on div "ADVANCE WAREHOUSE SHIPPING ADDRESS ASDS Annual Meeting SES c/oTForce c/o Trades…" at bounding box center [612, 370] width 567 height 164
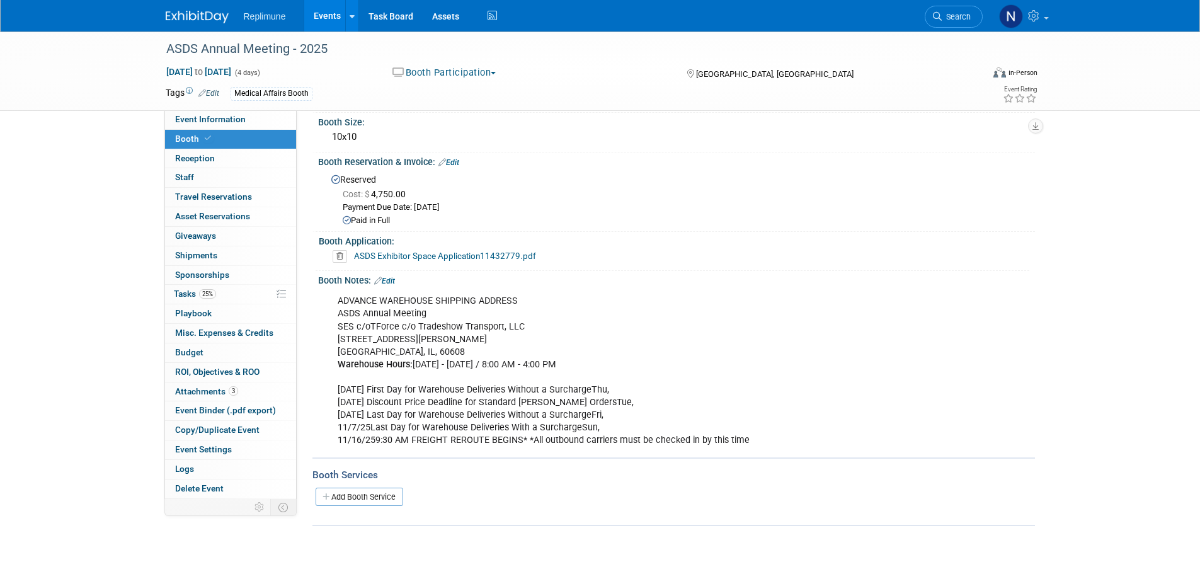
click at [382, 285] on icon at bounding box center [378, 280] width 8 height 8
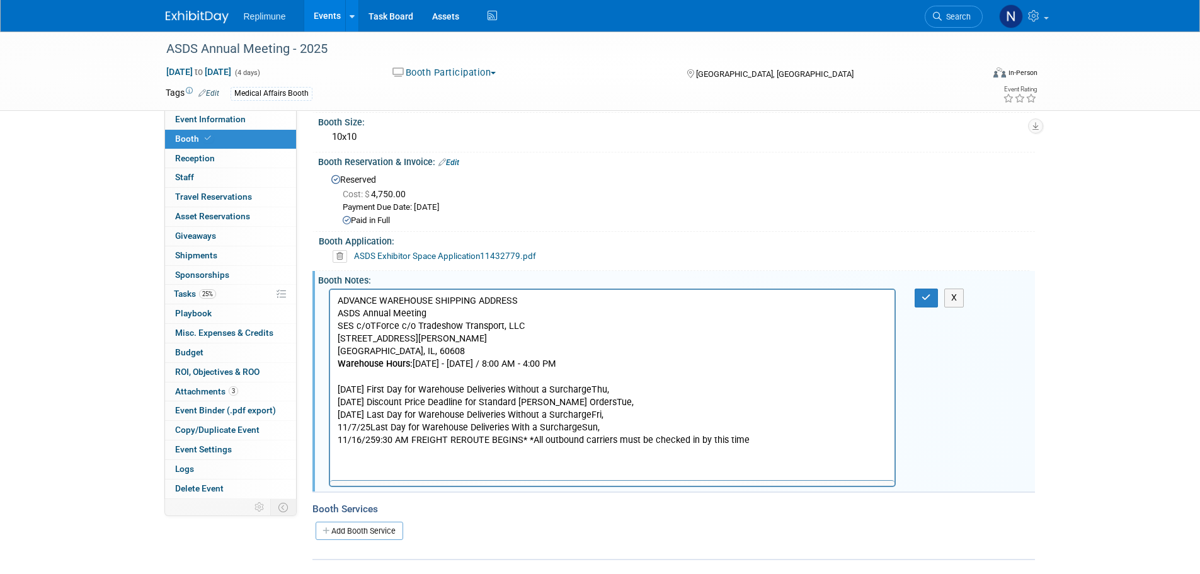
scroll to position [0, 0]
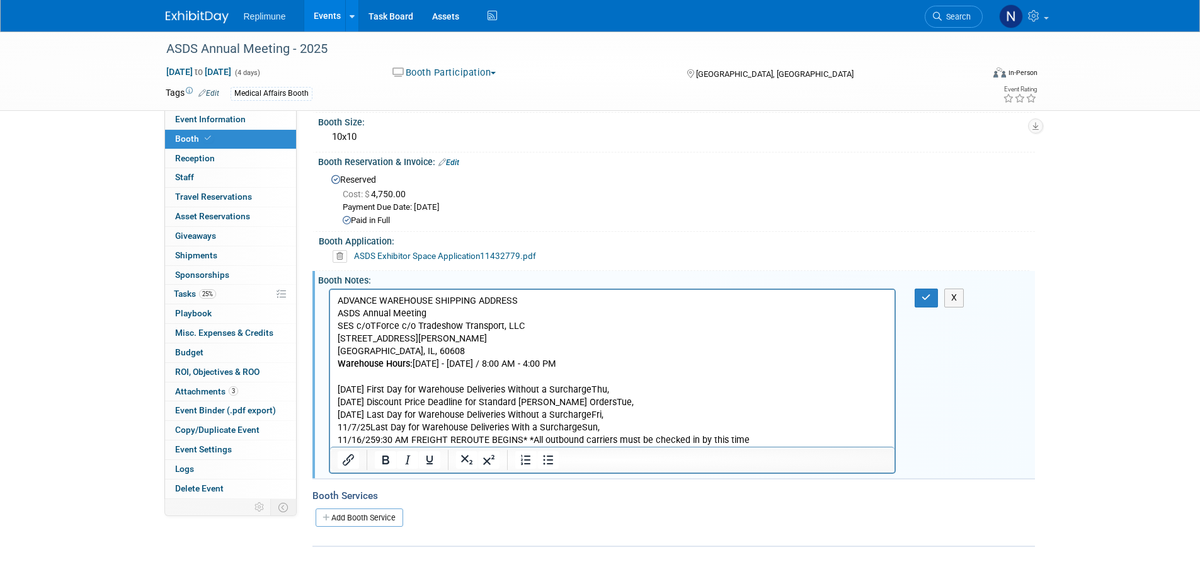
click at [618, 387] on p "ADVANCE WAREHOUSE SHIPPING ADDRESS ASDS Annual Meeting SES c/oTForce c/o Trades…" at bounding box center [612, 371] width 550 height 152
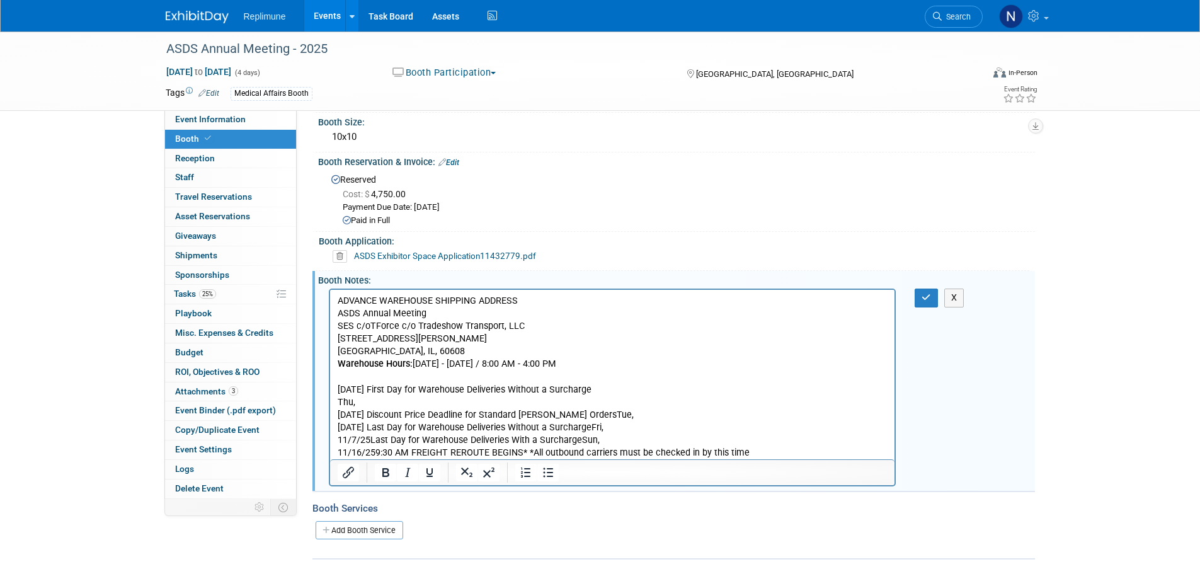
click at [358, 388] on p "ADVANCE WAREHOUSE SHIPPING ADDRESS ASDS Annual Meeting SES c/oTForce c/o Trades…" at bounding box center [612, 345] width 550 height 101
click at [372, 399] on p "[DATE] Discount Price Deadline for Standard [PERSON_NAME] OrdersTue, [DATE] Las…" at bounding box center [612, 427] width 550 height 63
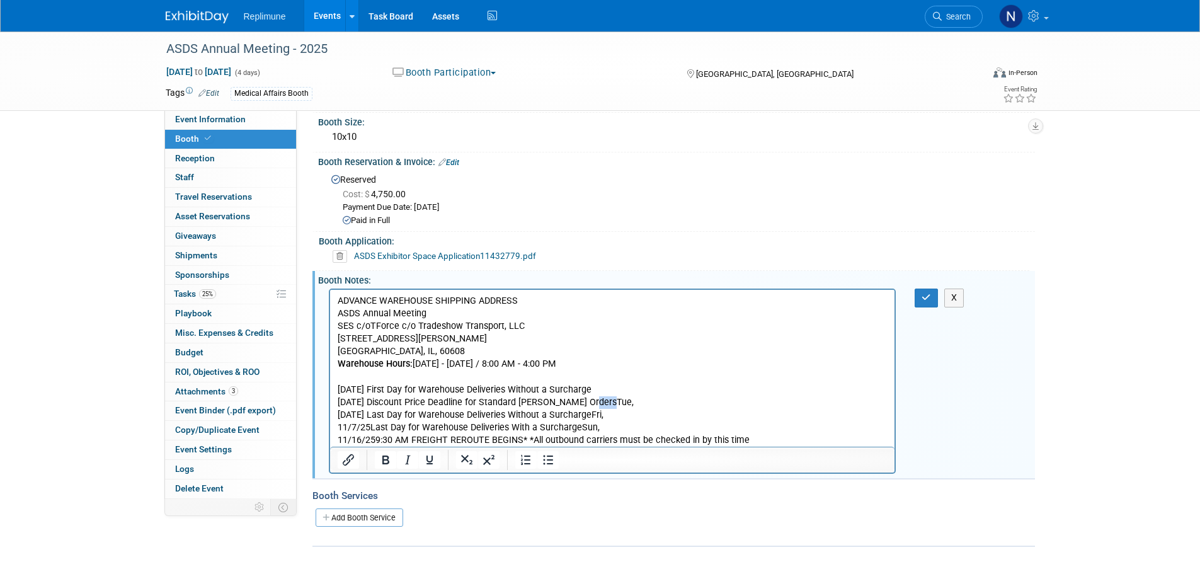
drag, startPoint x: 589, startPoint y: 402, endPoint x: 620, endPoint y: 400, distance: 30.9
click at [620, 400] on p "[DATE] Discount Price Deadline for Standard [PERSON_NAME] OrdersTue, [DATE] Las…" at bounding box center [612, 421] width 550 height 50
drag, startPoint x: 593, startPoint y: 415, endPoint x: 625, endPoint y: 412, distance: 31.6
click at [625, 412] on p "[DATE] Discount Price Deadline for Standard [PERSON_NAME] Orders [DATE] Last Da…" at bounding box center [612, 421] width 550 height 50
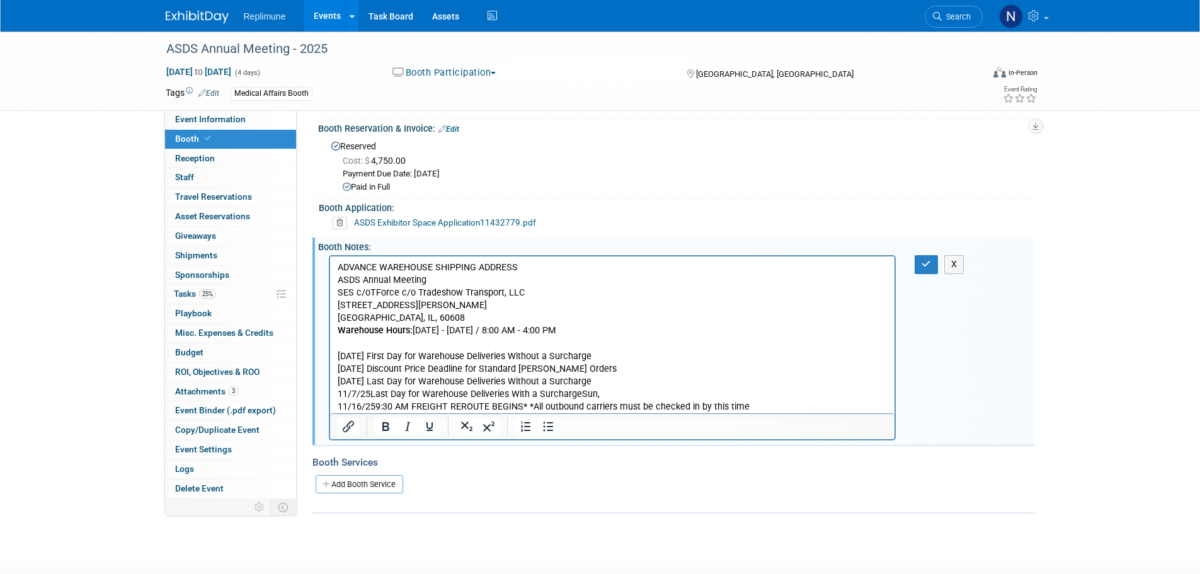
scroll to position [189, 0]
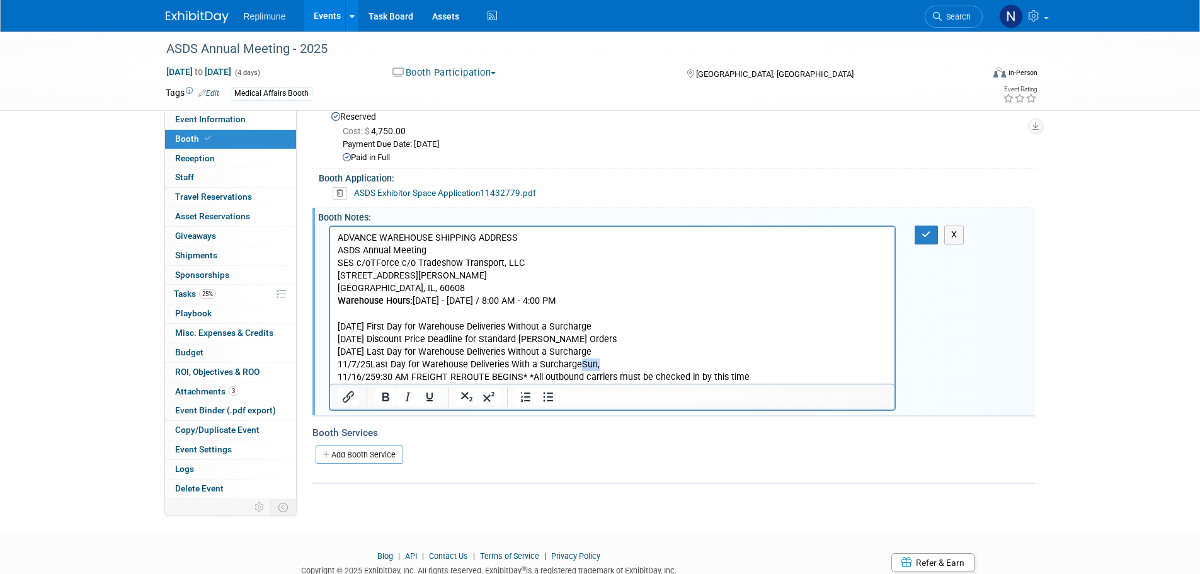
drag, startPoint x: 576, startPoint y: 364, endPoint x: 595, endPoint y: 364, distance: 18.9
click at [595, 364] on p "[DATE] Discount Price Deadline for Standard [PERSON_NAME] Orders [DATE] Last Da…" at bounding box center [612, 358] width 550 height 50
click at [927, 239] on icon "button" at bounding box center [925, 234] width 9 height 9
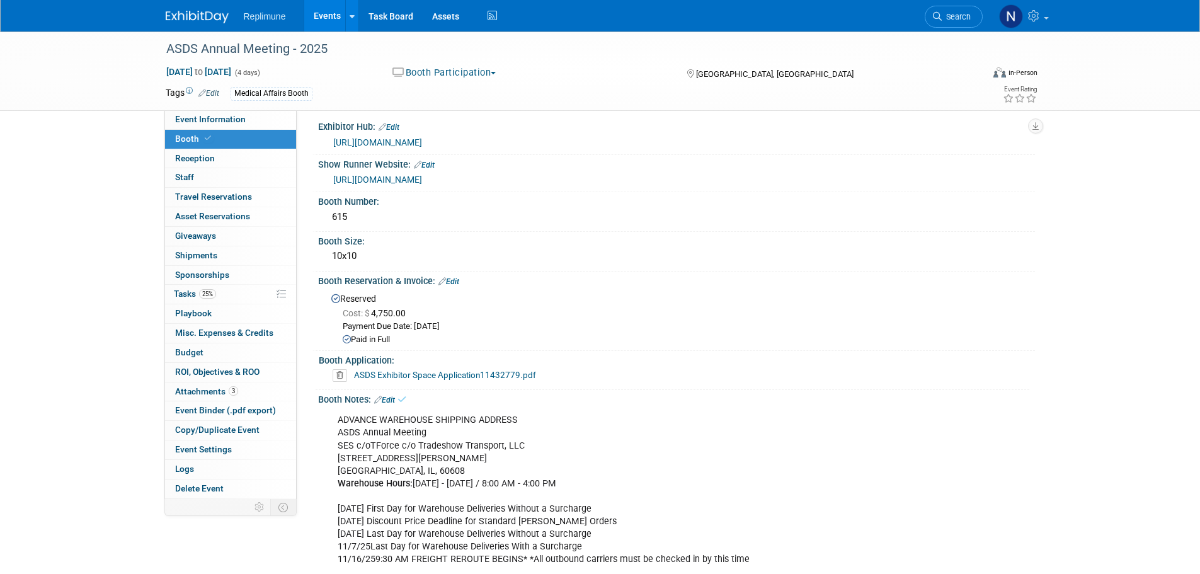
scroll to position [0, 0]
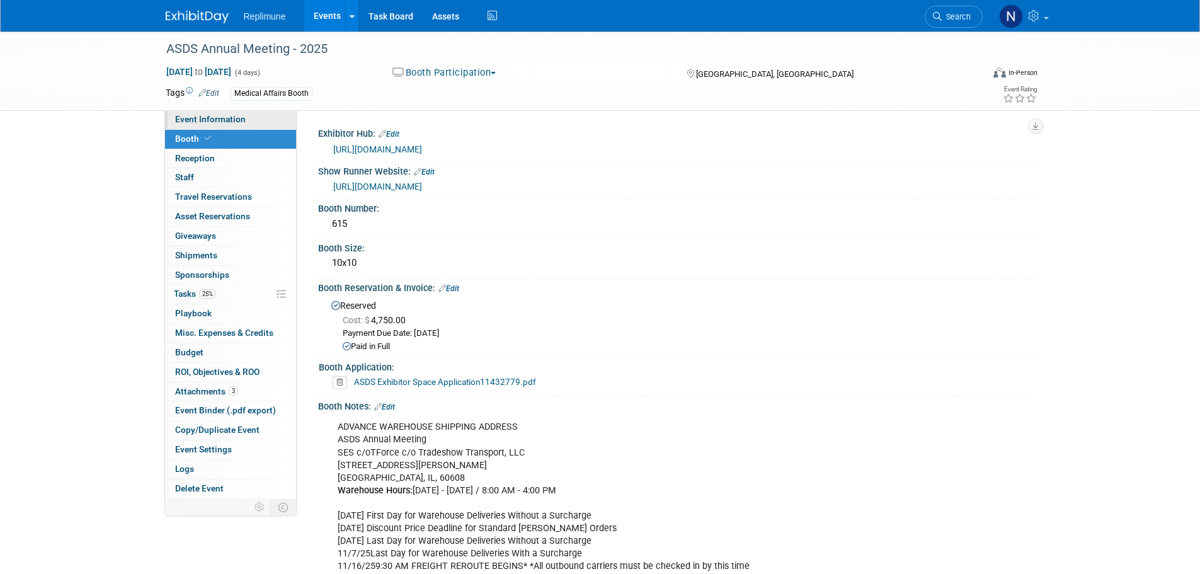
click at [195, 116] on span "Event Information" at bounding box center [210, 119] width 71 height 10
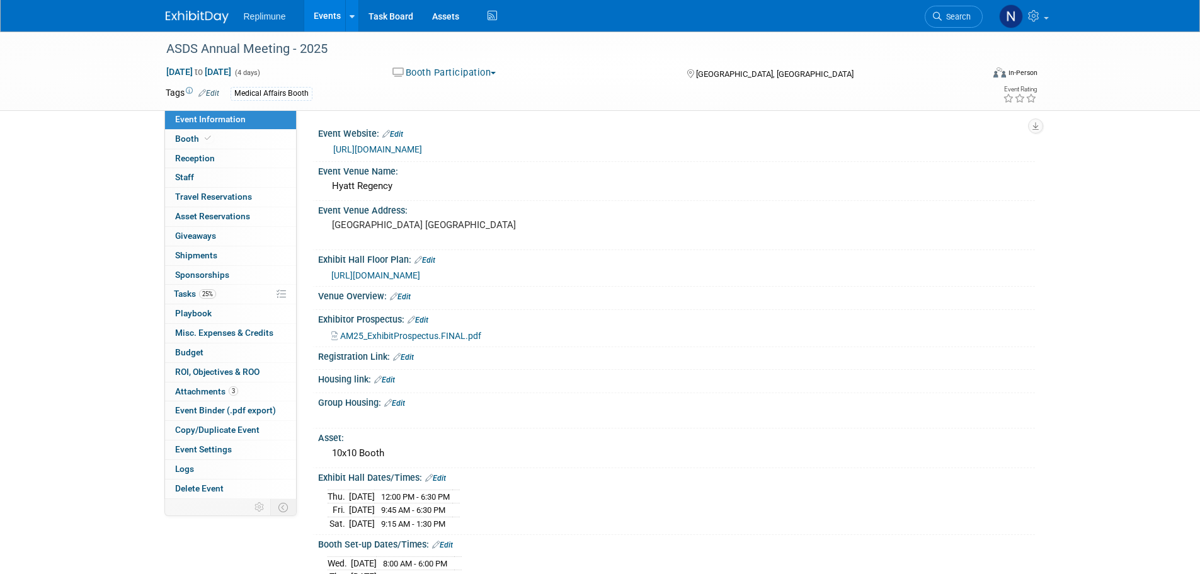
click at [219, 123] on span "Event Information" at bounding box center [210, 119] width 71 height 10
